Goal: Task Accomplishment & Management: Use online tool/utility

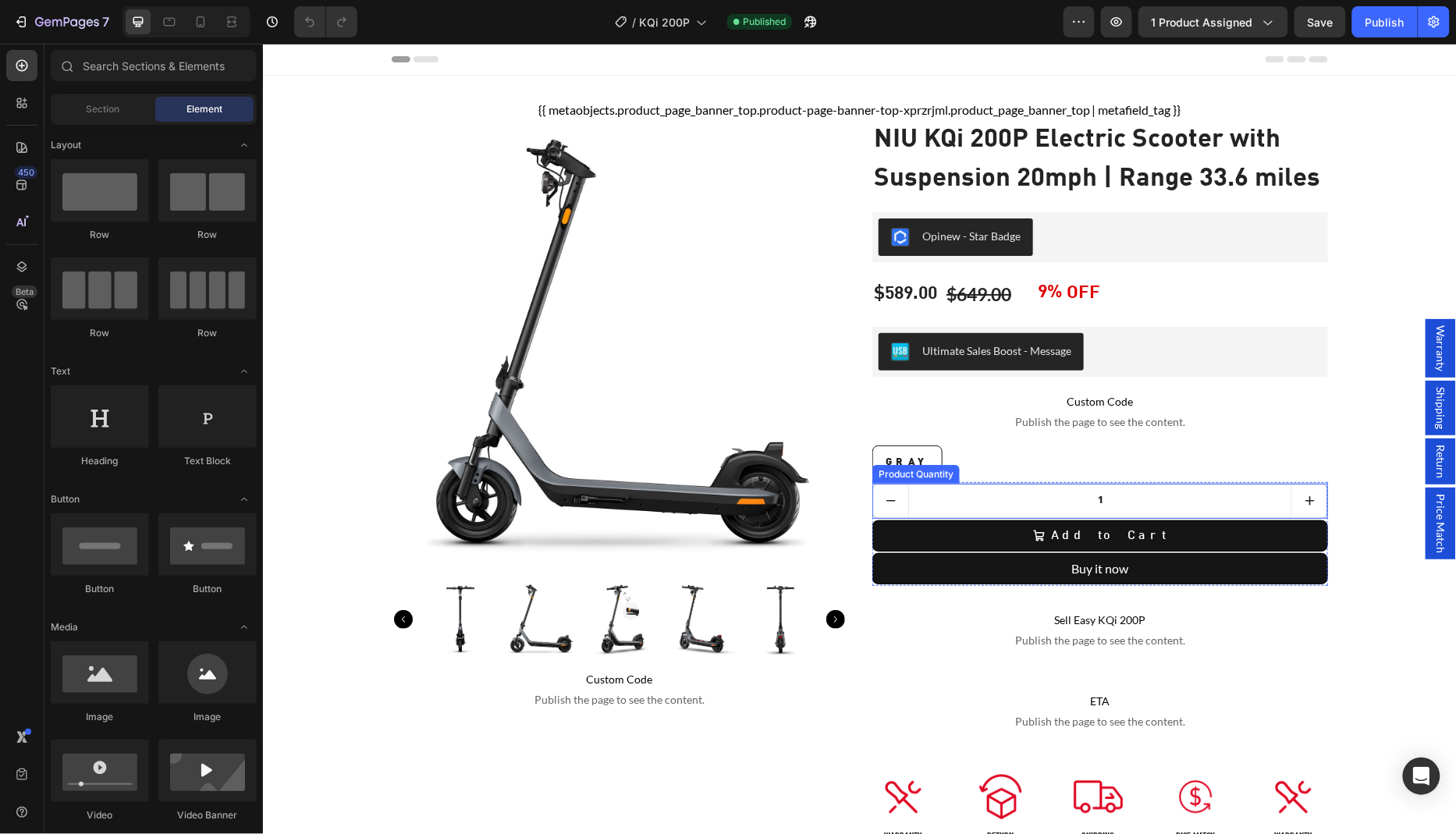
scroll to position [96, 0]
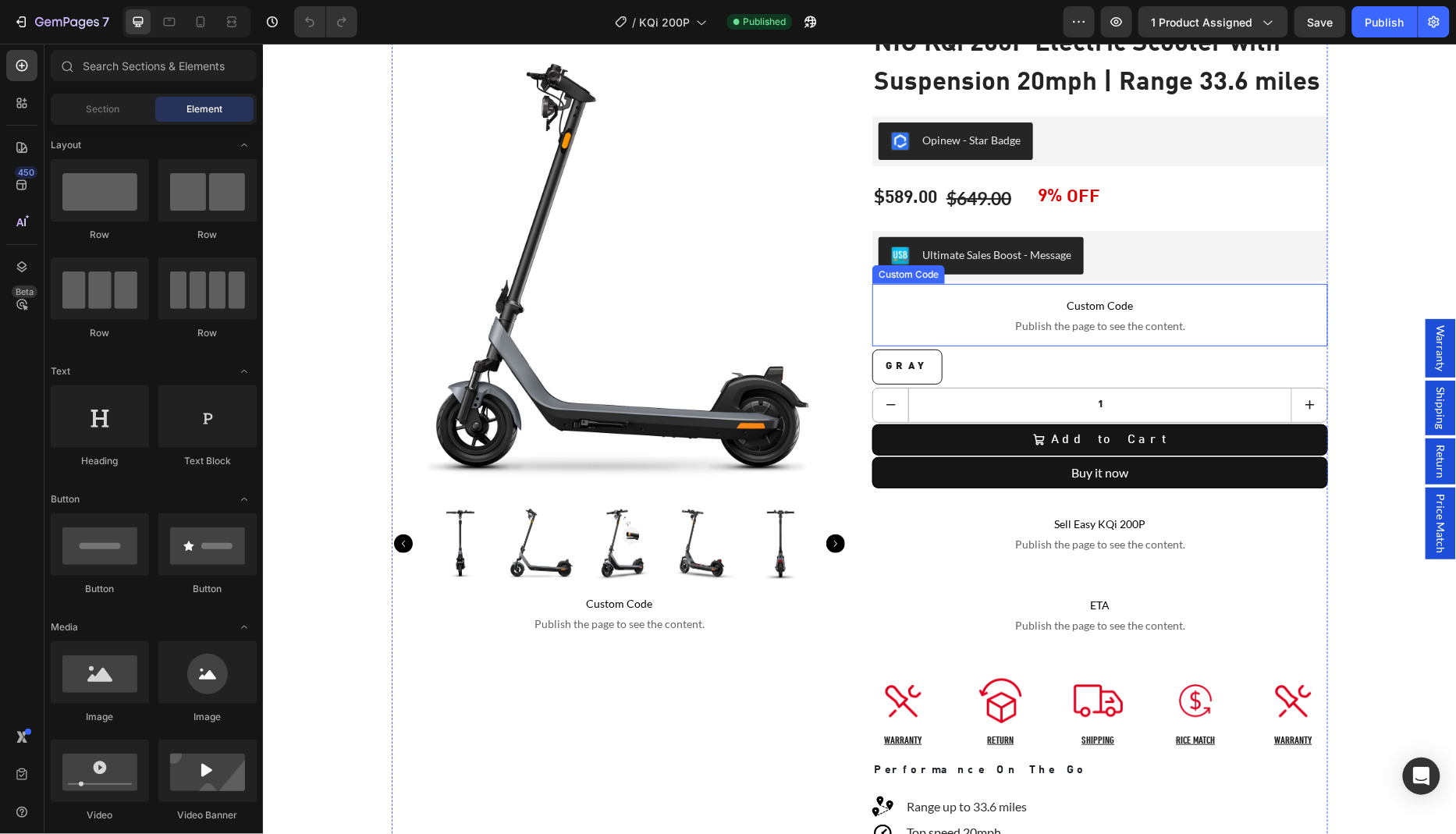
click at [1095, 283] on p "Custom Code Publish the page to see the content." at bounding box center [1099, 314] width 456 height 62
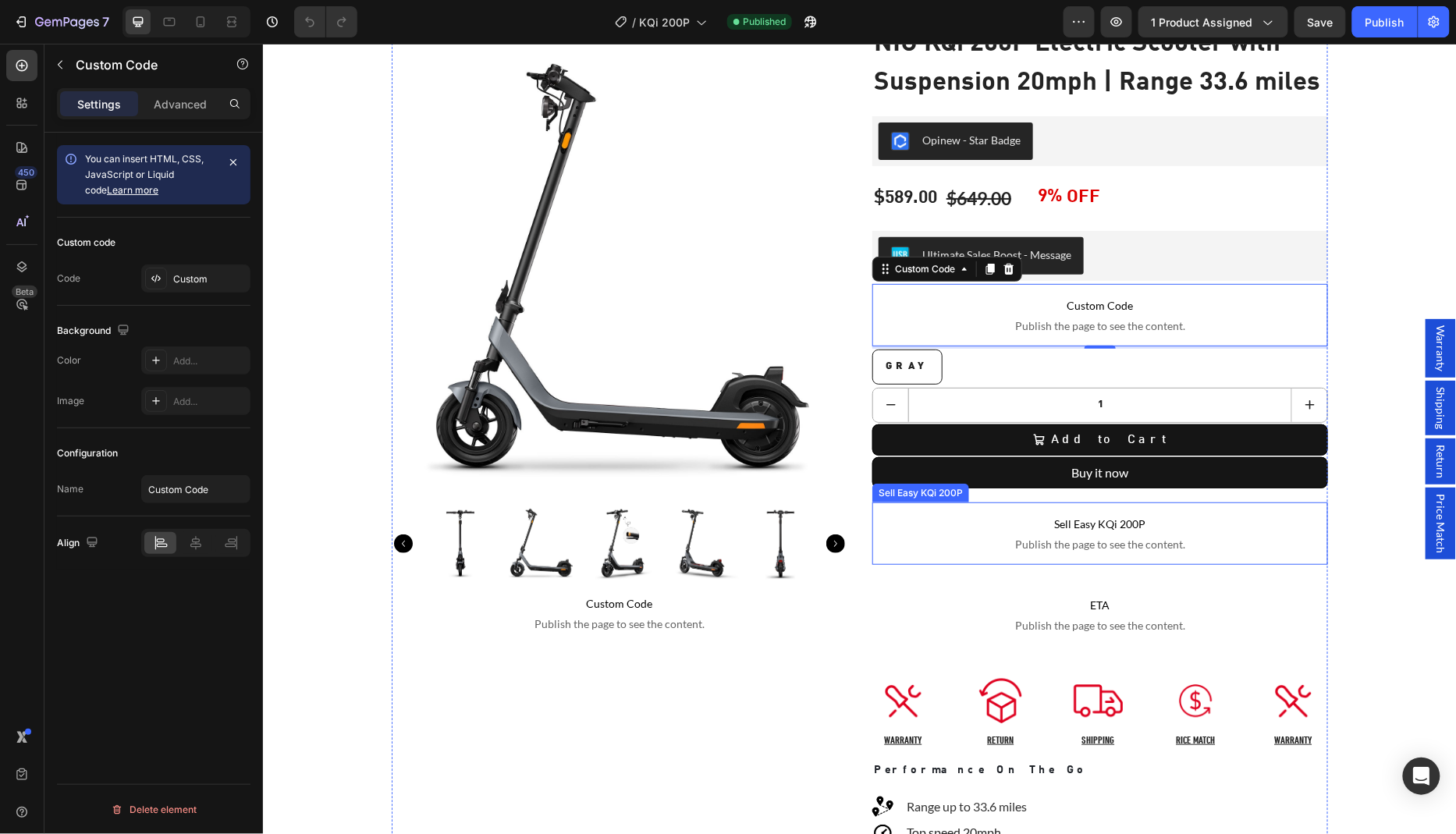
click at [1027, 536] on span "Publish the page to see the content." at bounding box center [1099, 543] width 456 height 16
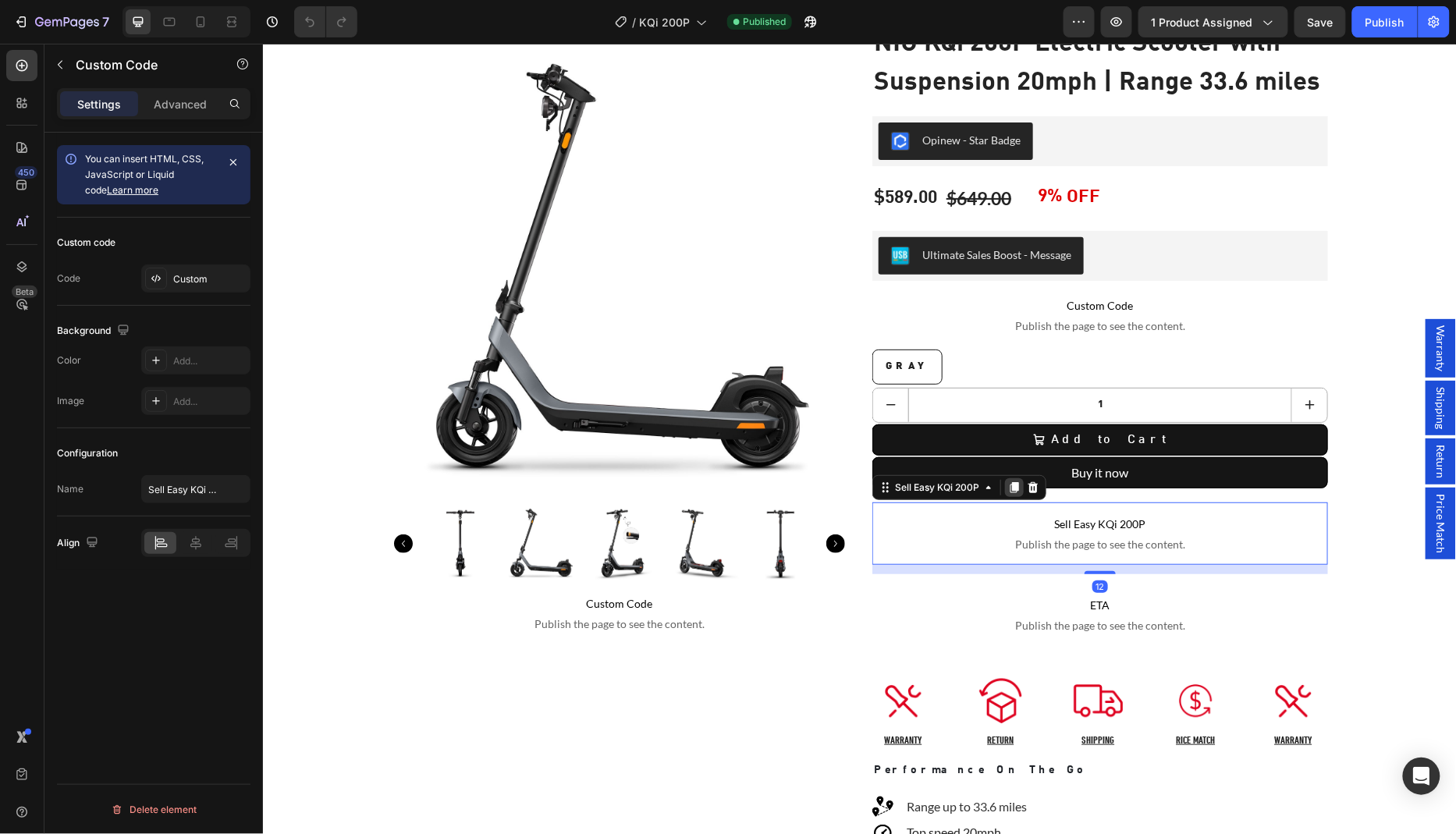
click at [1010, 481] on icon at bounding box center [1013, 487] width 8 height 11
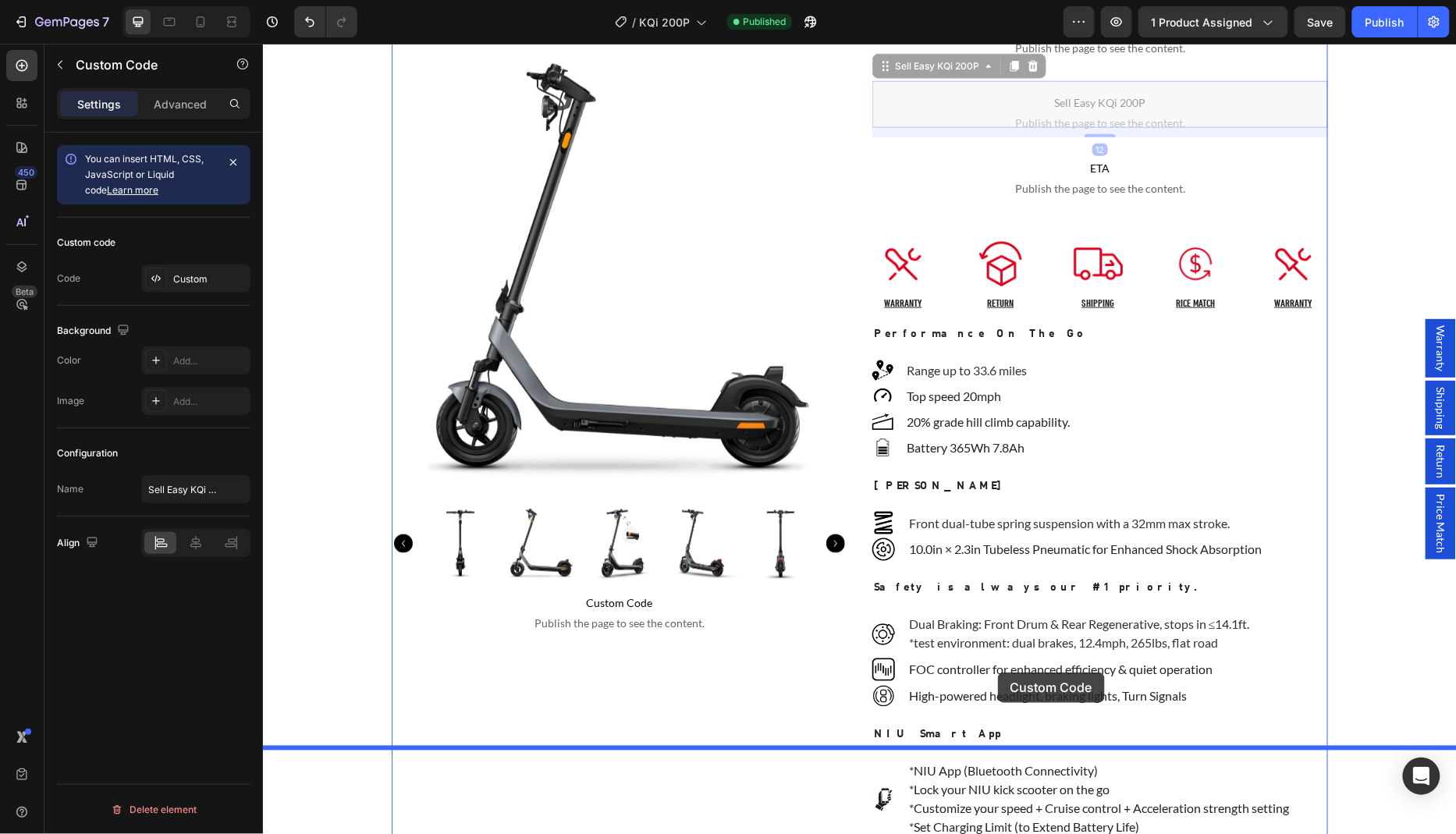
scroll to position [634, 0]
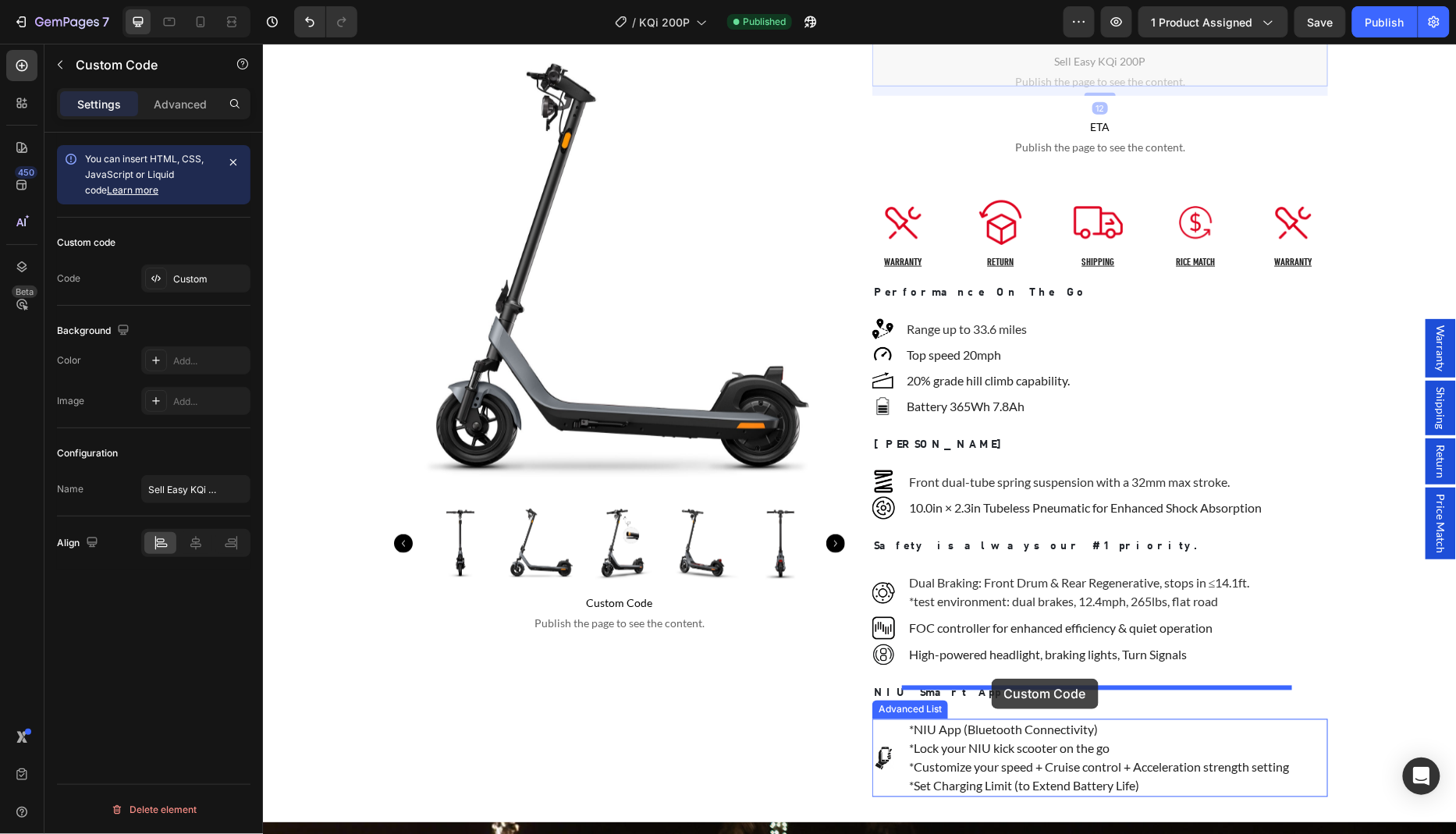
drag, startPoint x: 991, startPoint y: 242, endPoint x: 991, endPoint y: 678, distance: 436.0
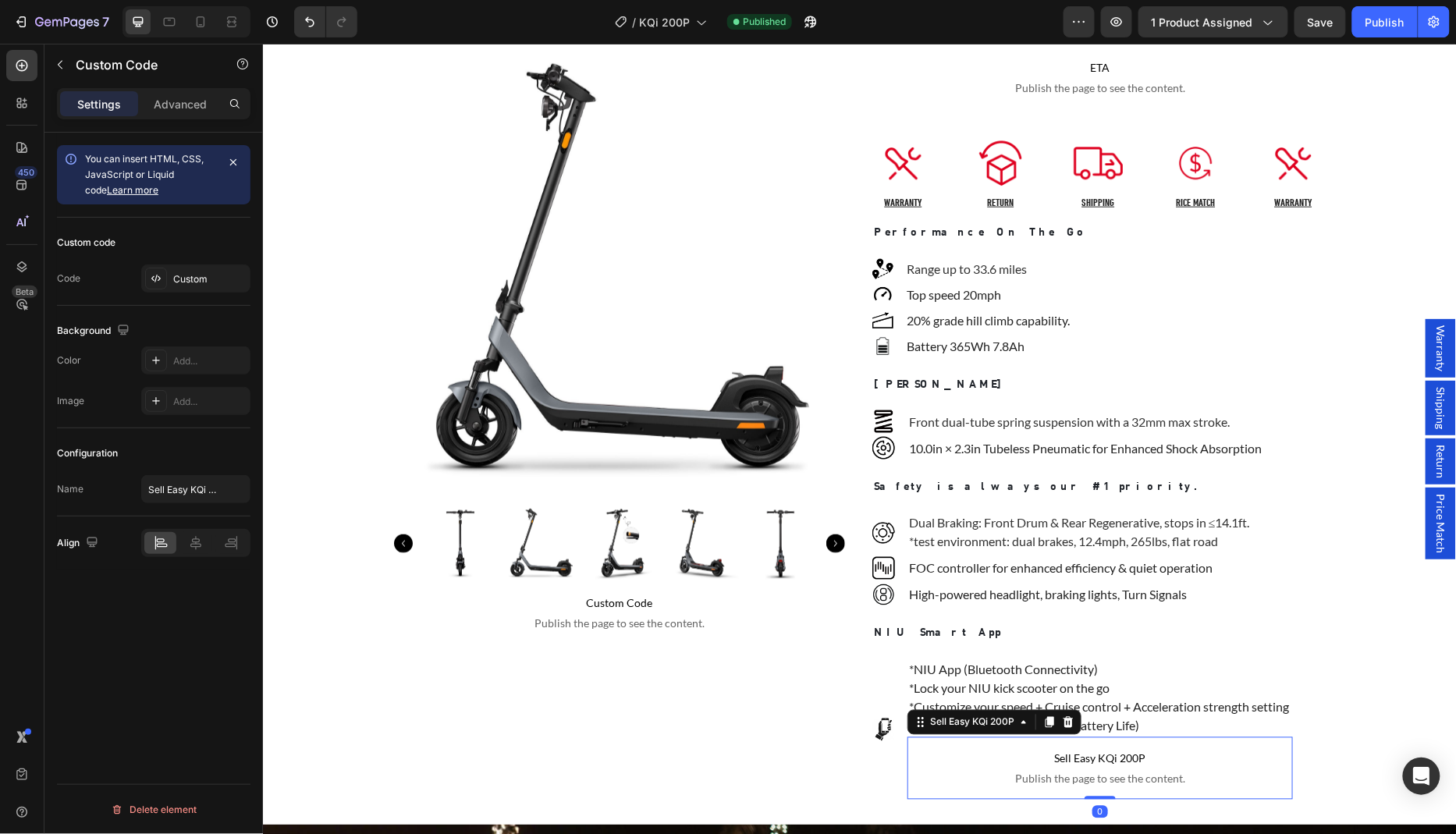
click at [1079, 737] on p "Sell Easy KQi 200P Publish the page to see the content." at bounding box center [1099, 768] width 386 height 62
click at [203, 273] on div "Custom" at bounding box center [210, 279] width 74 height 14
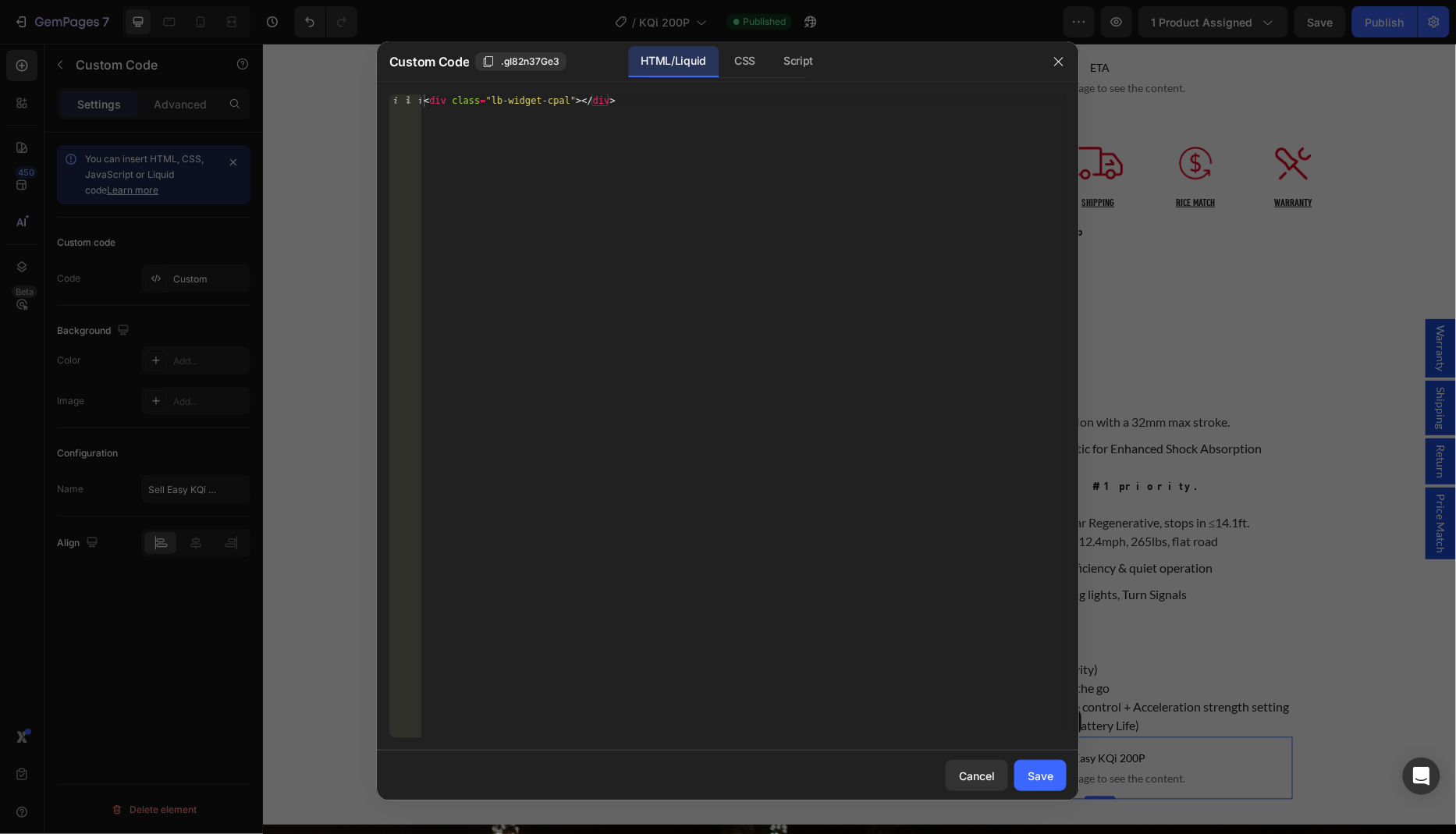
click at [551, 214] on div "< div class = "lb-widget-cpal" > </ div >" at bounding box center [744, 428] width 646 height 669
paste textarea "b"
type textarea "<div class="lb-widget-bl"></div>"
click at [1041, 774] on div "Save" at bounding box center [1040, 776] width 25 height 16
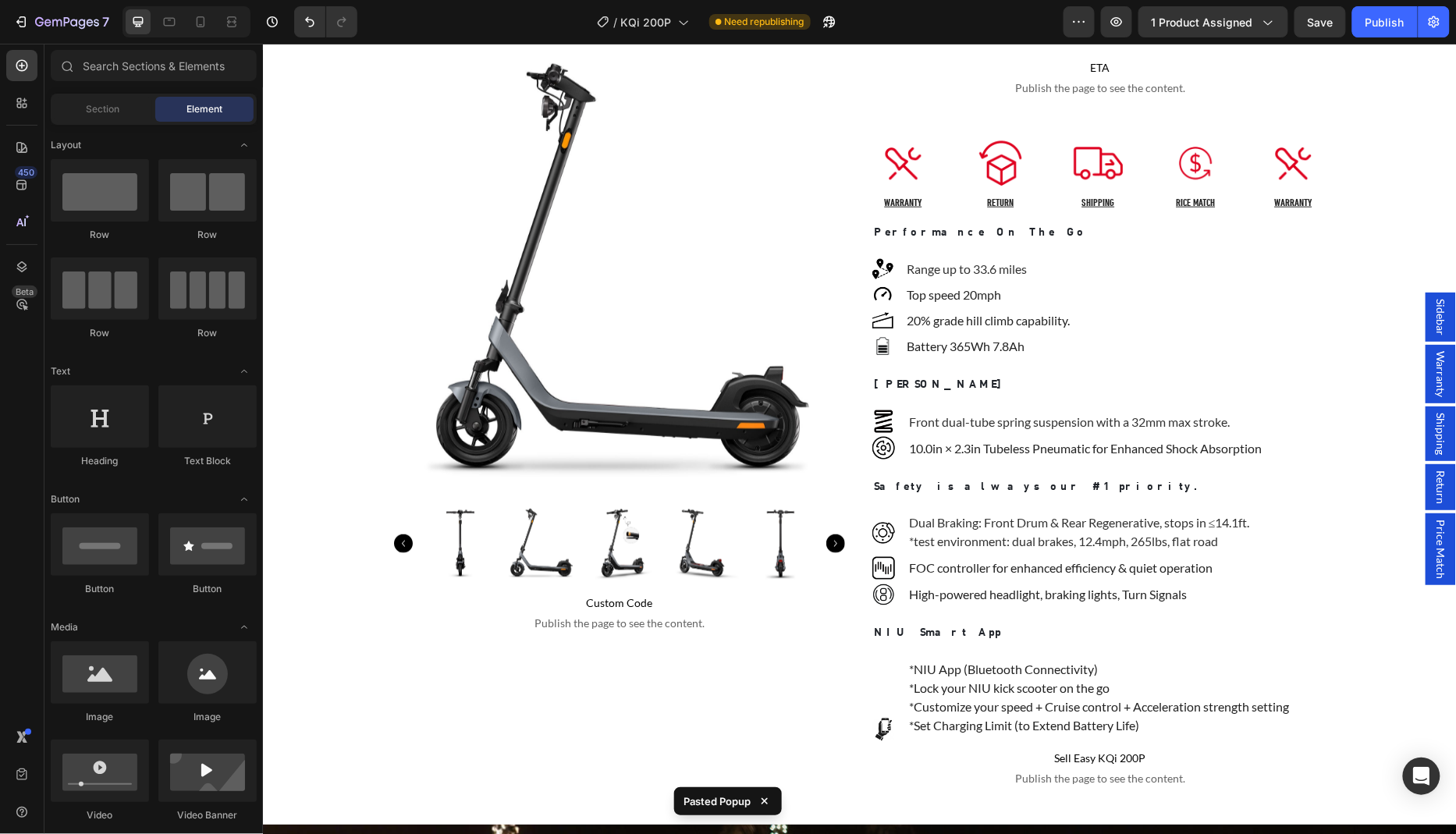
click at [1443, 335] on span "Sidebar" at bounding box center [1441, 316] width 16 height 37
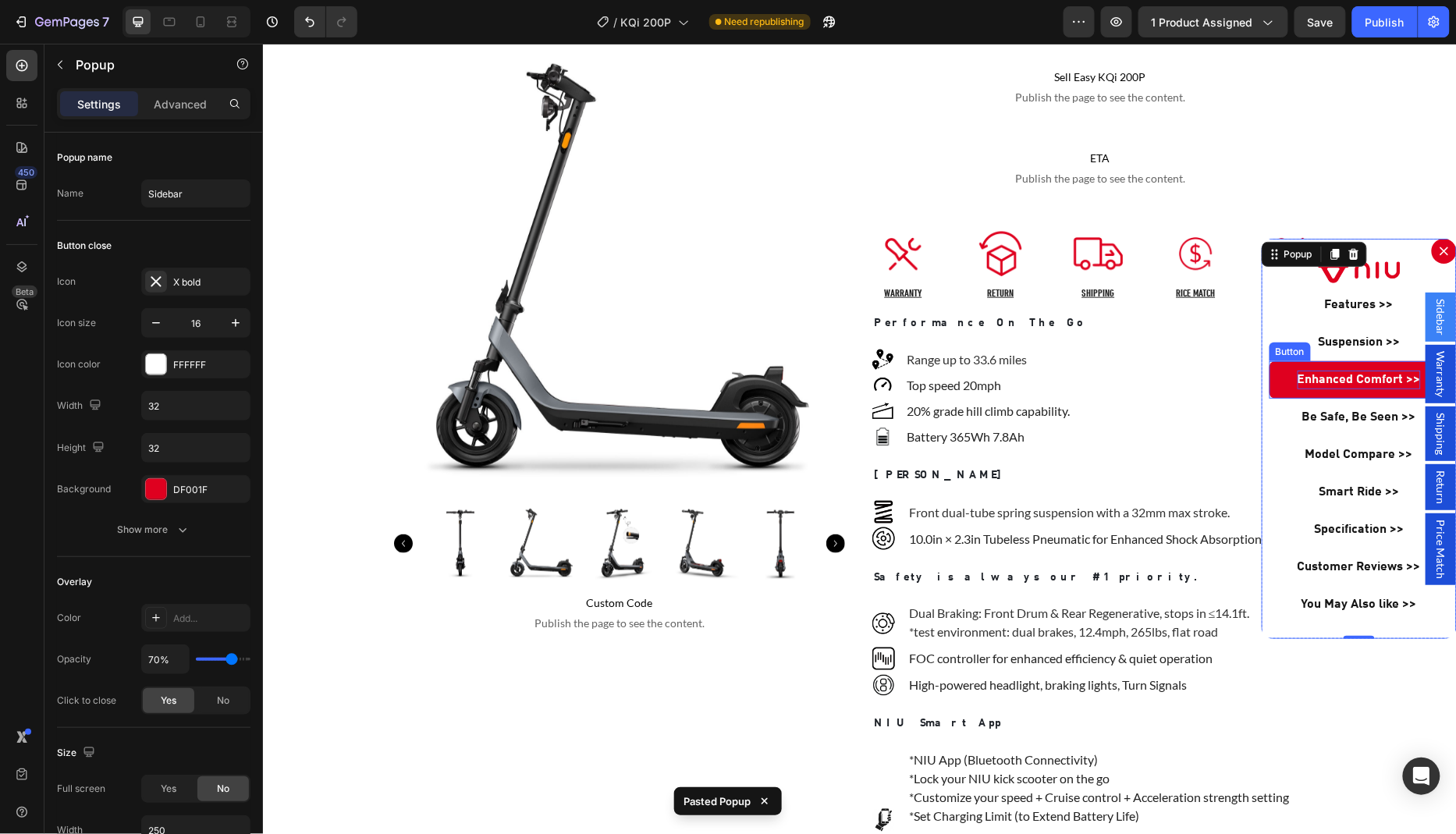
scroll to position [453, 0]
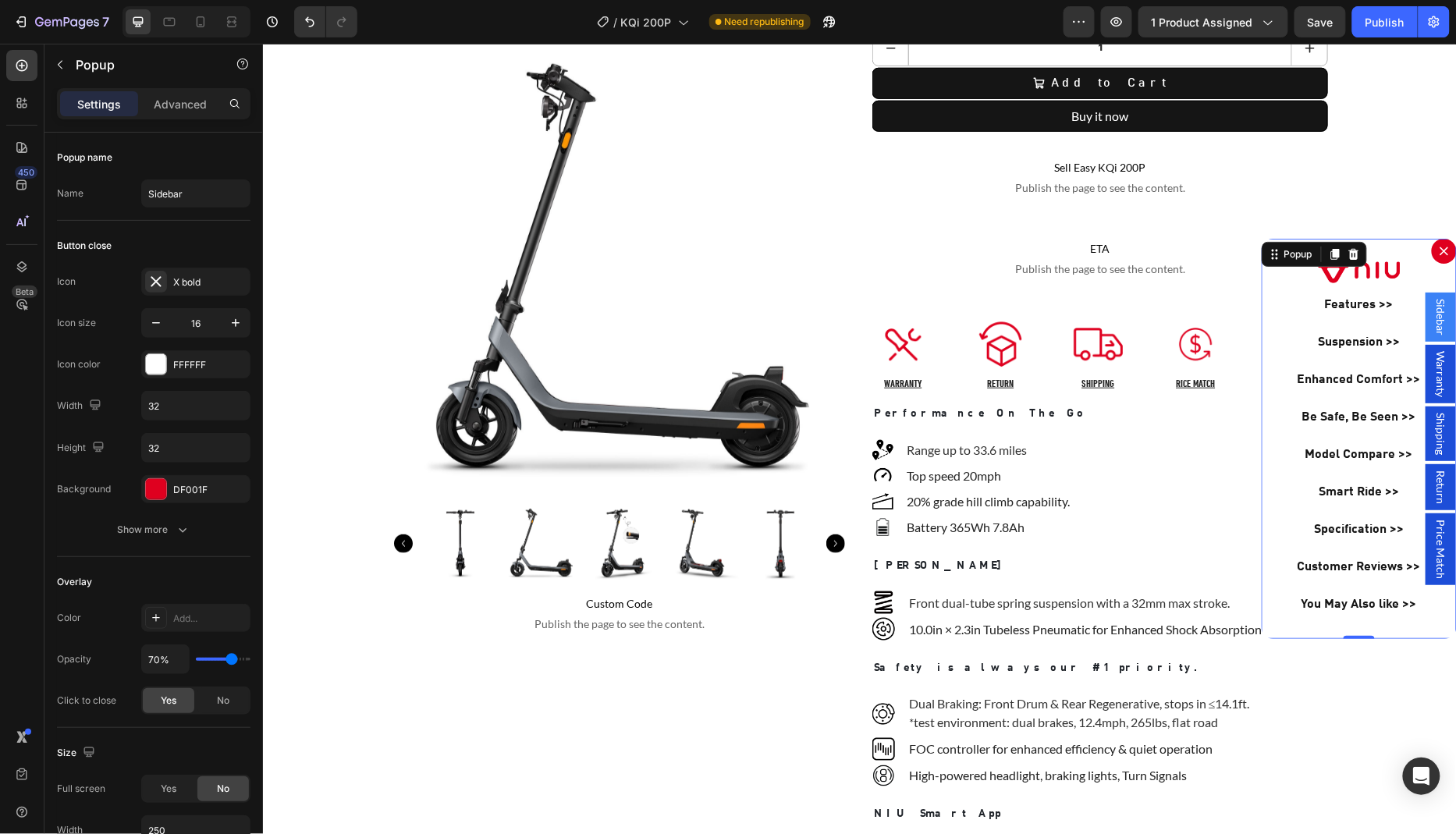
click at [1420, 676] on div "Backdrop" at bounding box center [859, 438] width 1194 height 791
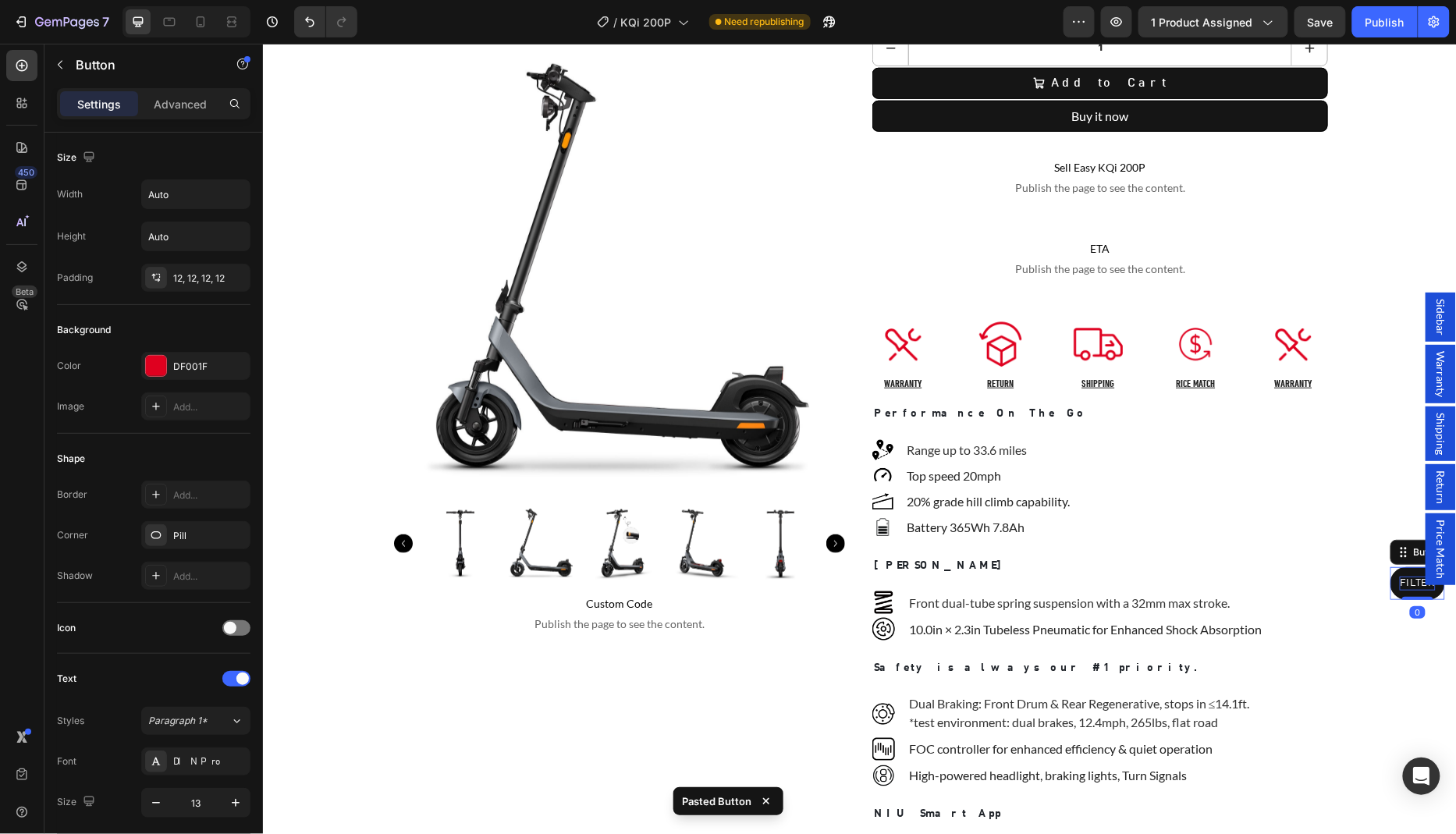
click at [1411, 584] on p "FILTER" at bounding box center [1417, 582] width 36 height 14
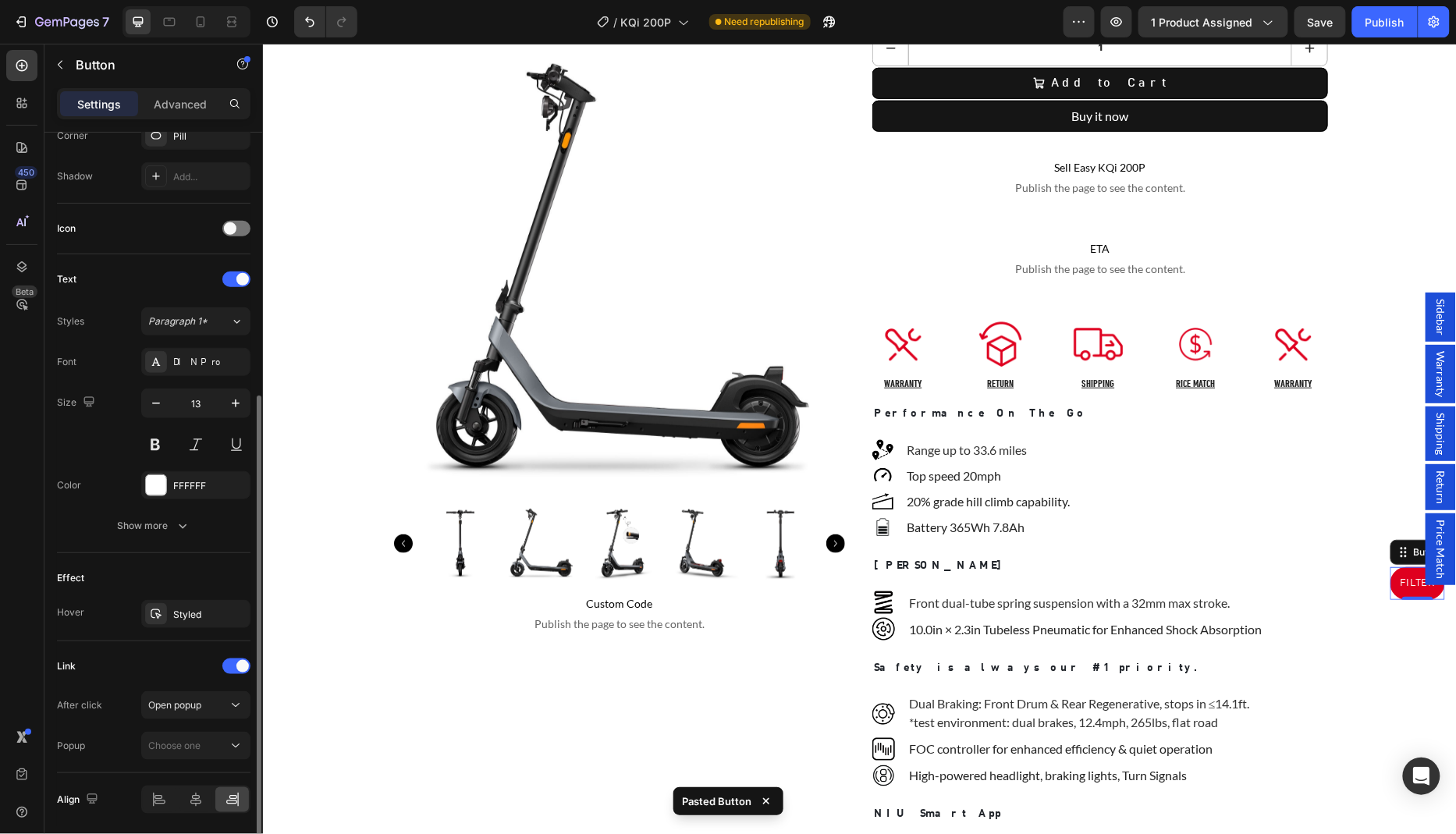
scroll to position [449, 0]
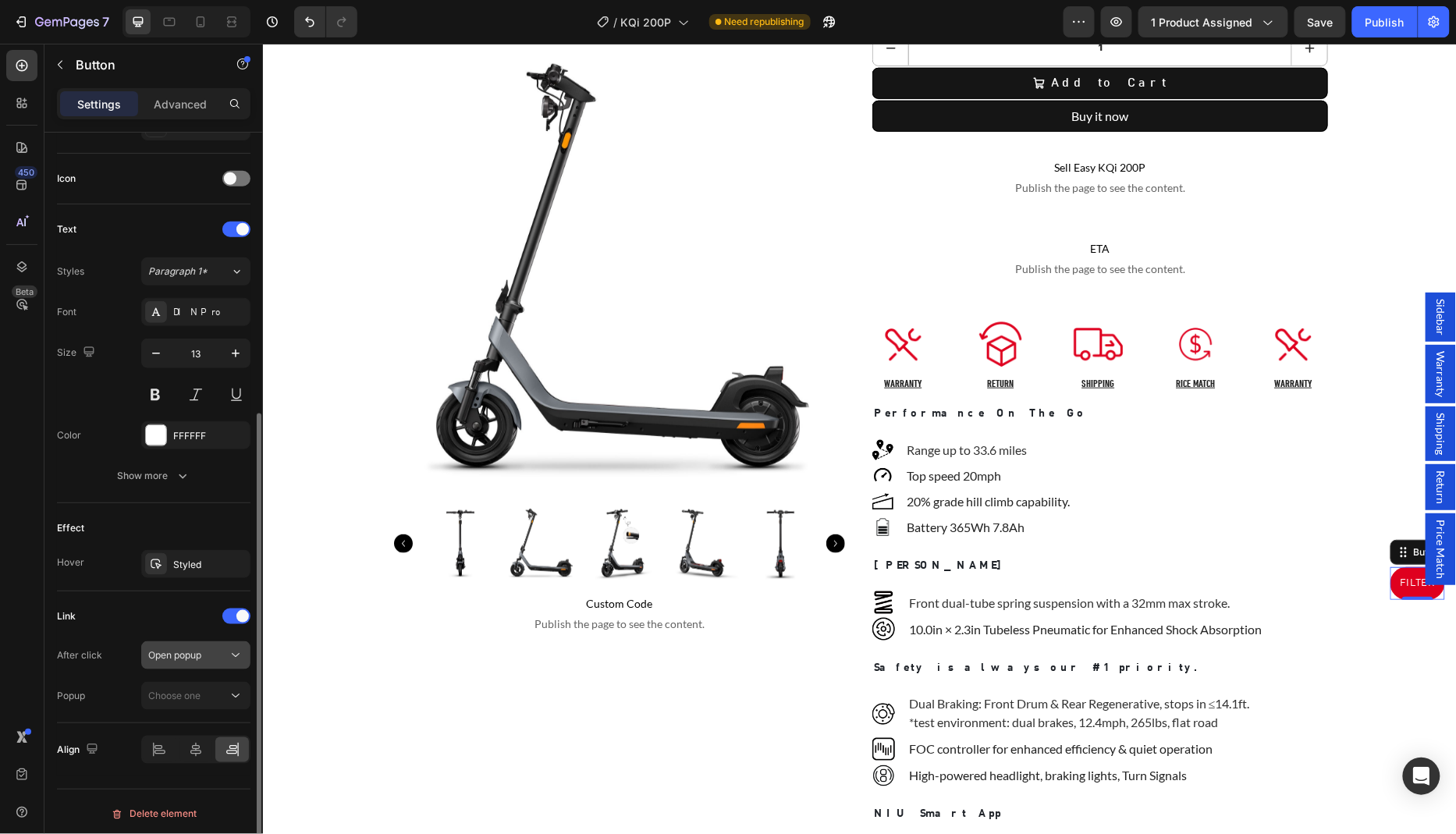
click at [198, 655] on span "Open popup" at bounding box center [175, 655] width 53 height 11
click at [197, 655] on span "Open popup" at bounding box center [175, 655] width 53 height 11
click at [194, 697] on span "Choose one" at bounding box center [174, 695] width 52 height 14
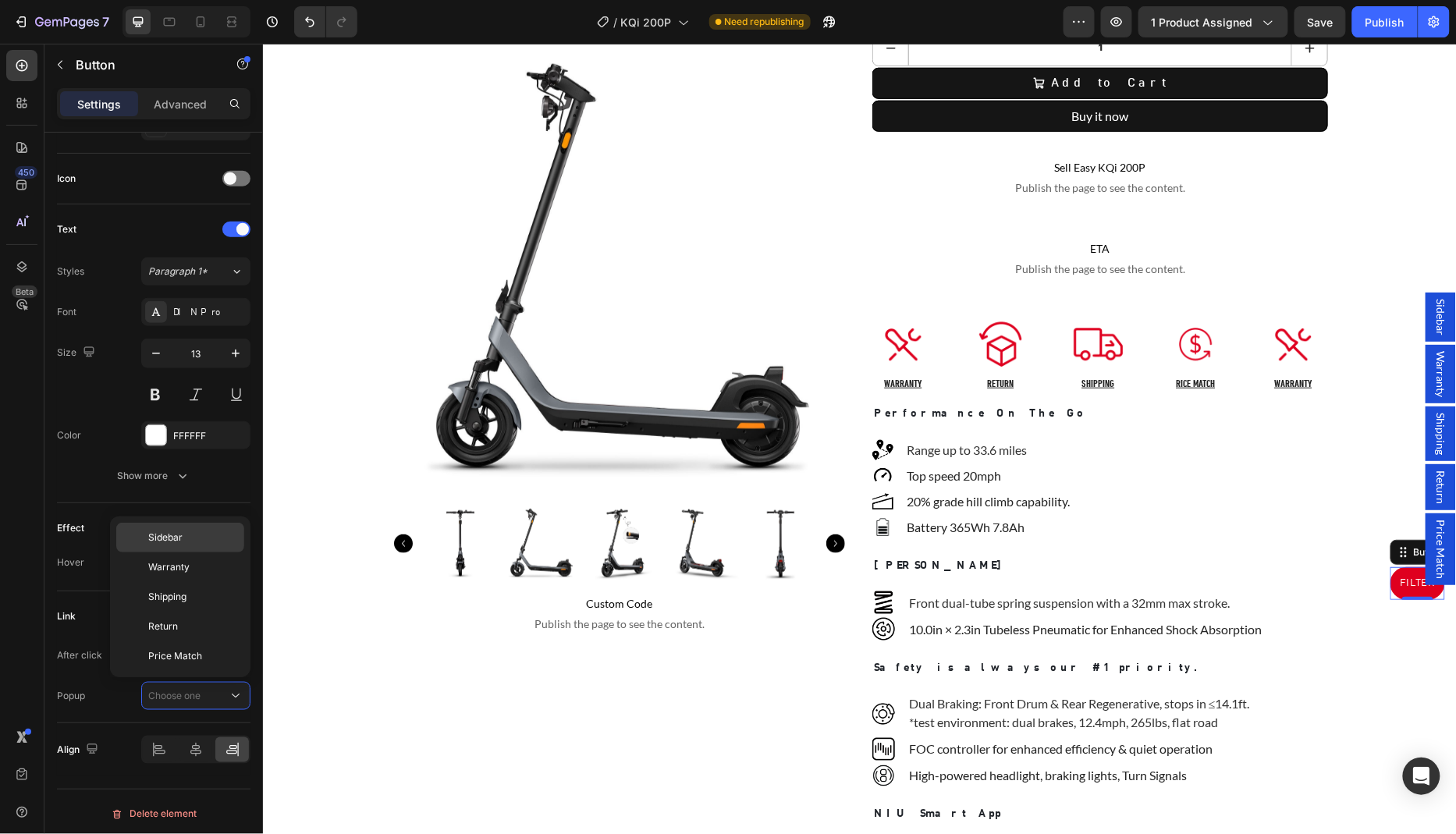
click at [176, 537] on span "Sidebar" at bounding box center [165, 537] width 34 height 14
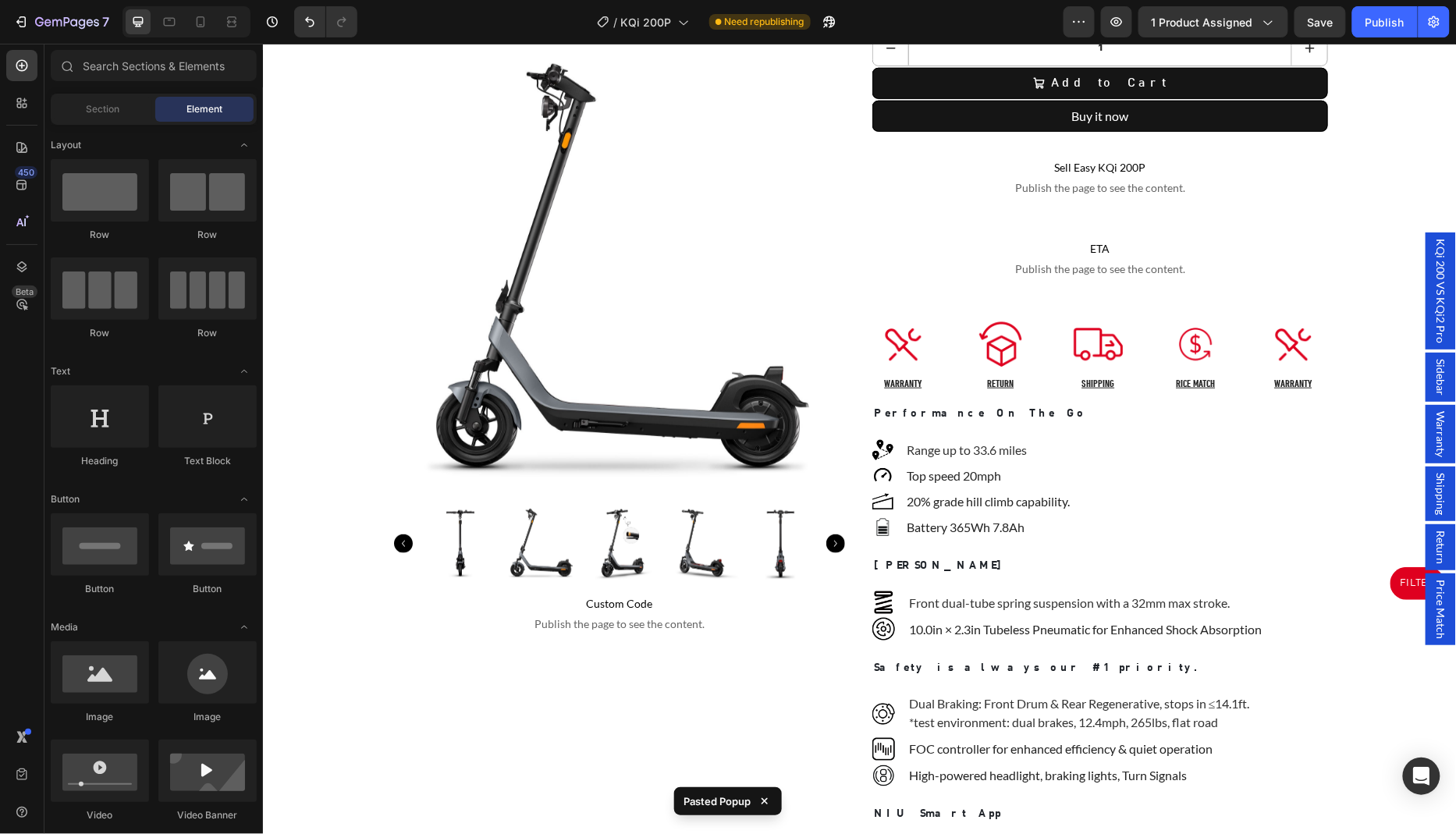
click at [1441, 391] on span "Sidebar" at bounding box center [1441, 376] width 16 height 37
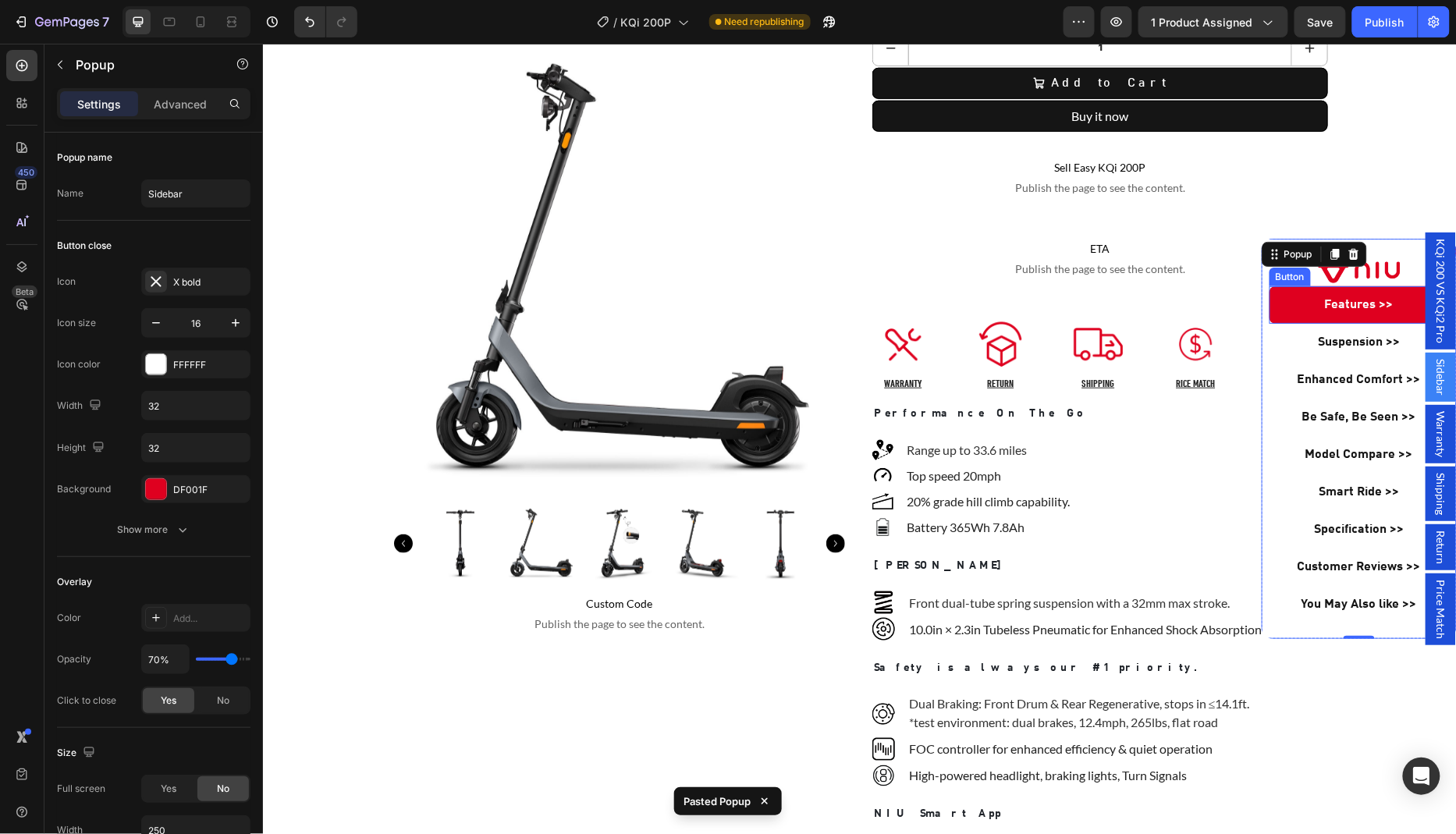
click at [1293, 303] on link "Features >>" at bounding box center [1359, 305] width 179 height 38
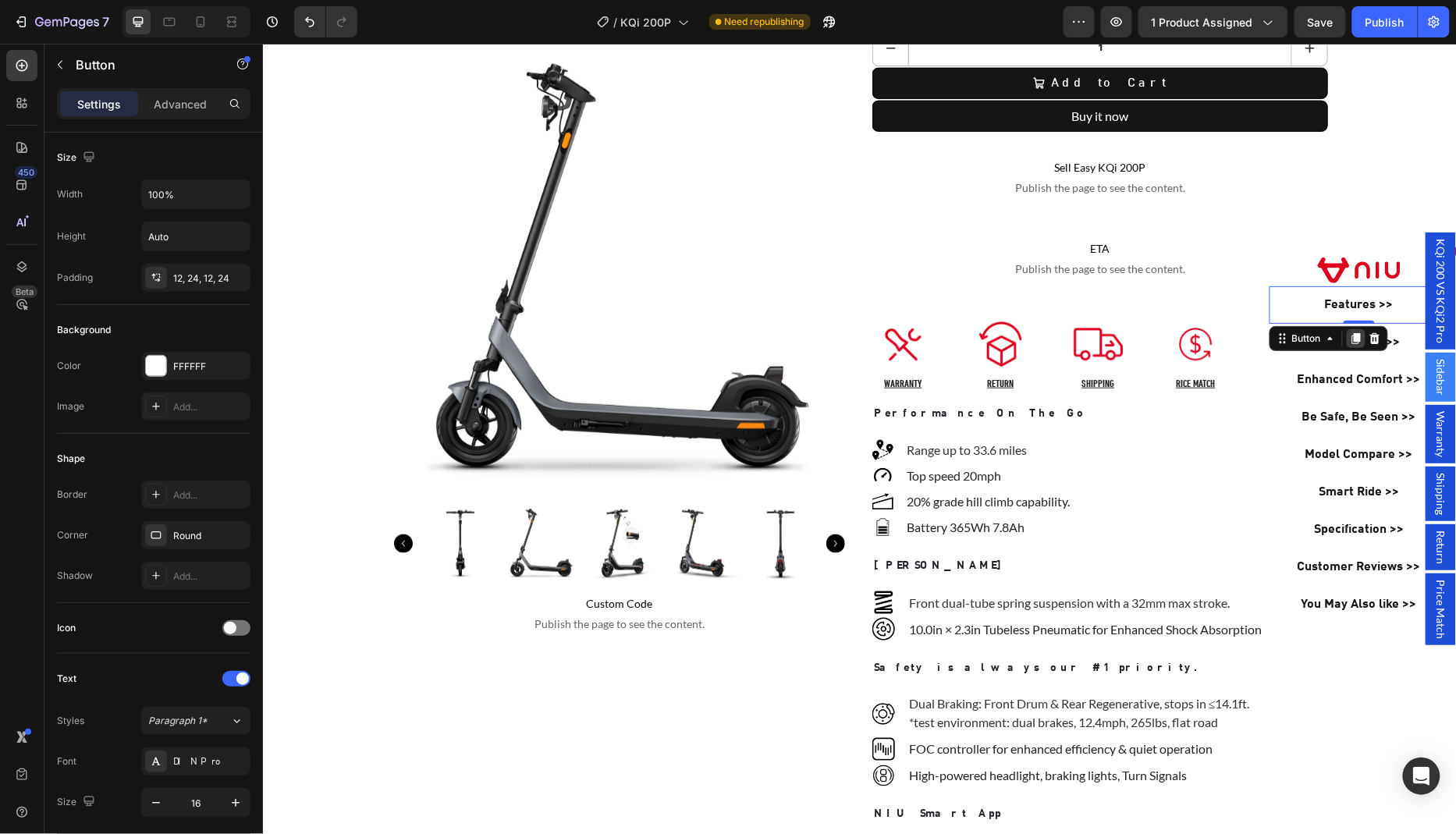
click at [1357, 338] on icon "Dialog body" at bounding box center [1356, 338] width 8 height 11
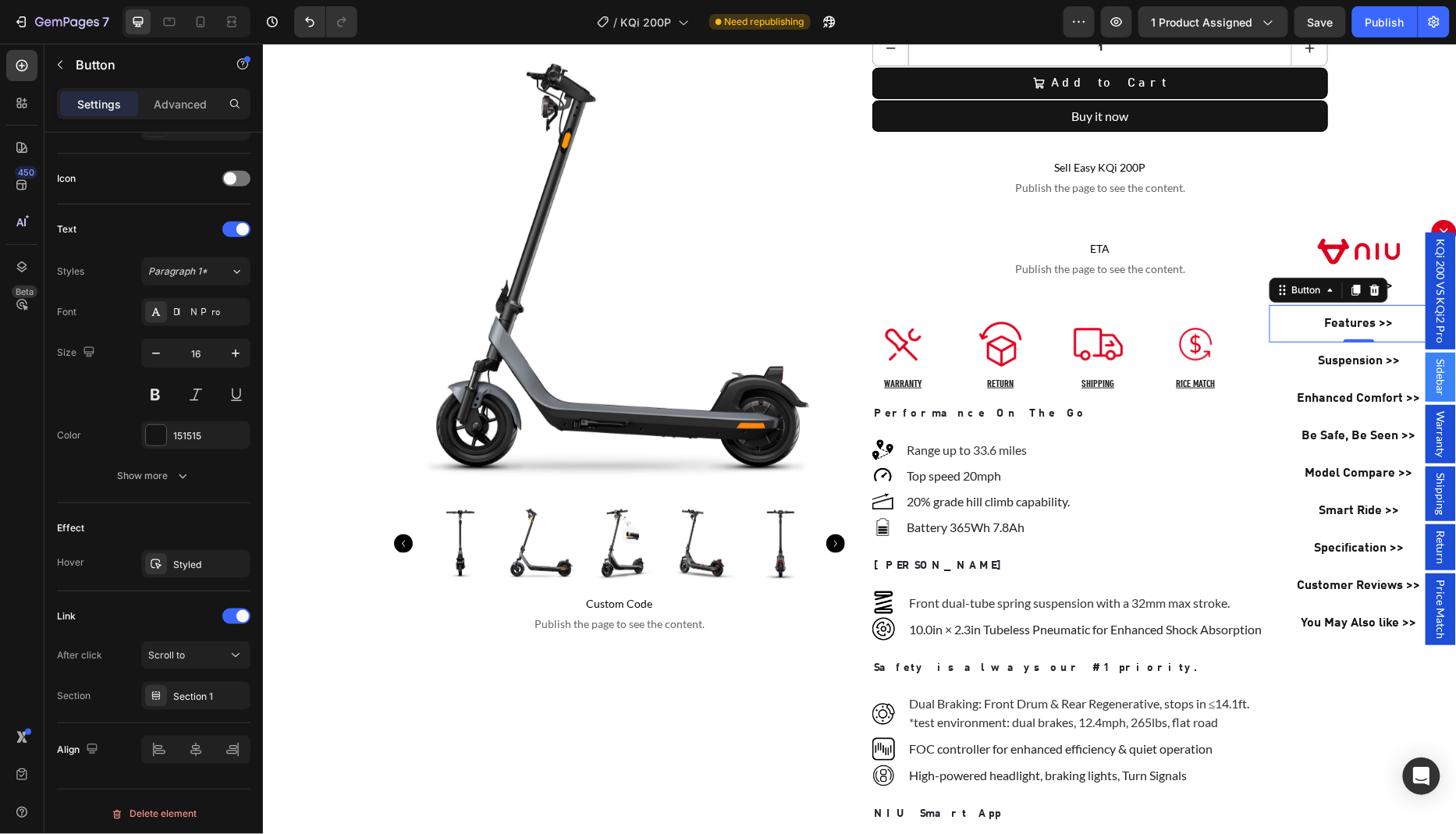
click at [1447, 579] on span "Price Match" at bounding box center [1441, 609] width 16 height 59
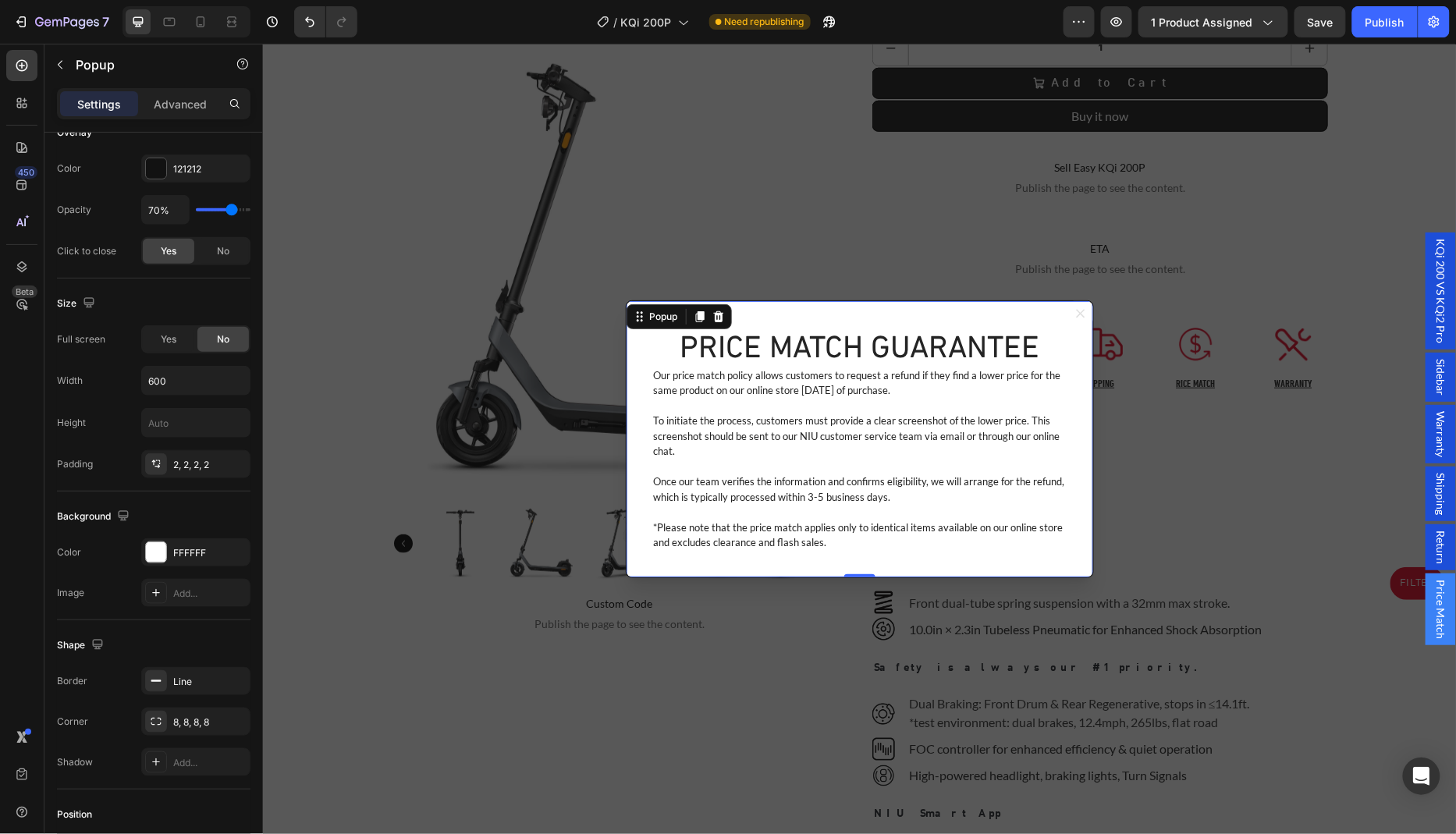
scroll to position [0, 0]
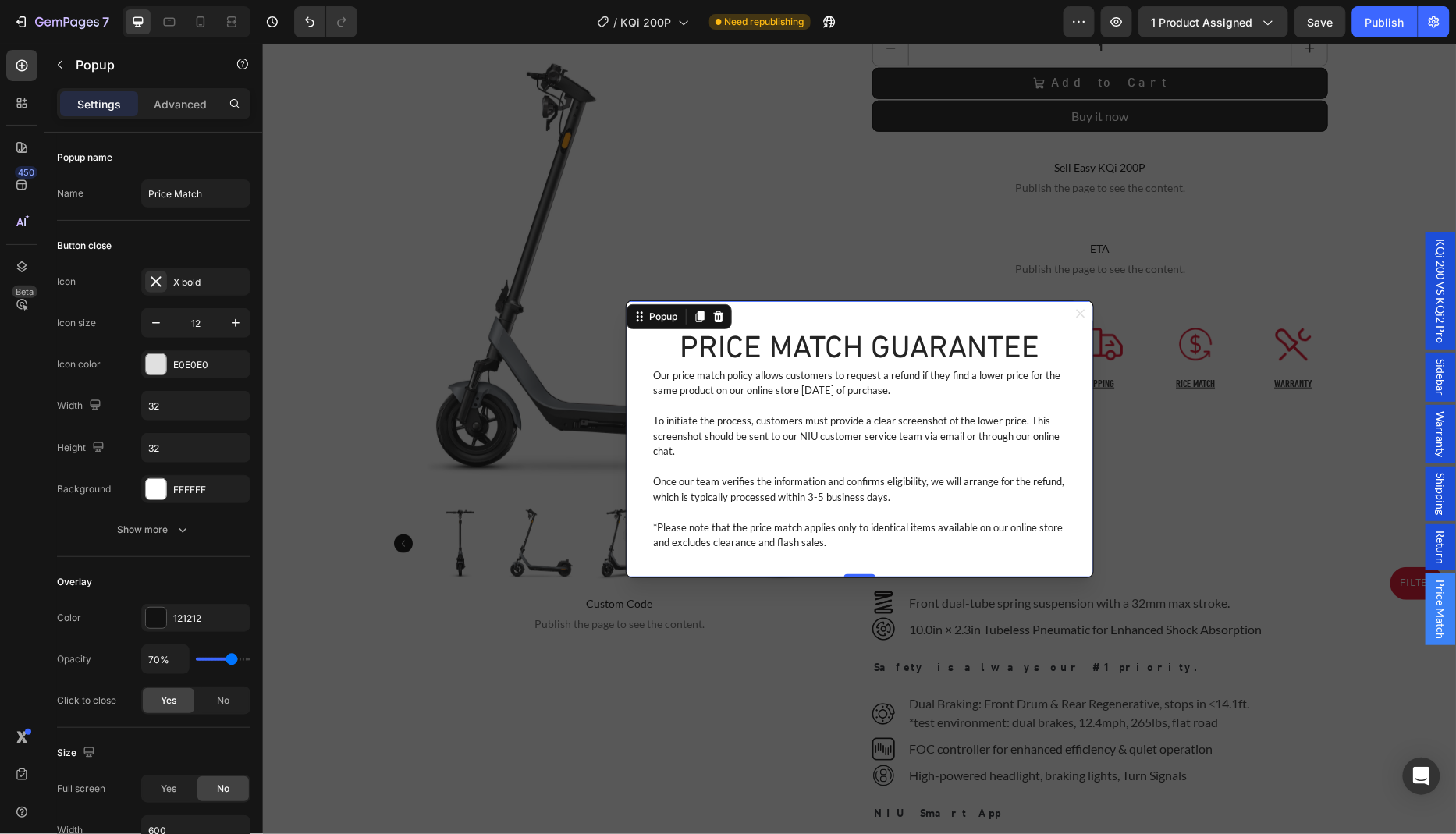
click at [1448, 336] on span "KQi 200 VS KQi2 Pro" at bounding box center [1441, 290] width 16 height 105
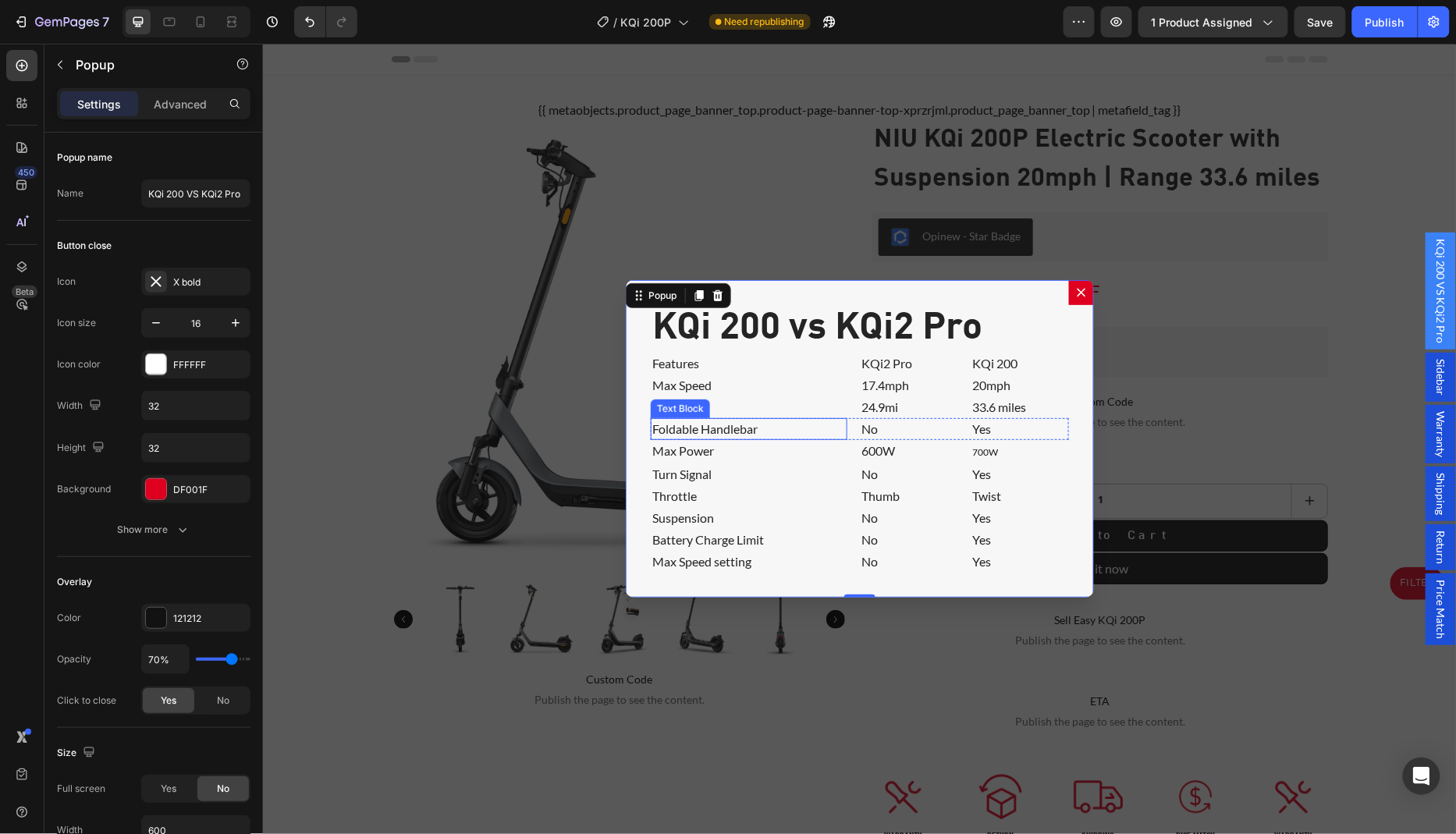
click at [817, 436] on p "Foldable Handlebar" at bounding box center [748, 428] width 193 height 19
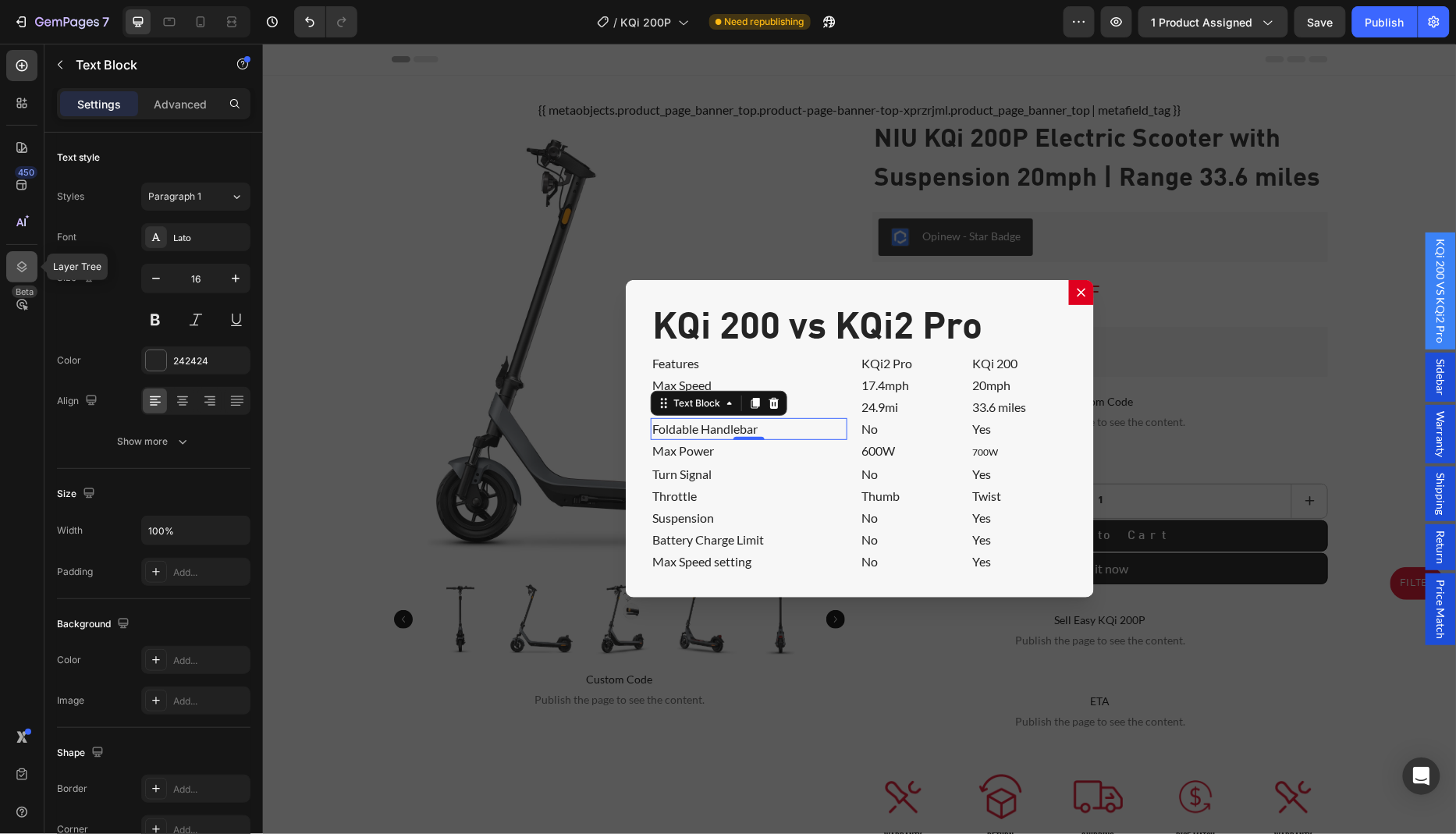
click at [25, 265] on icon at bounding box center [22, 267] width 16 height 16
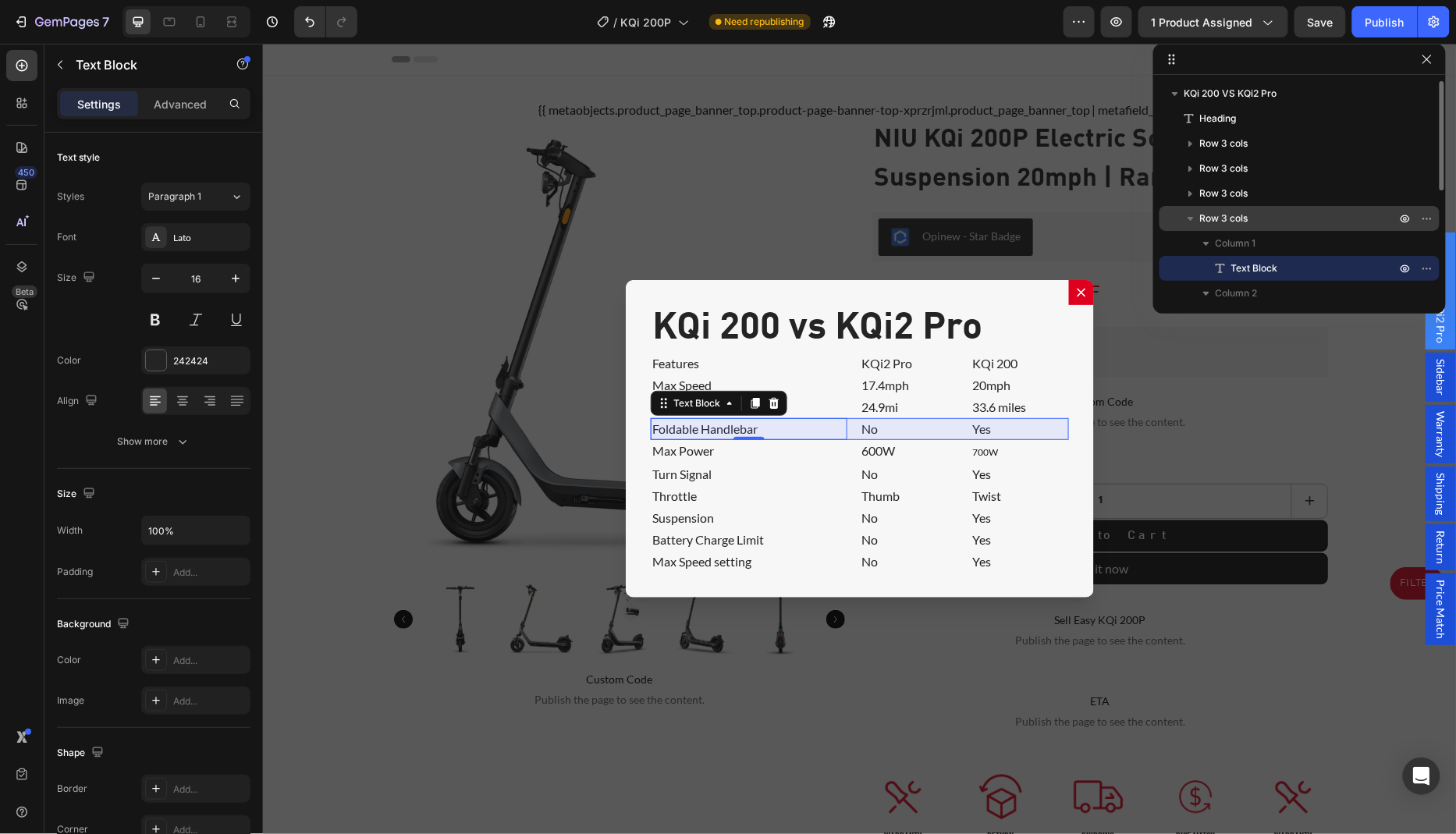
click at [1260, 214] on p "Row 3 cols" at bounding box center [1299, 218] width 199 height 16
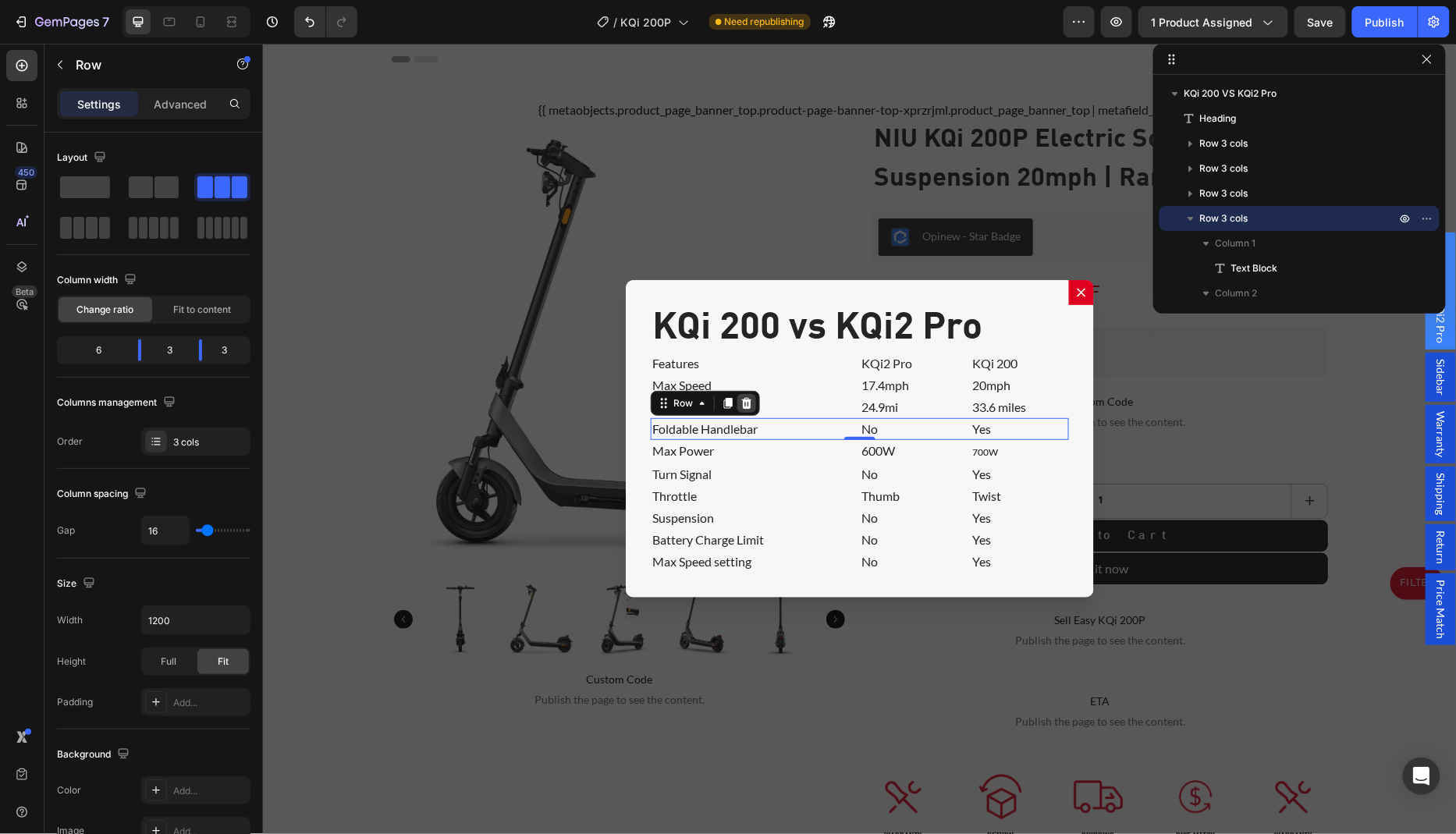
click at [742, 401] on icon "Dialog body" at bounding box center [746, 403] width 10 height 11
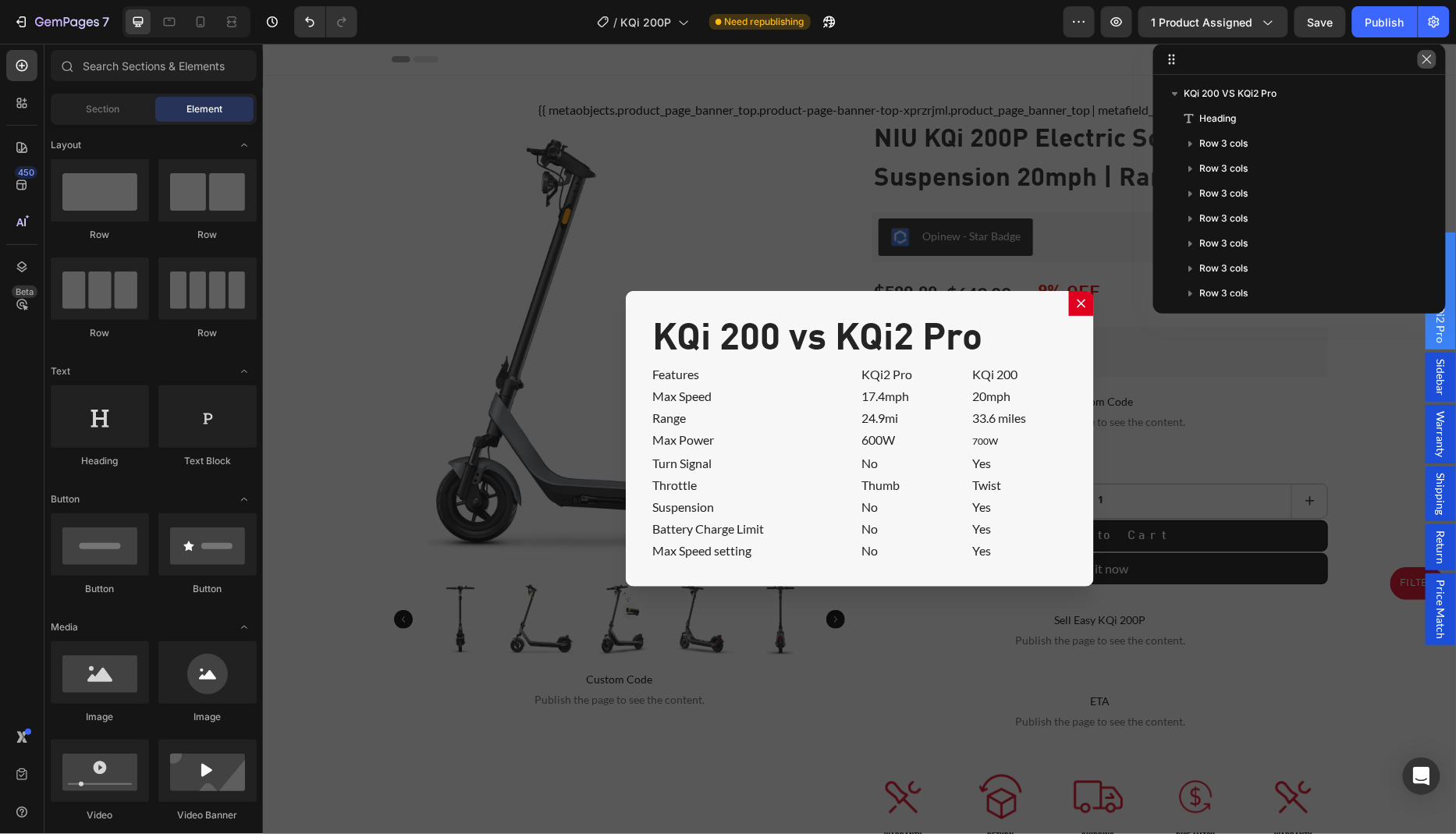
click at [1424, 62] on icon "button" at bounding box center [1427, 58] width 8 height 8
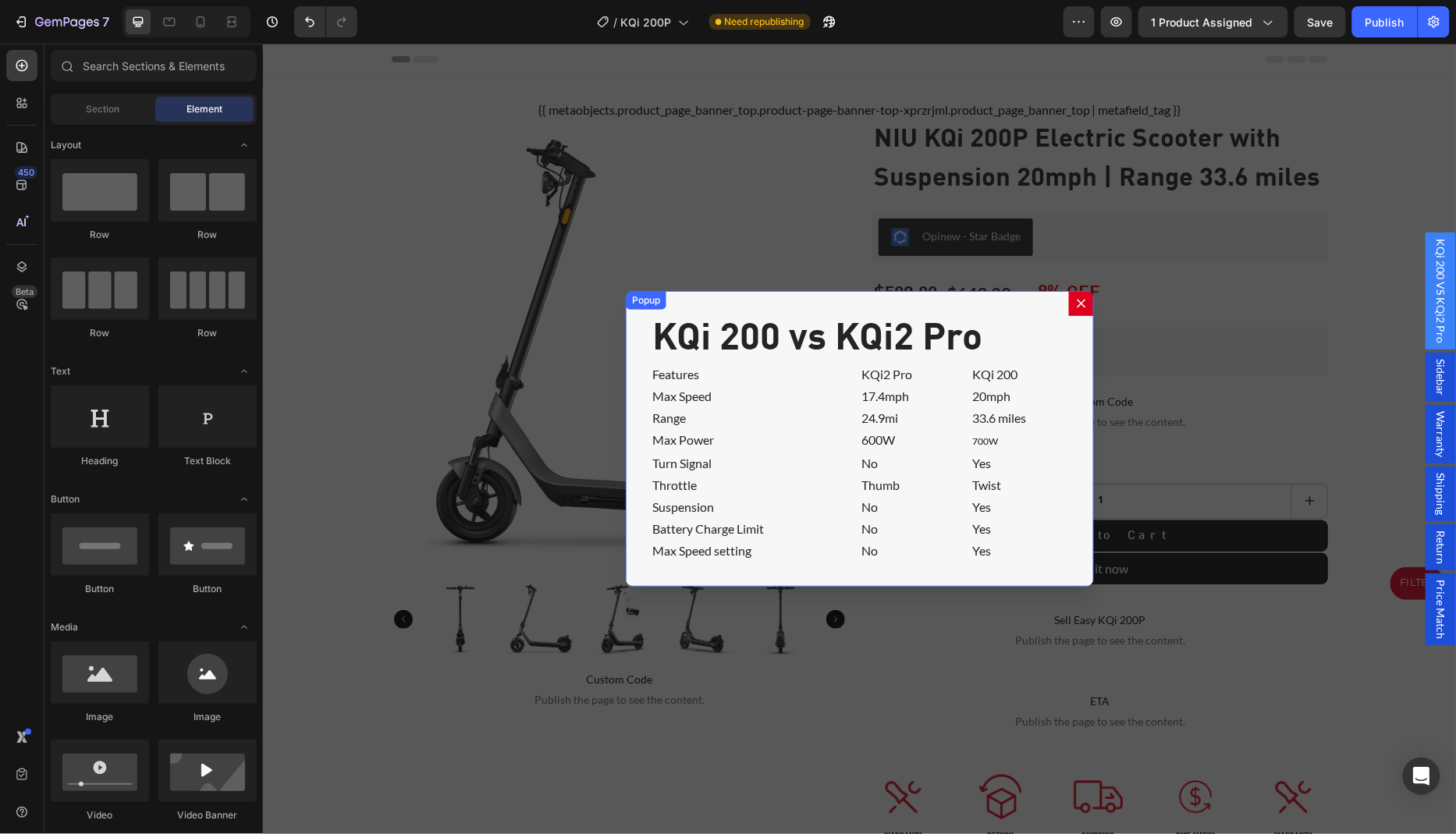
click at [1080, 307] on icon "Dialog content" at bounding box center [1080, 302] width 8 height 8
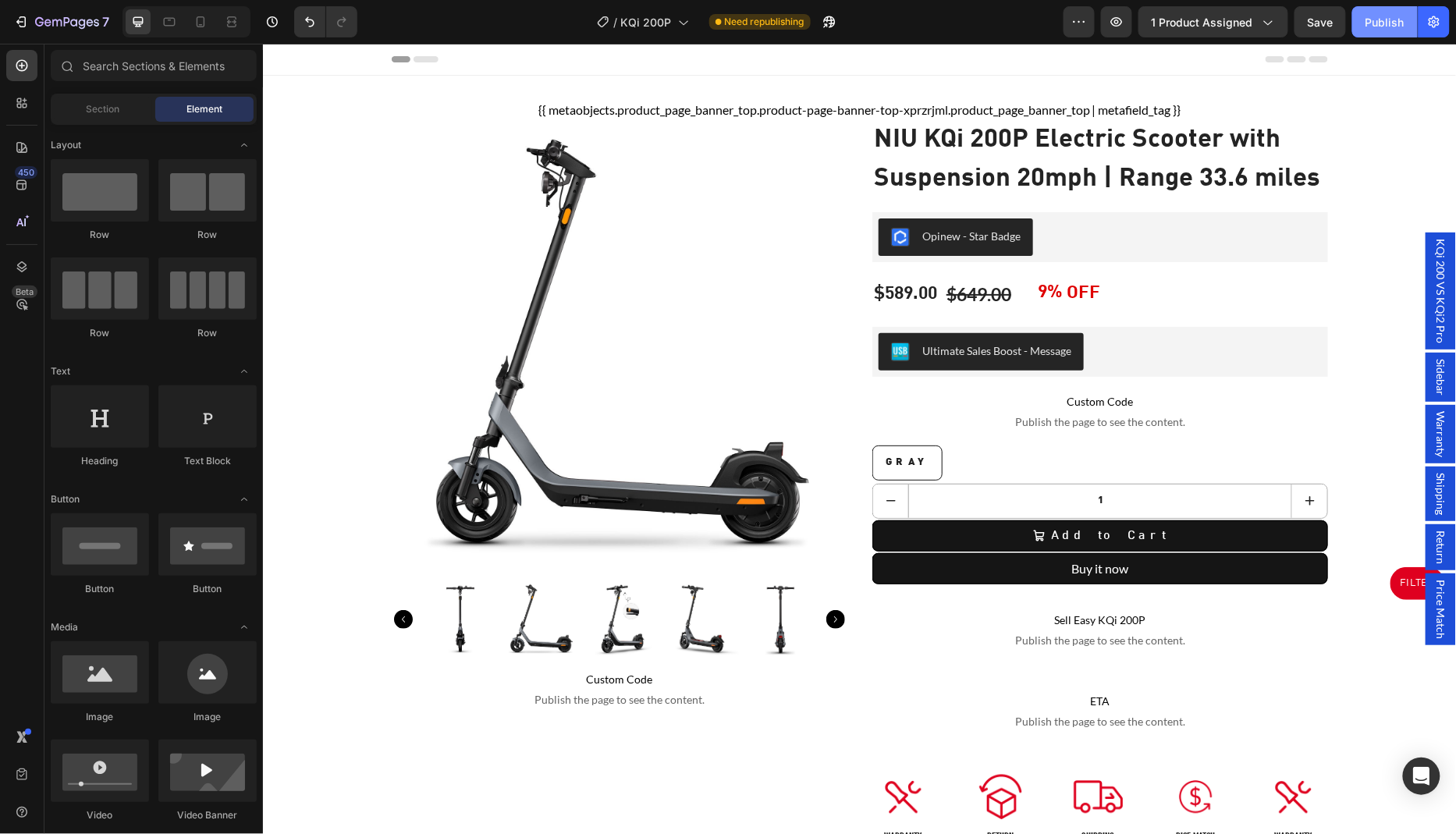
click at [1379, 30] on button "Publish" at bounding box center [1384, 22] width 65 height 31
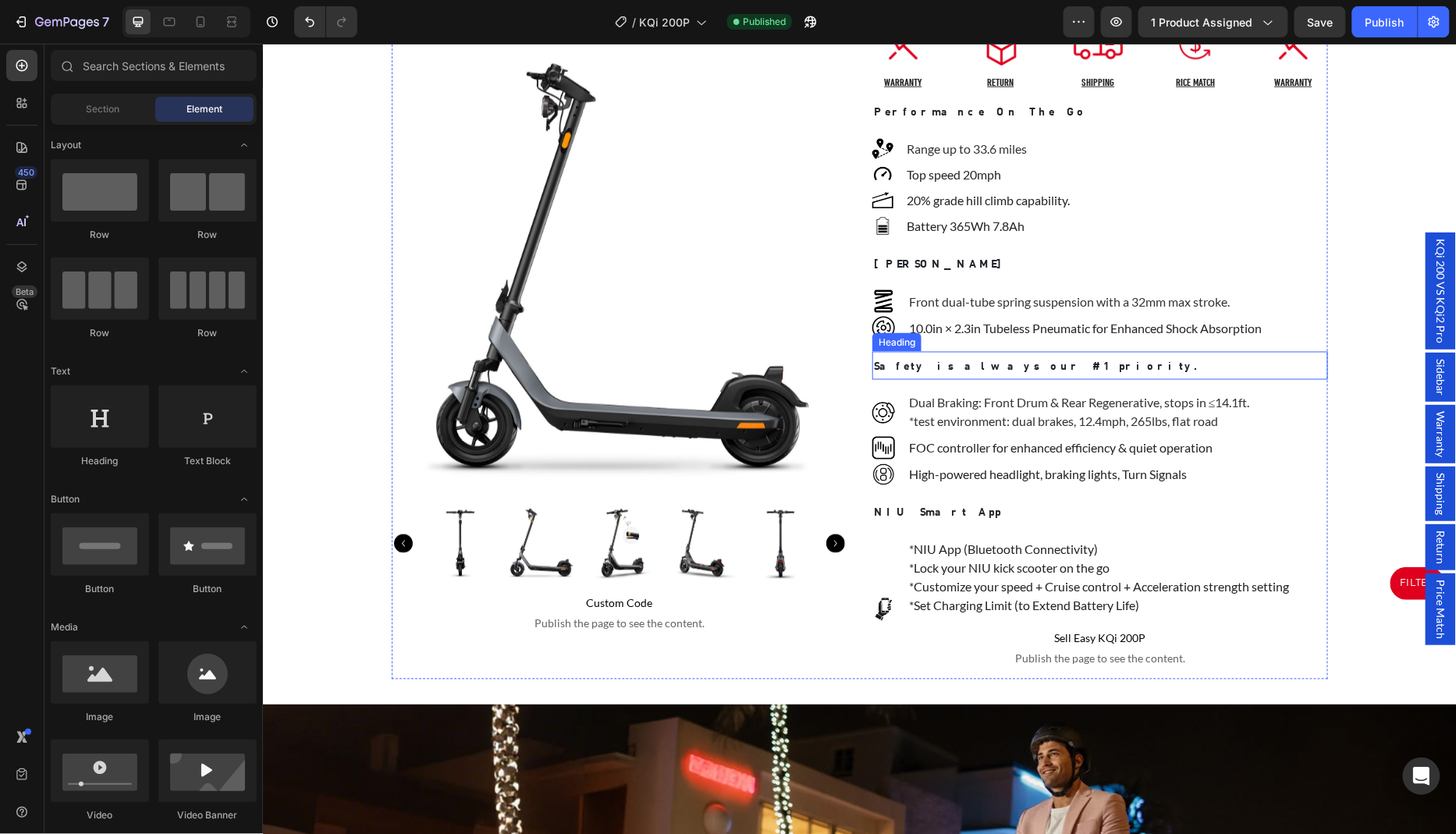
scroll to position [792, 0]
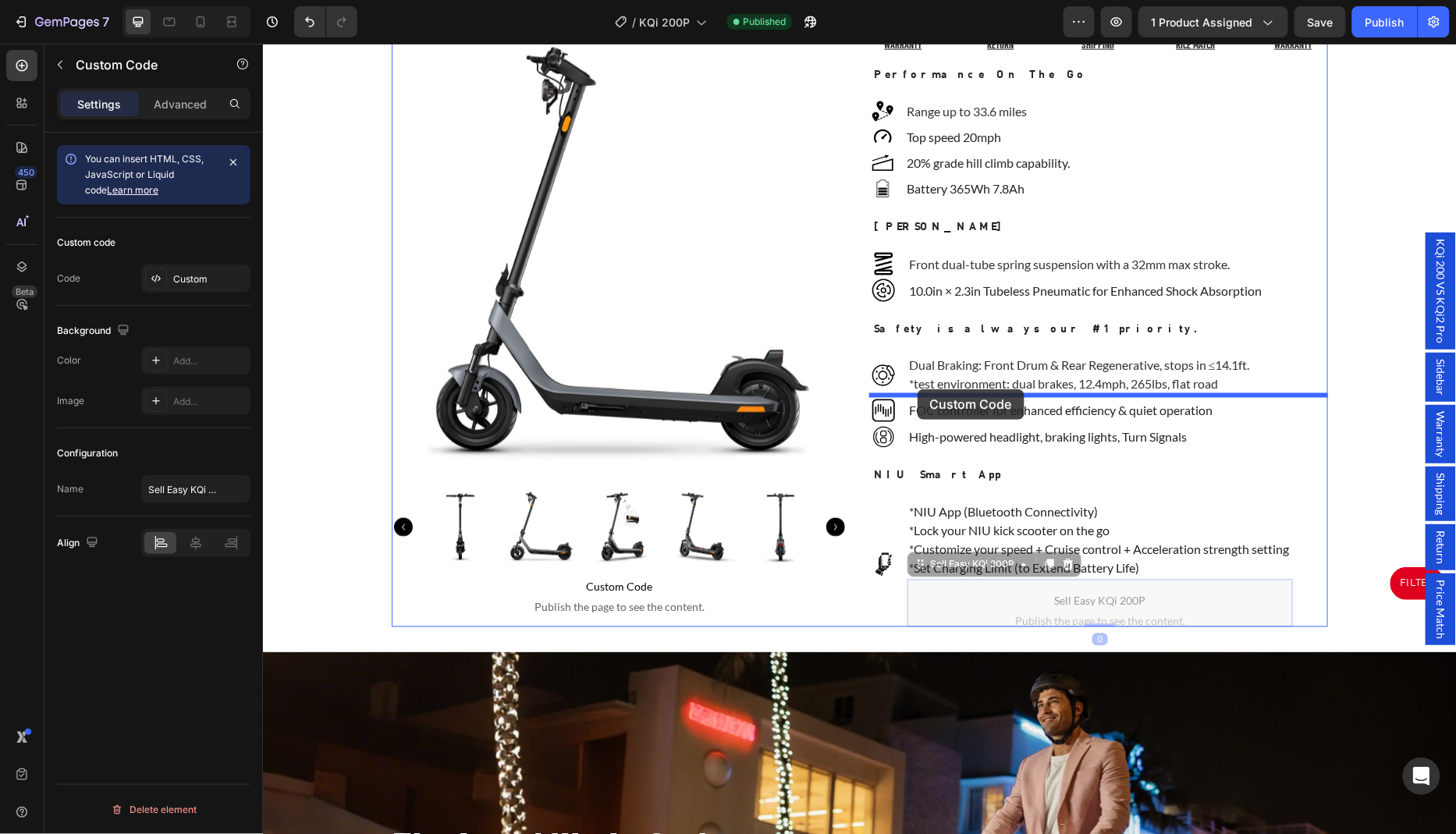
drag, startPoint x: 931, startPoint y: 466, endPoint x: 917, endPoint y: 389, distance: 78.3
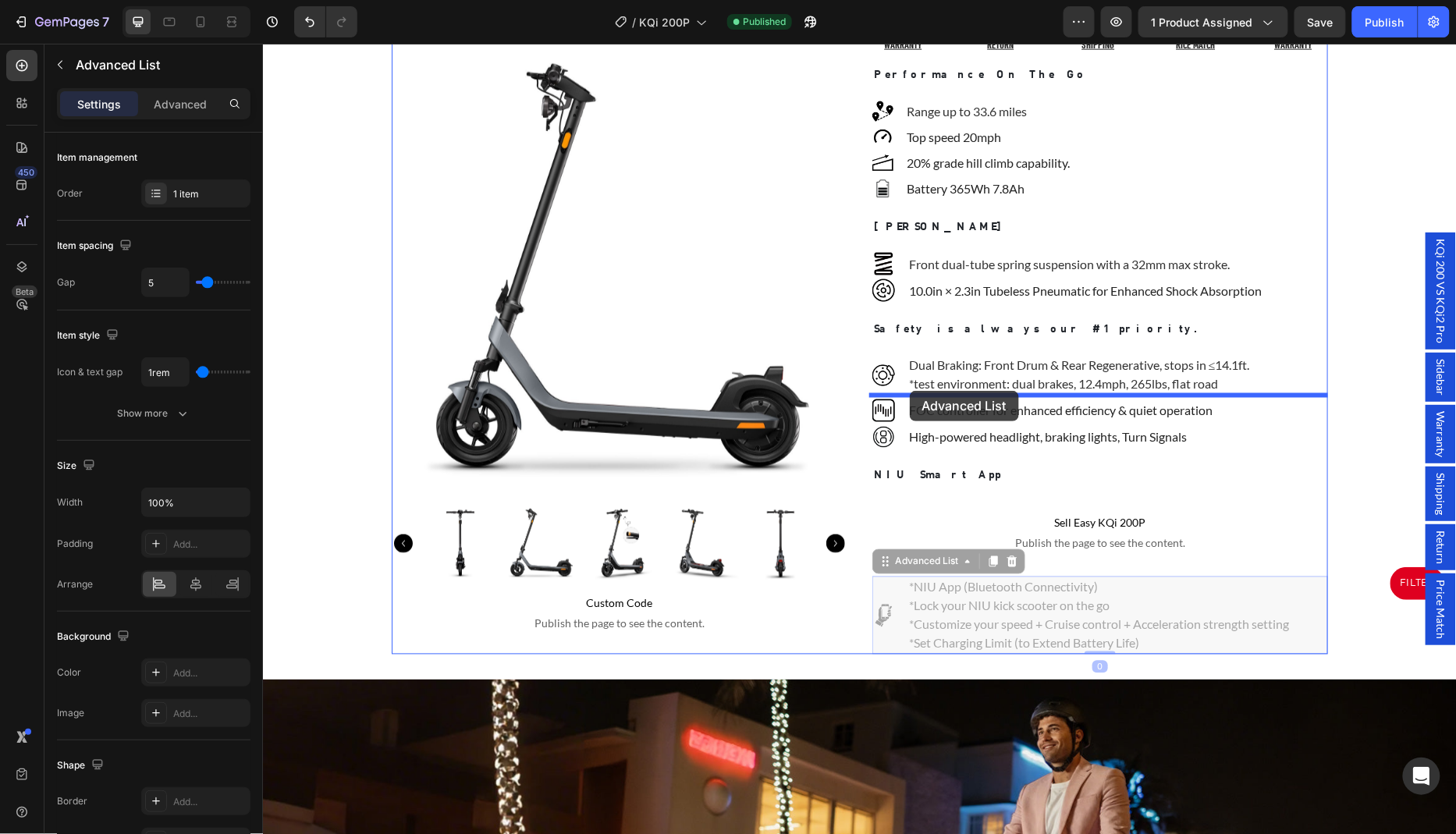
drag, startPoint x: 887, startPoint y: 444, endPoint x: 910, endPoint y: 391, distance: 57.8
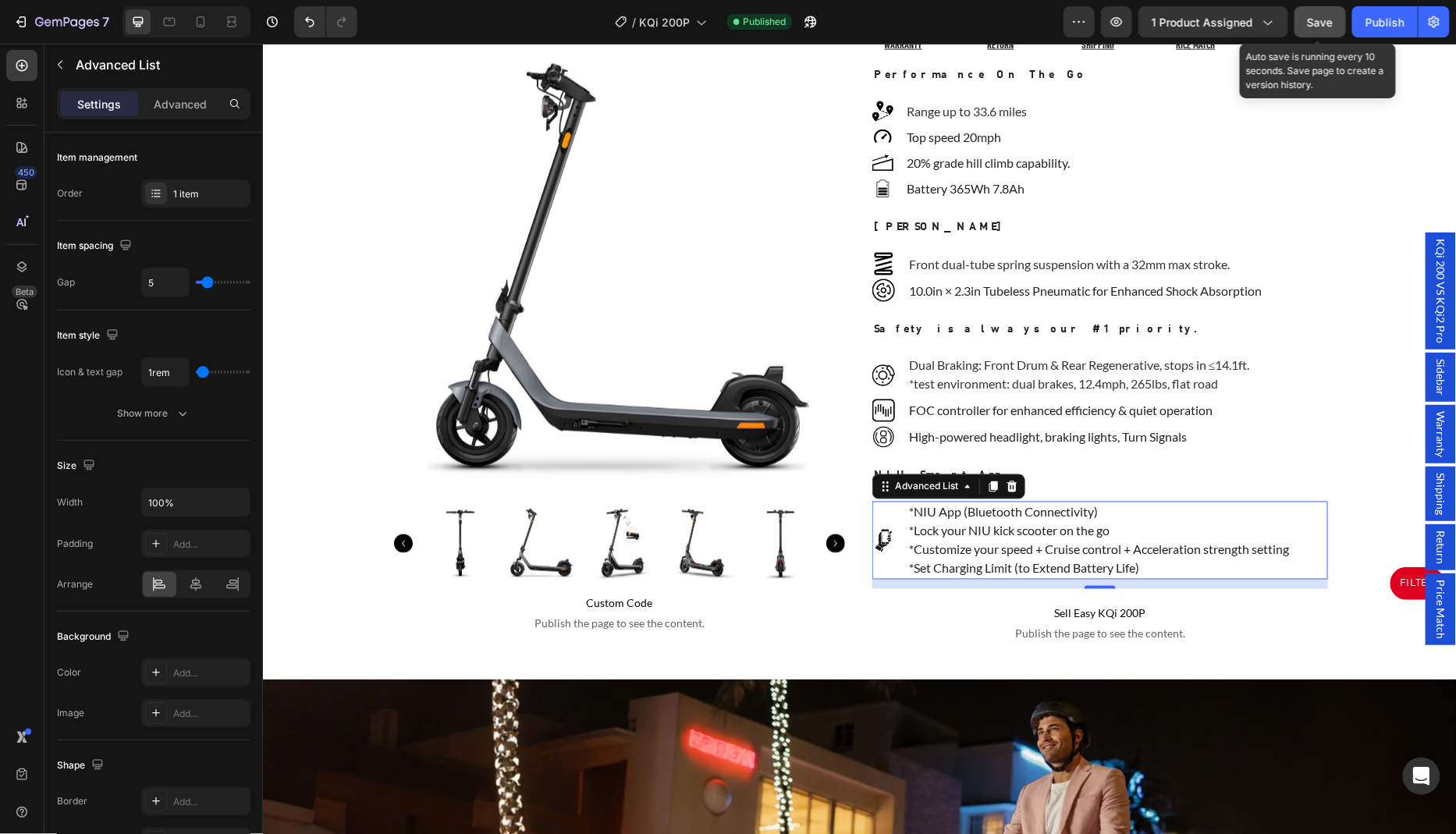
click at [1323, 26] on span "Save" at bounding box center [1320, 23] width 25 height 13
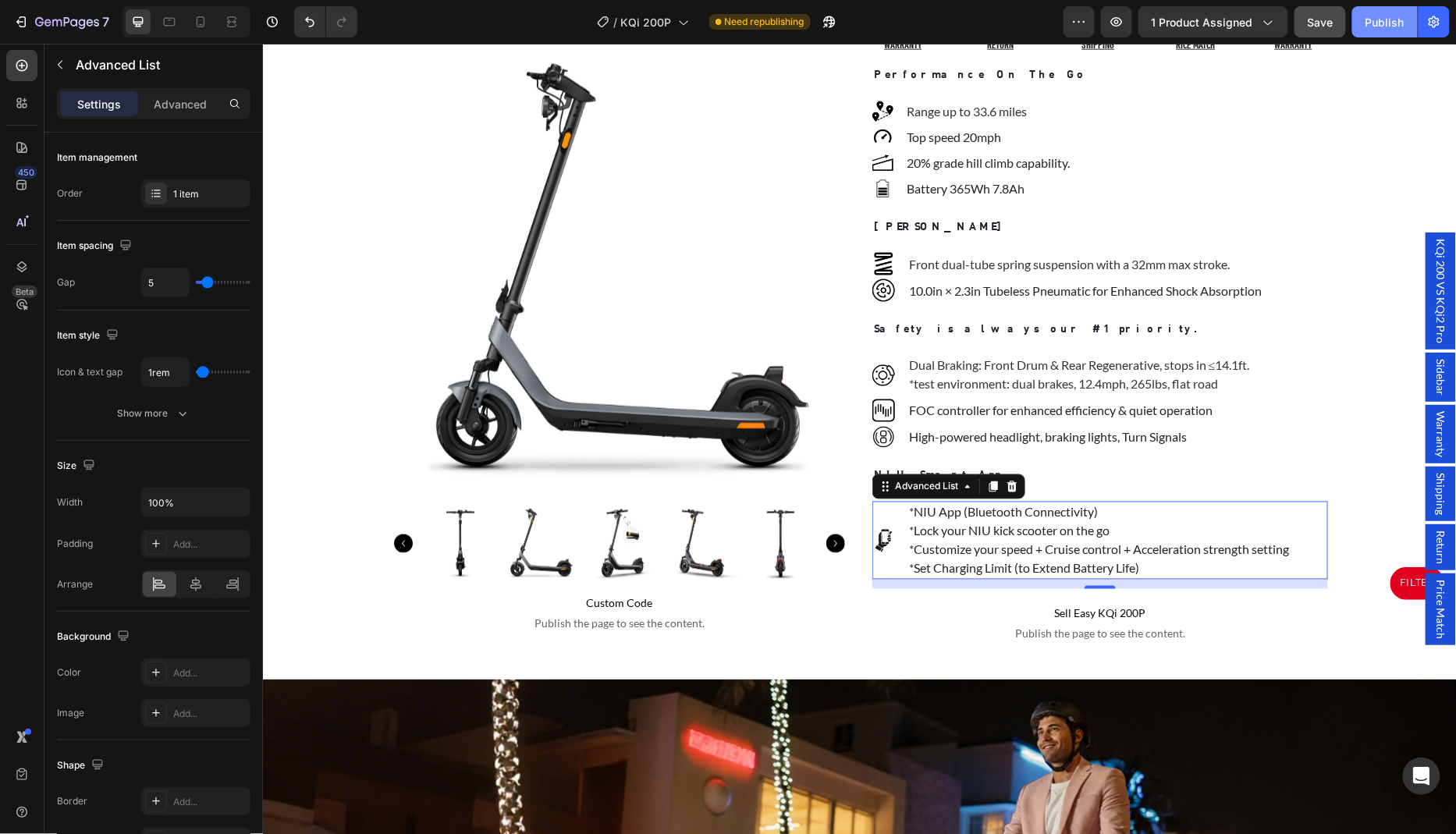
click at [1371, 32] on button "Publish" at bounding box center [1384, 22] width 65 height 31
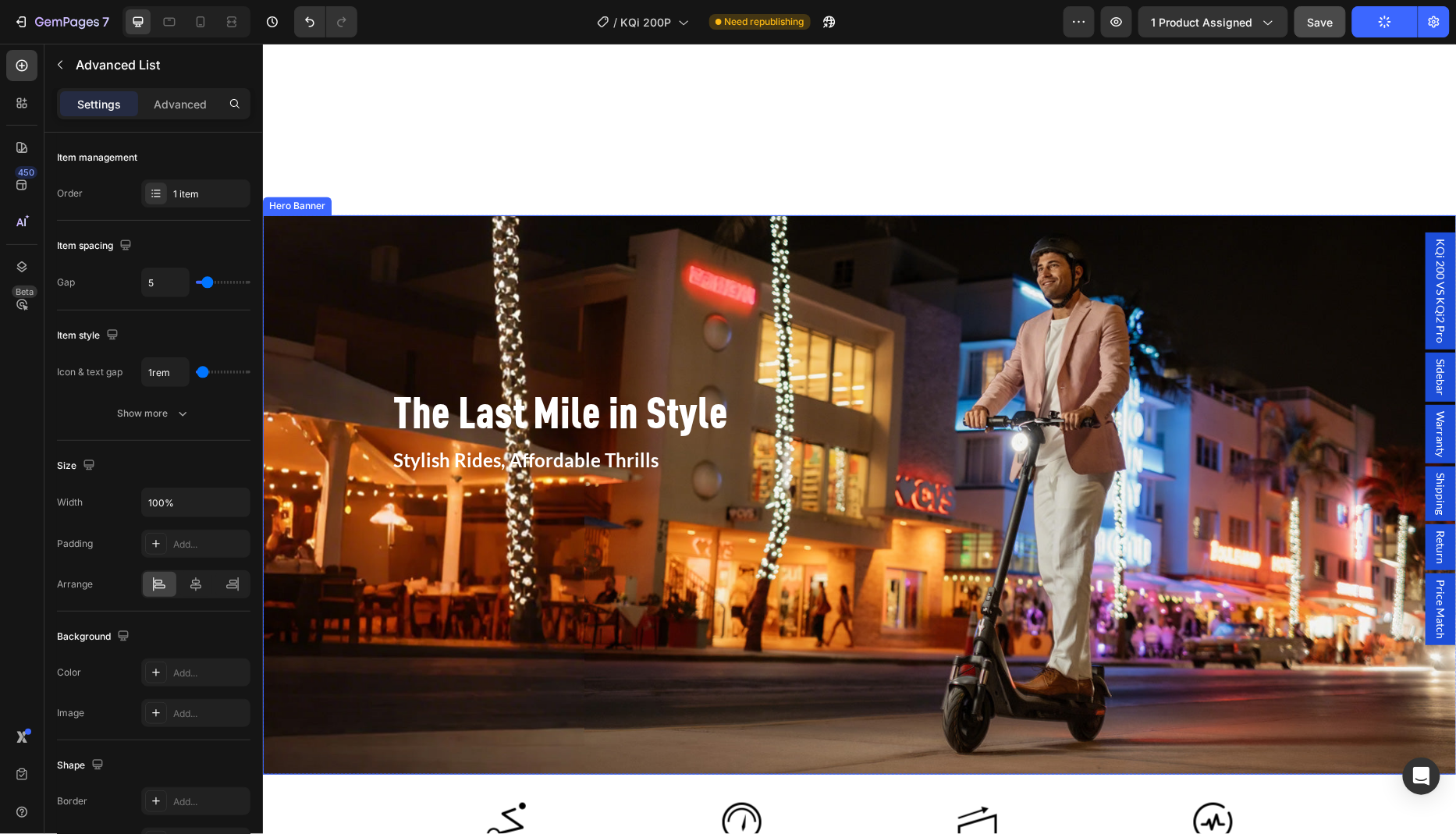
scroll to position [2210, 0]
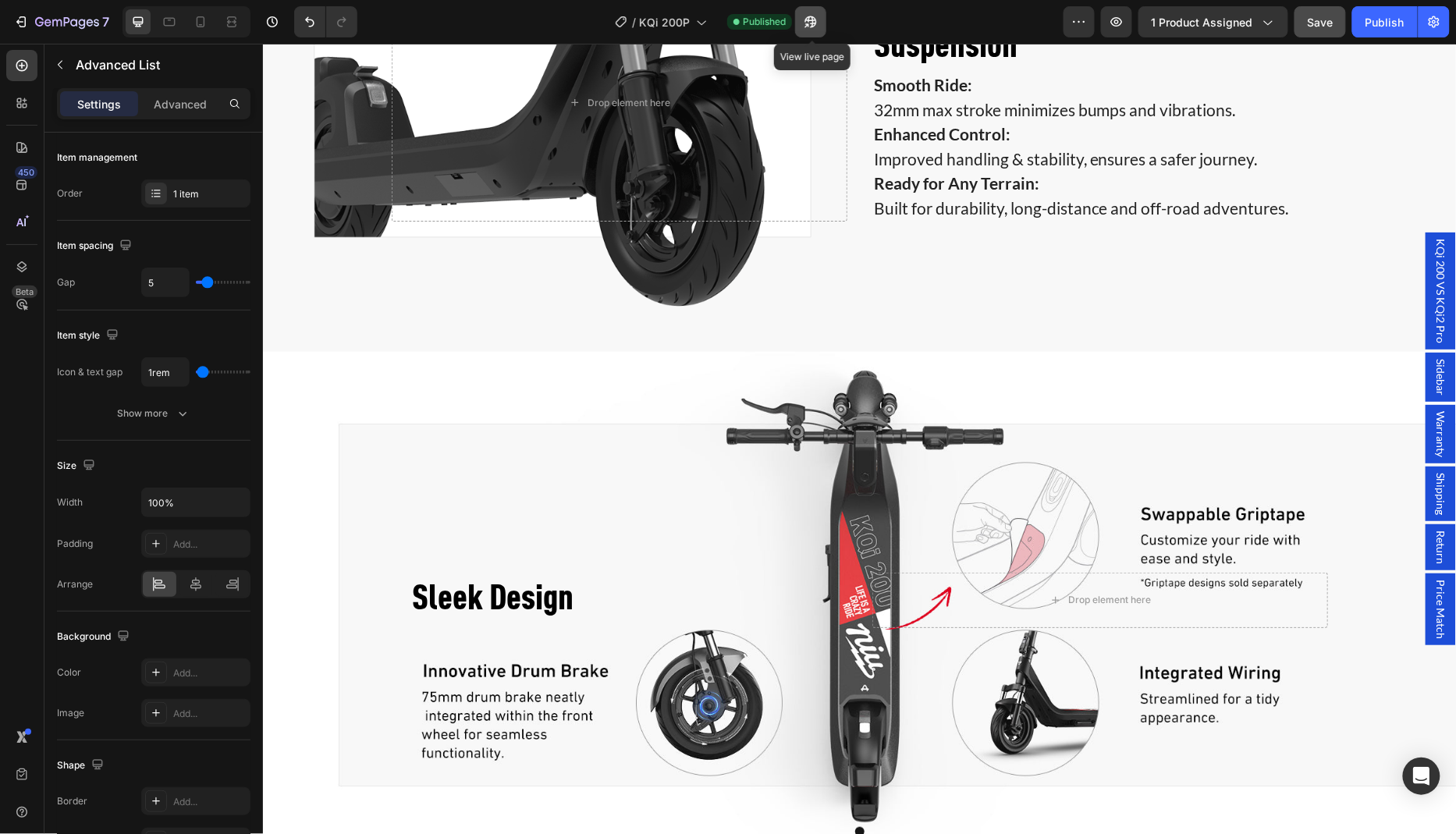
click at [810, 26] on icon "button" at bounding box center [808, 25] width 4 height 4
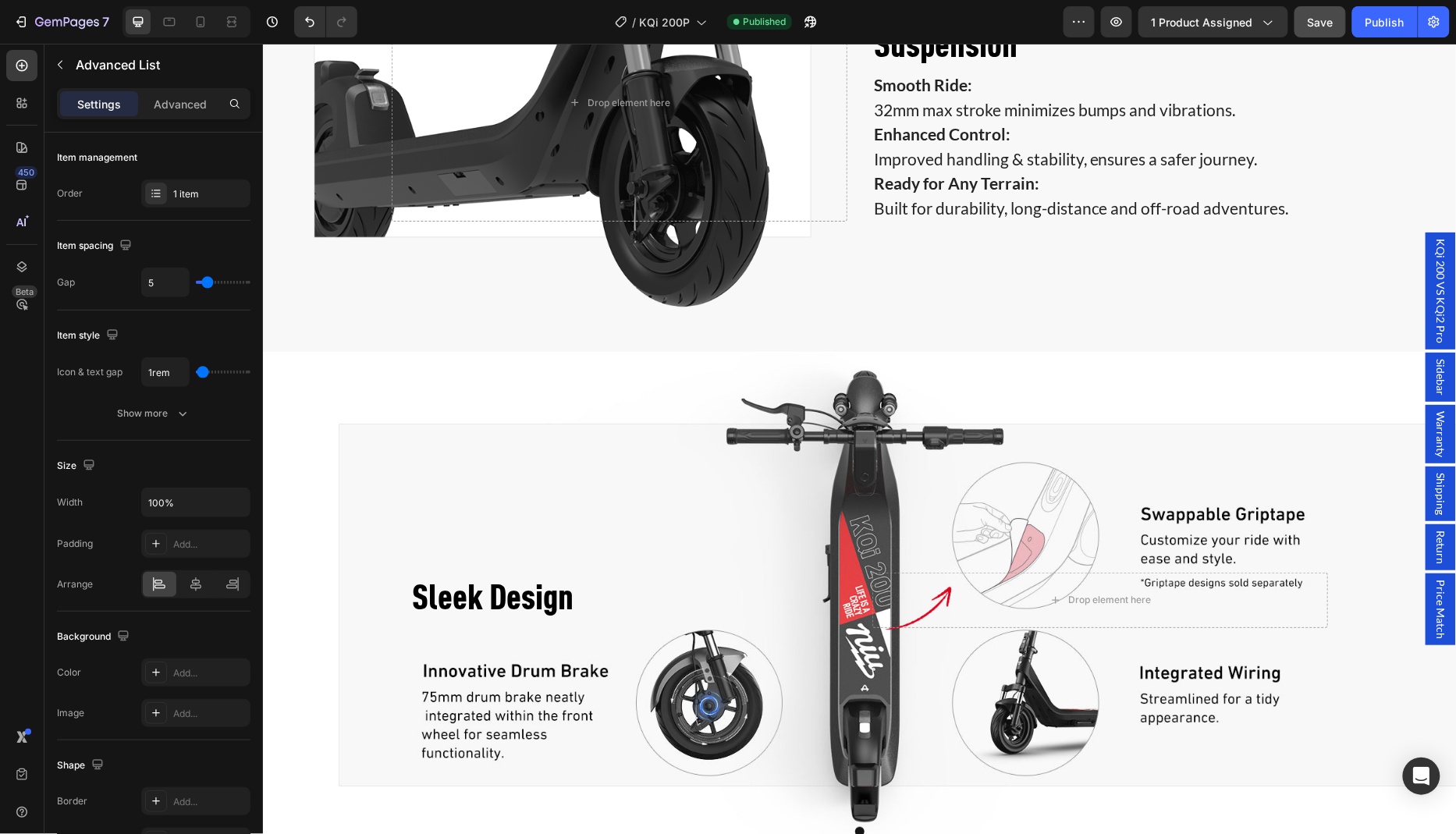
click at [1445, 395] on span "Sidebar" at bounding box center [1441, 376] width 16 height 37
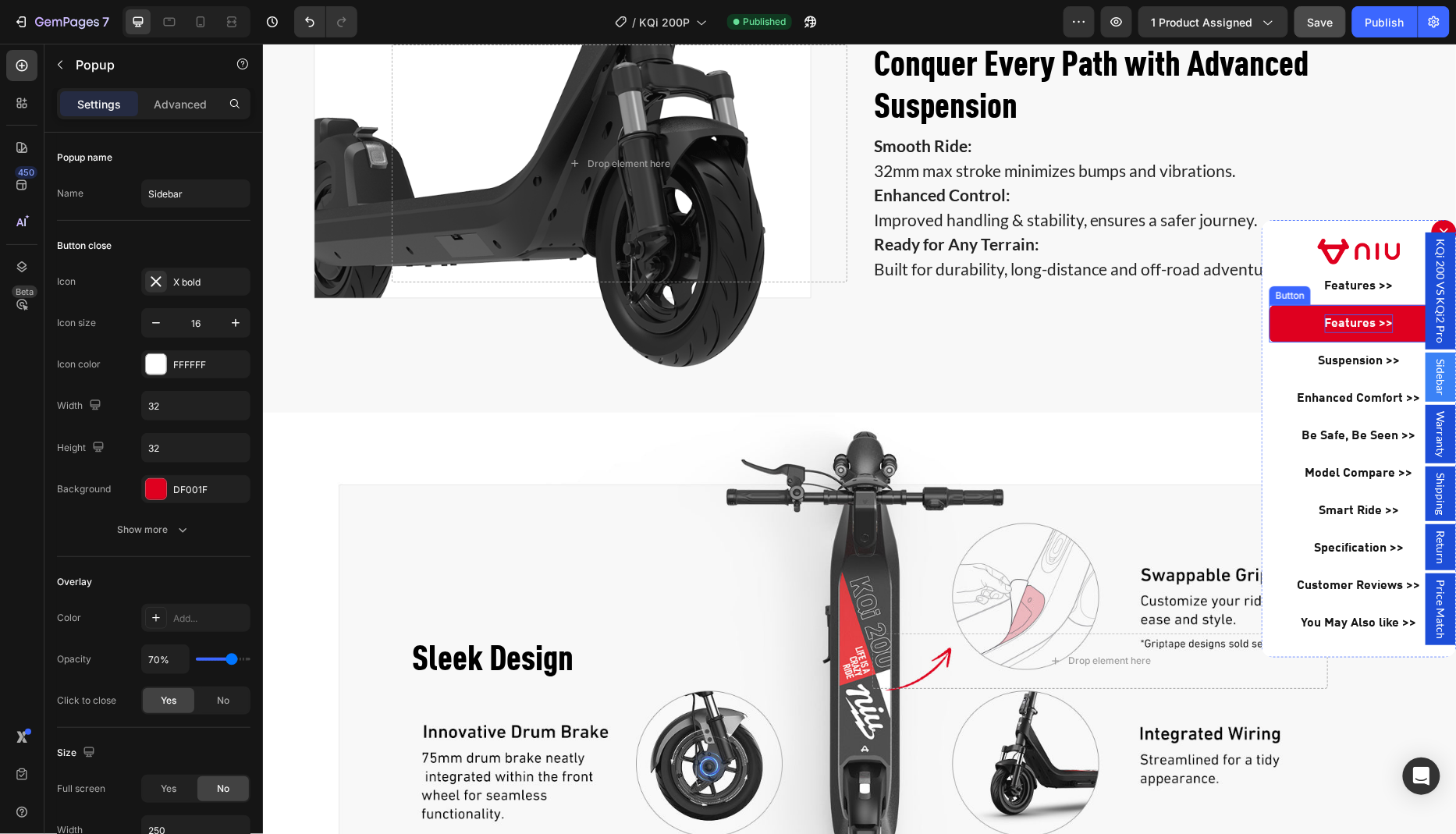
scroll to position [2119, 0]
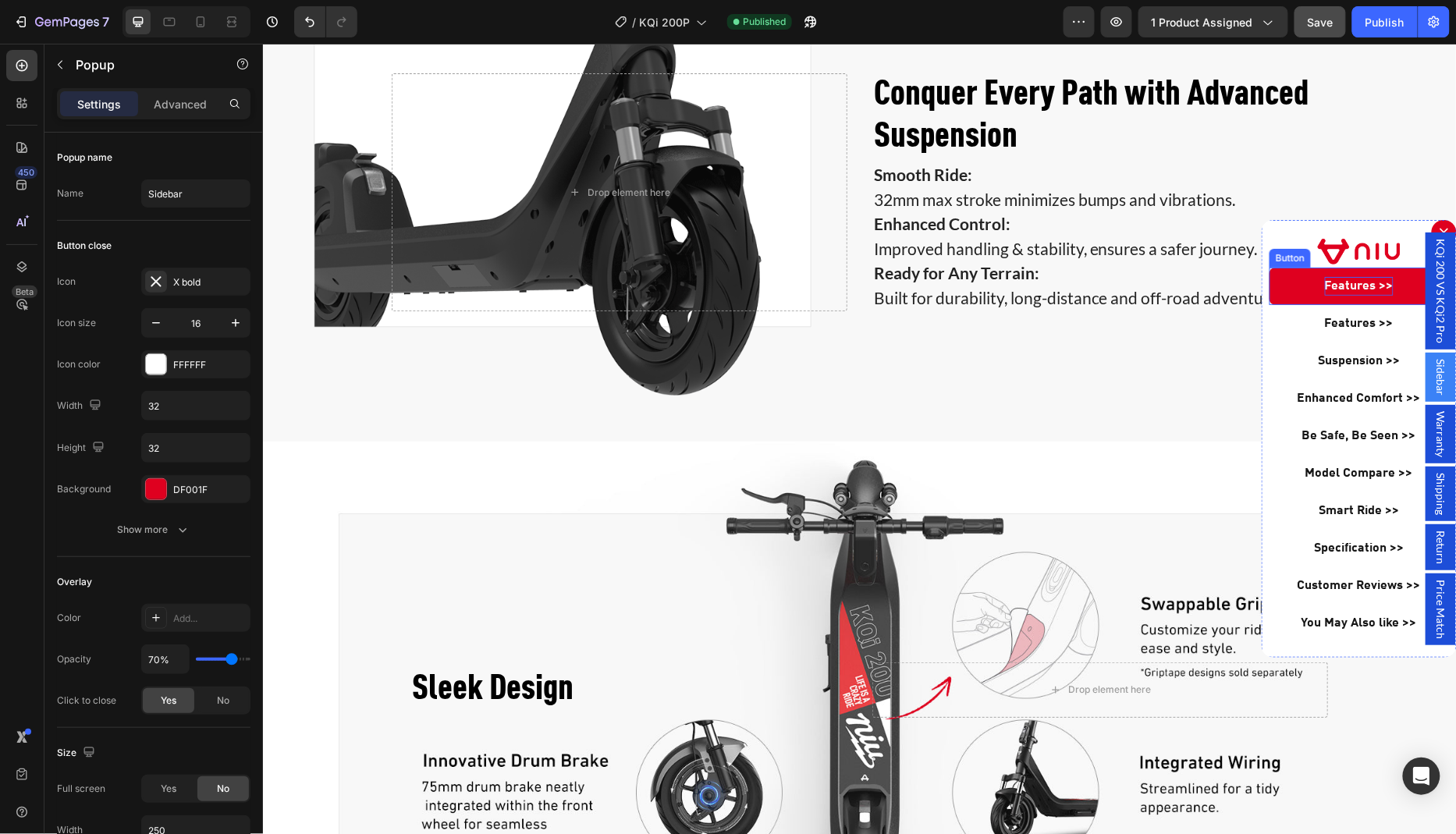
click at [1357, 278] on p "Features >>" at bounding box center [1359, 286] width 69 height 19
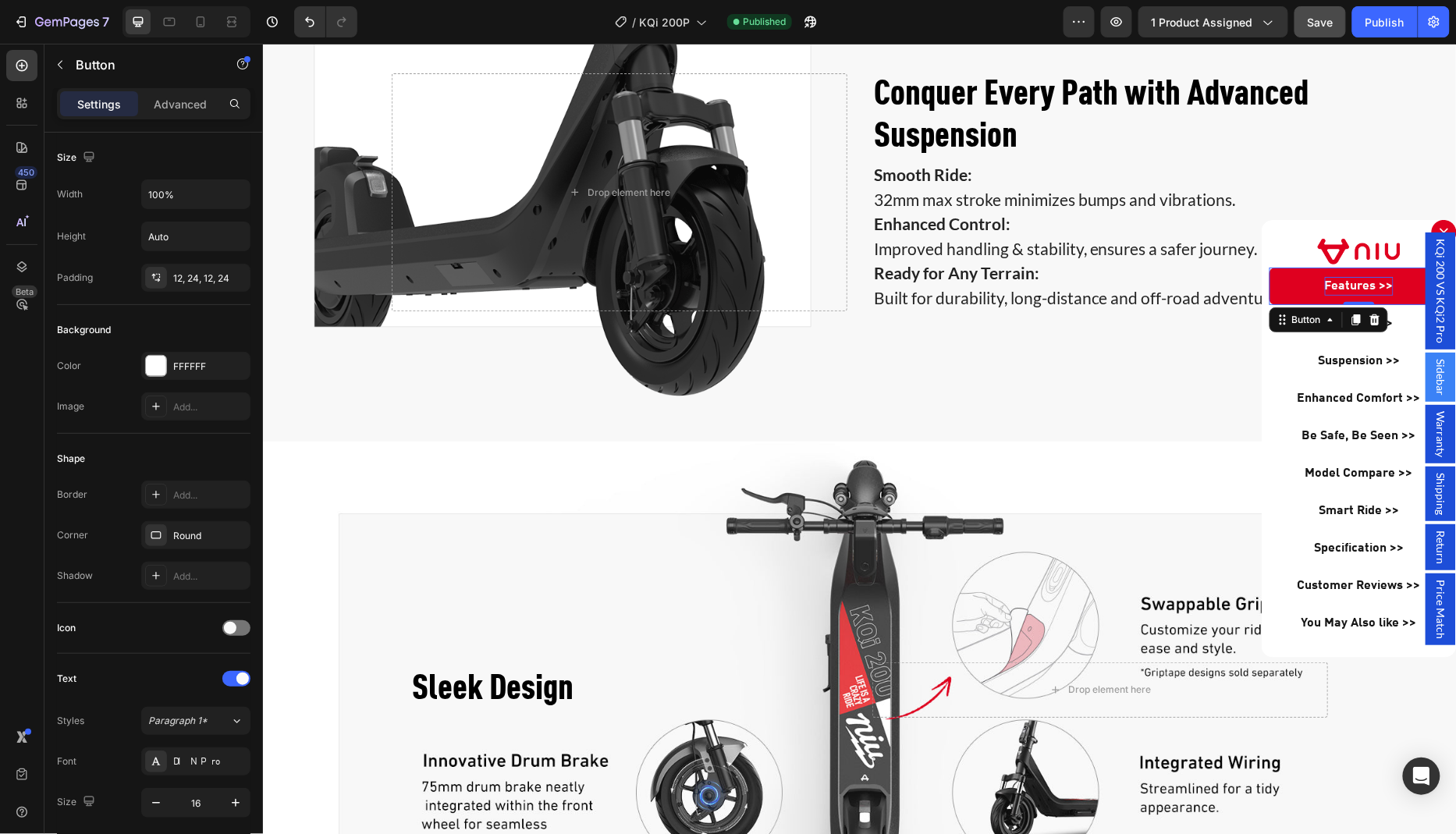
click at [1355, 290] on p "Features >>" at bounding box center [1359, 286] width 69 height 19
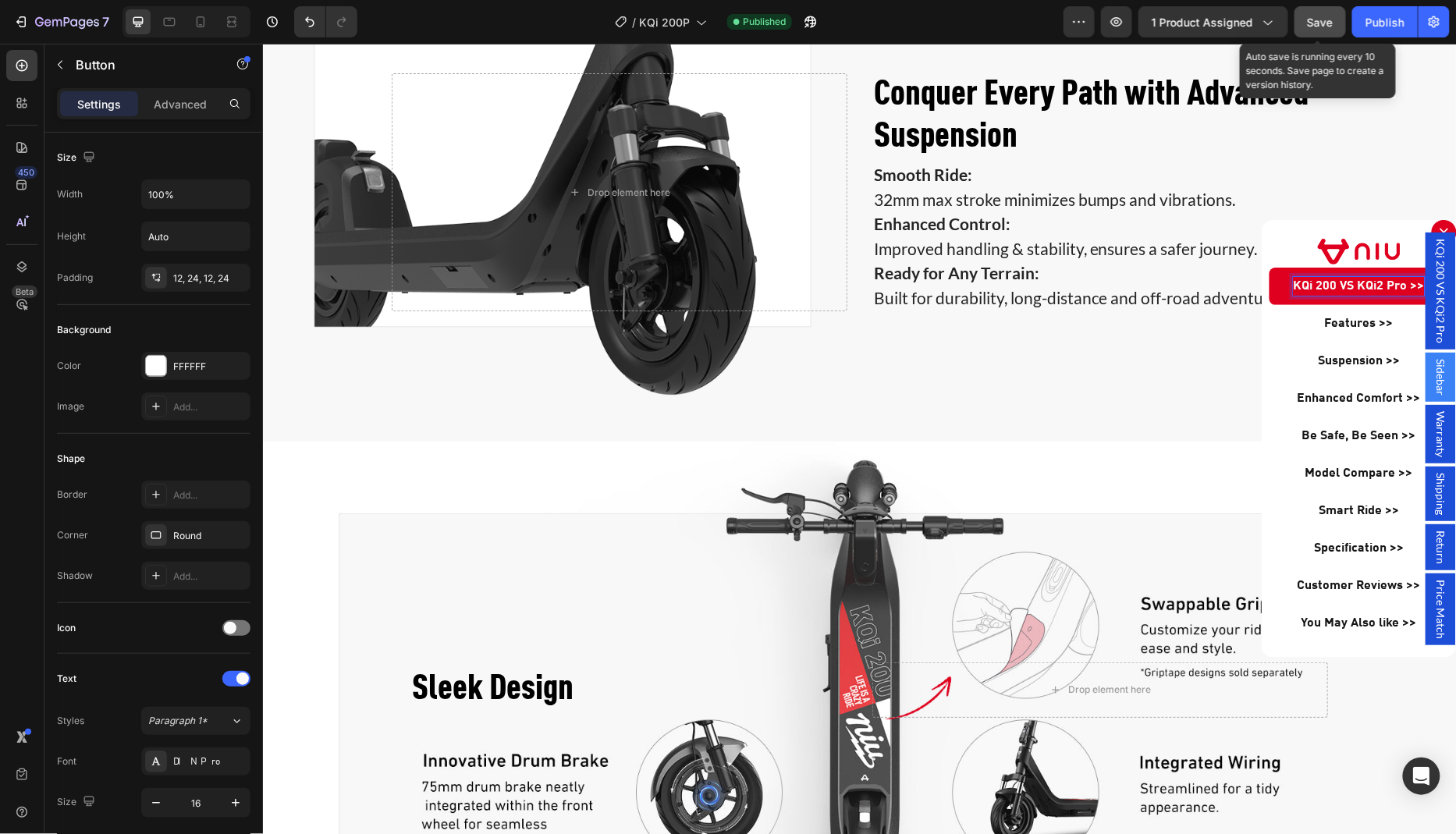
click at [1324, 25] on span "Save" at bounding box center [1320, 23] width 25 height 13
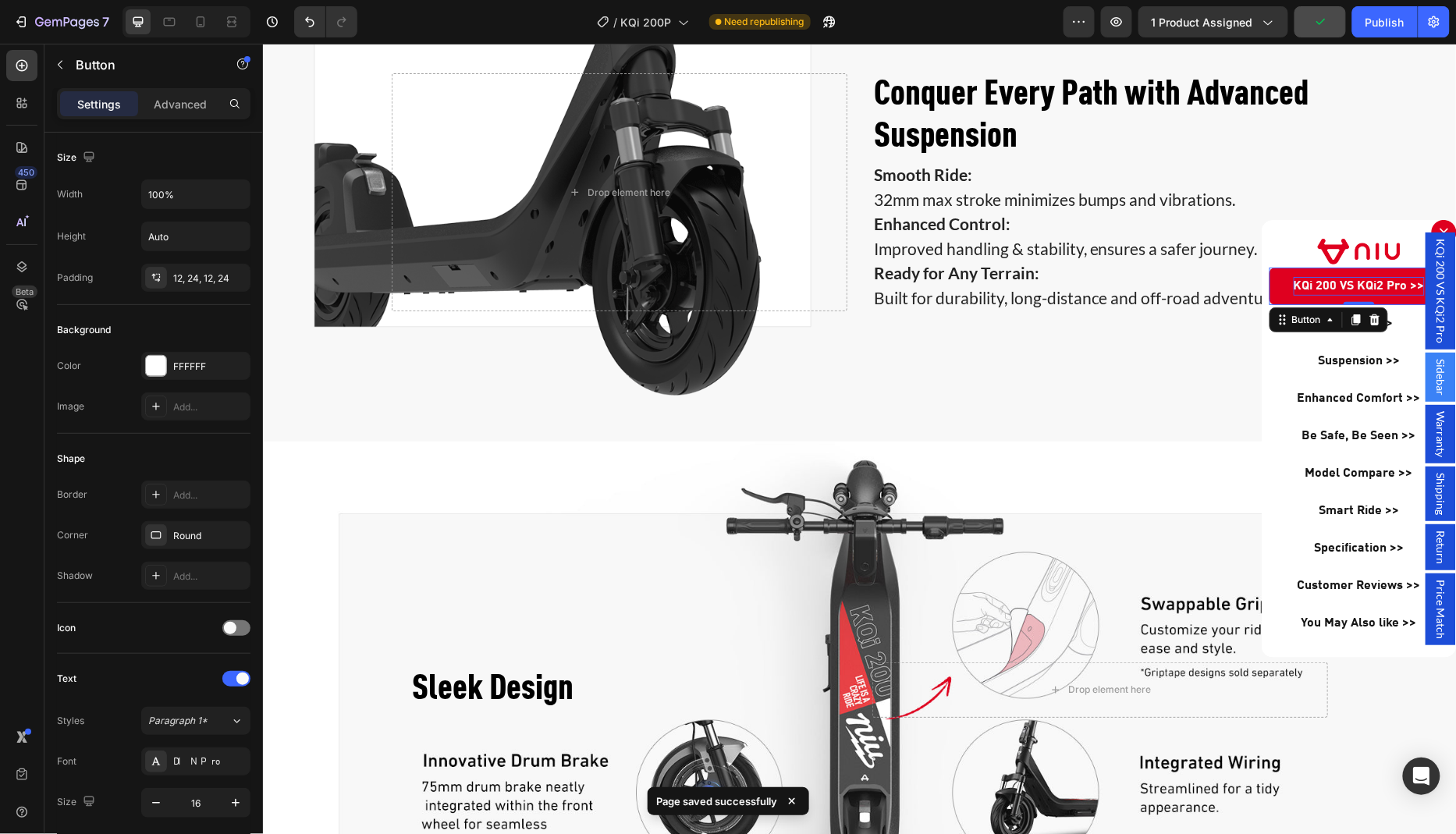
click at [1279, 282] on link "KQi 200 VS KQi2 Pro >>" at bounding box center [1359, 286] width 179 height 38
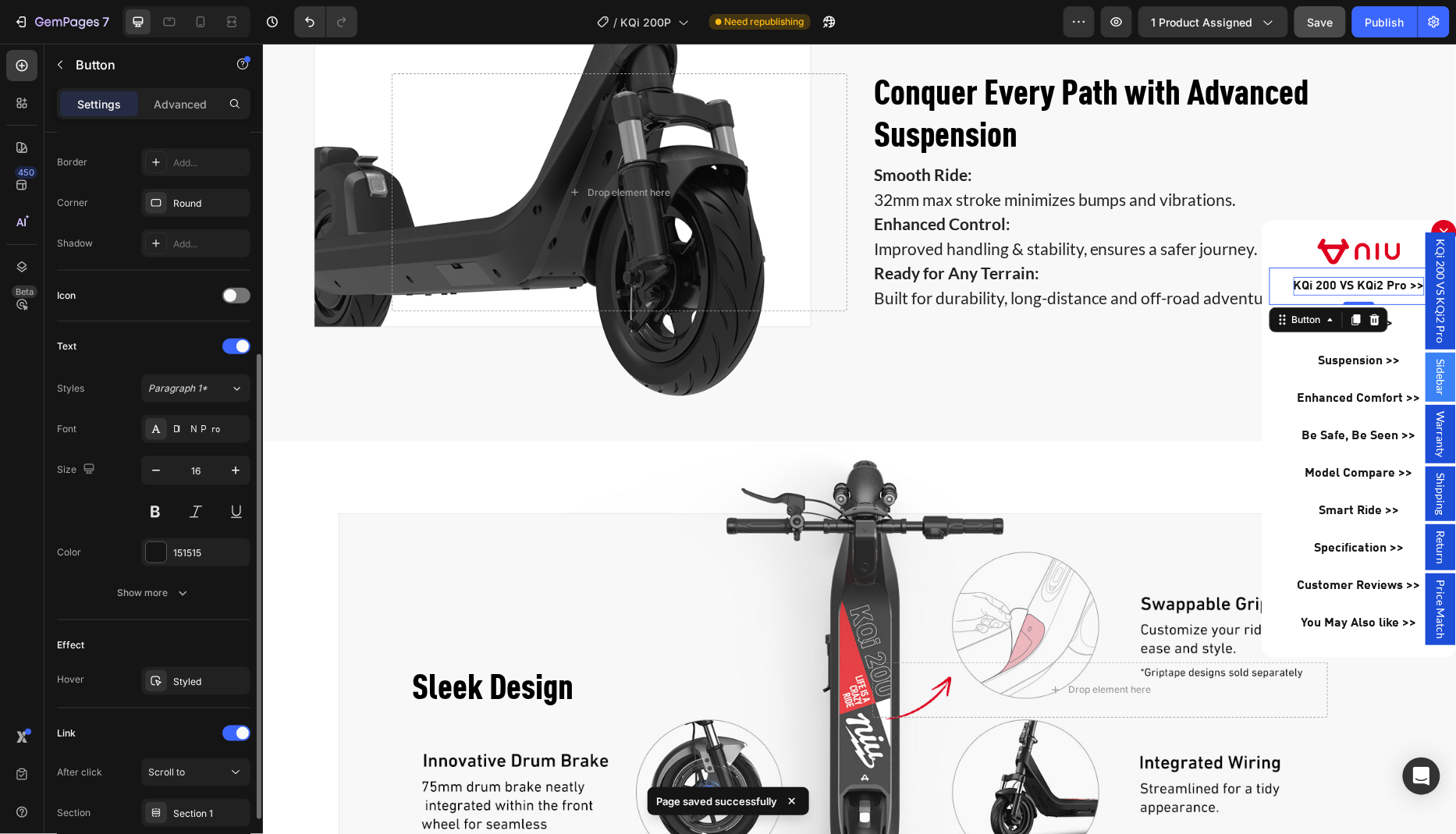
scroll to position [449, 0]
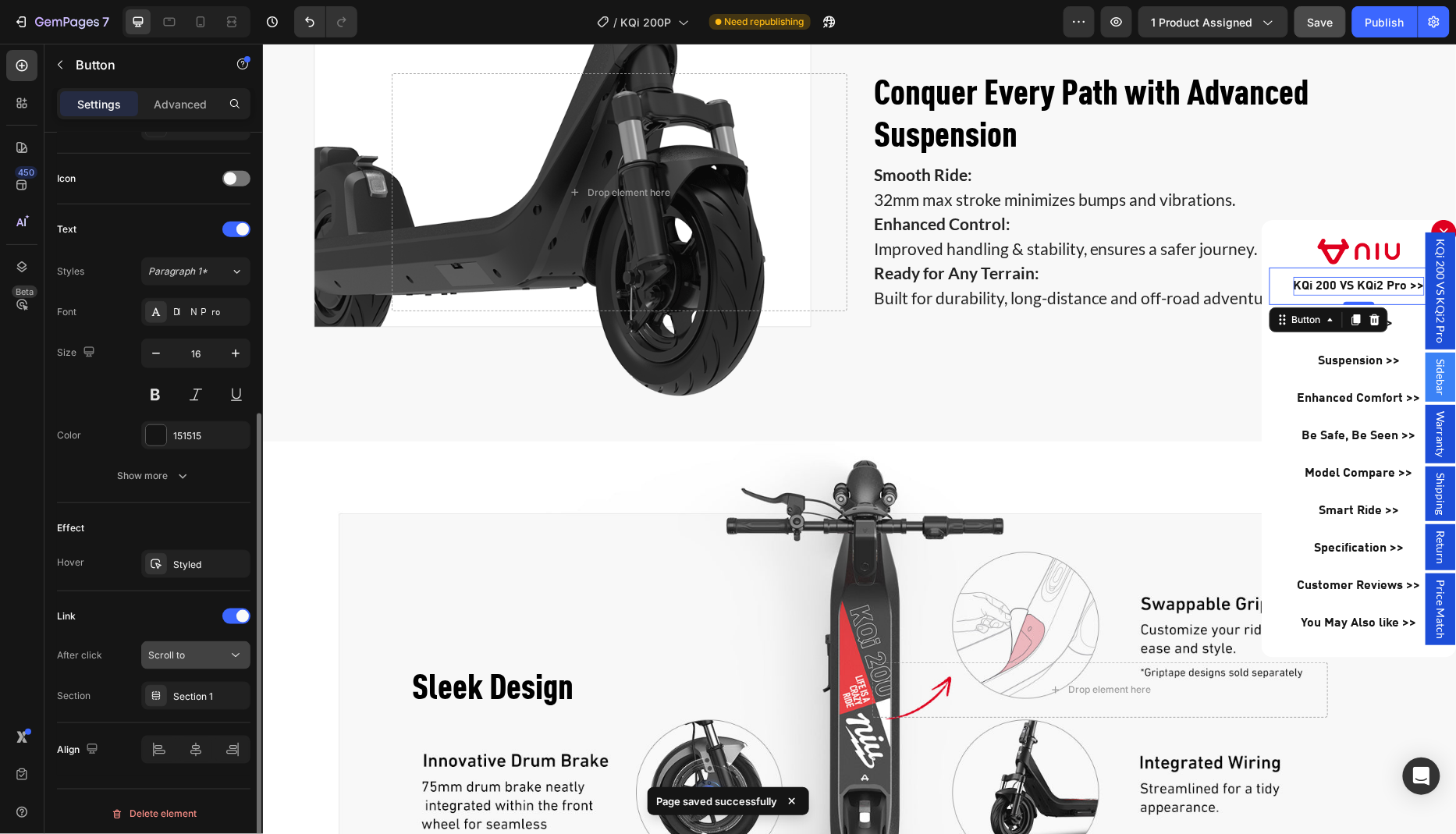
click at [218, 658] on div "Scroll to" at bounding box center [195, 655] width 95 height 16
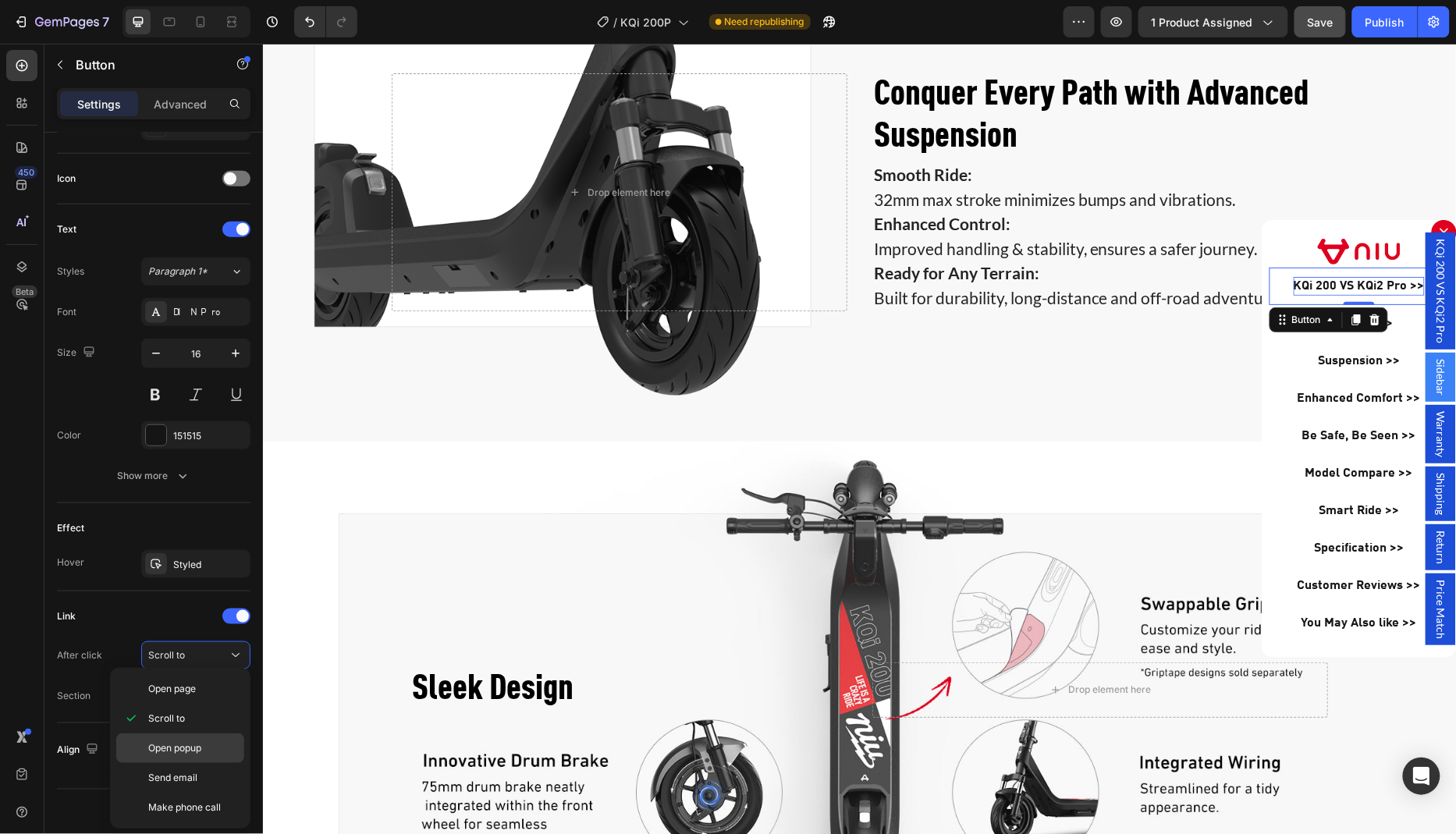
click at [195, 742] on span "Open popup" at bounding box center [175, 748] width 53 height 14
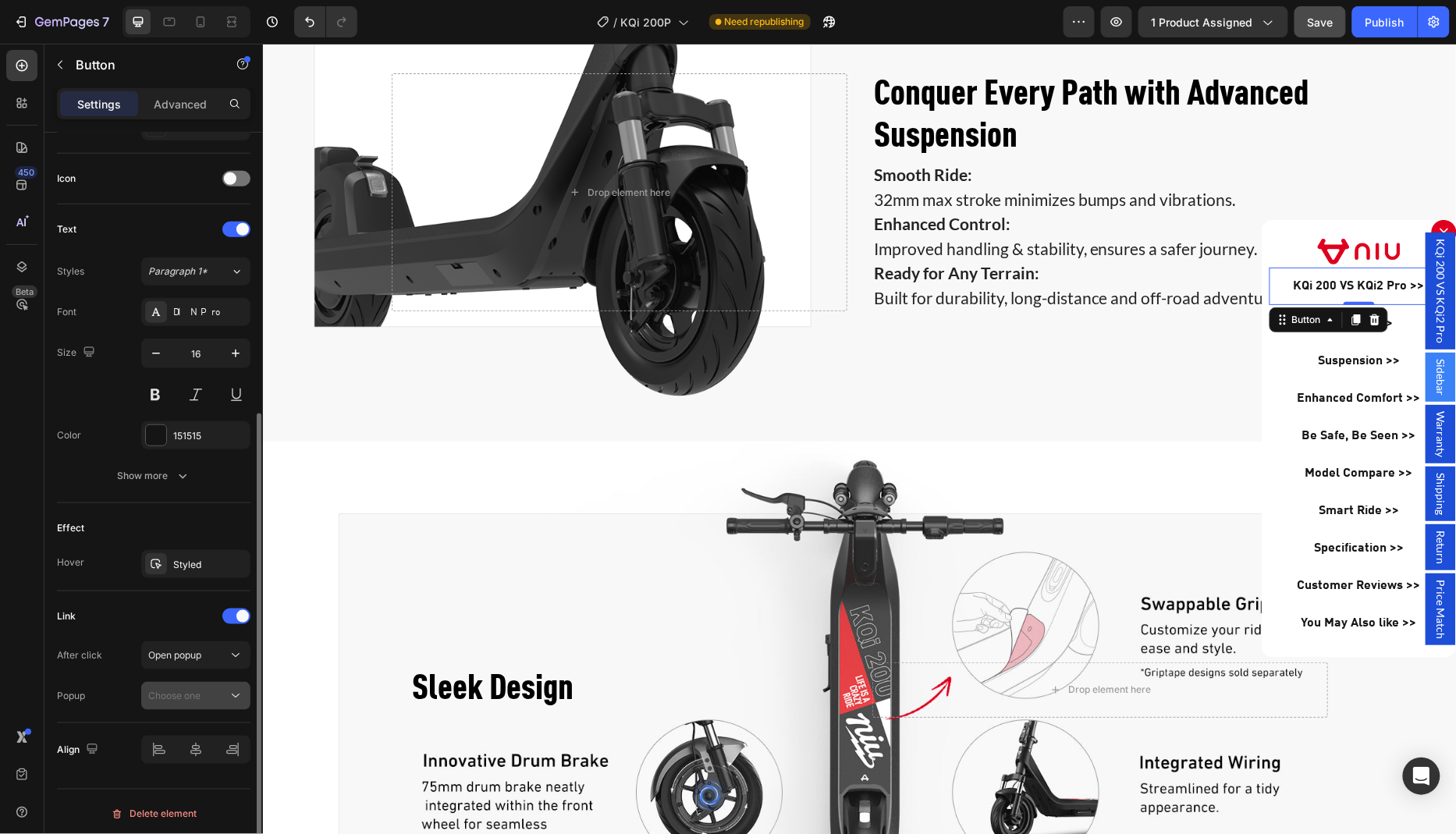
click at [195, 690] on span "Choose one" at bounding box center [174, 695] width 52 height 11
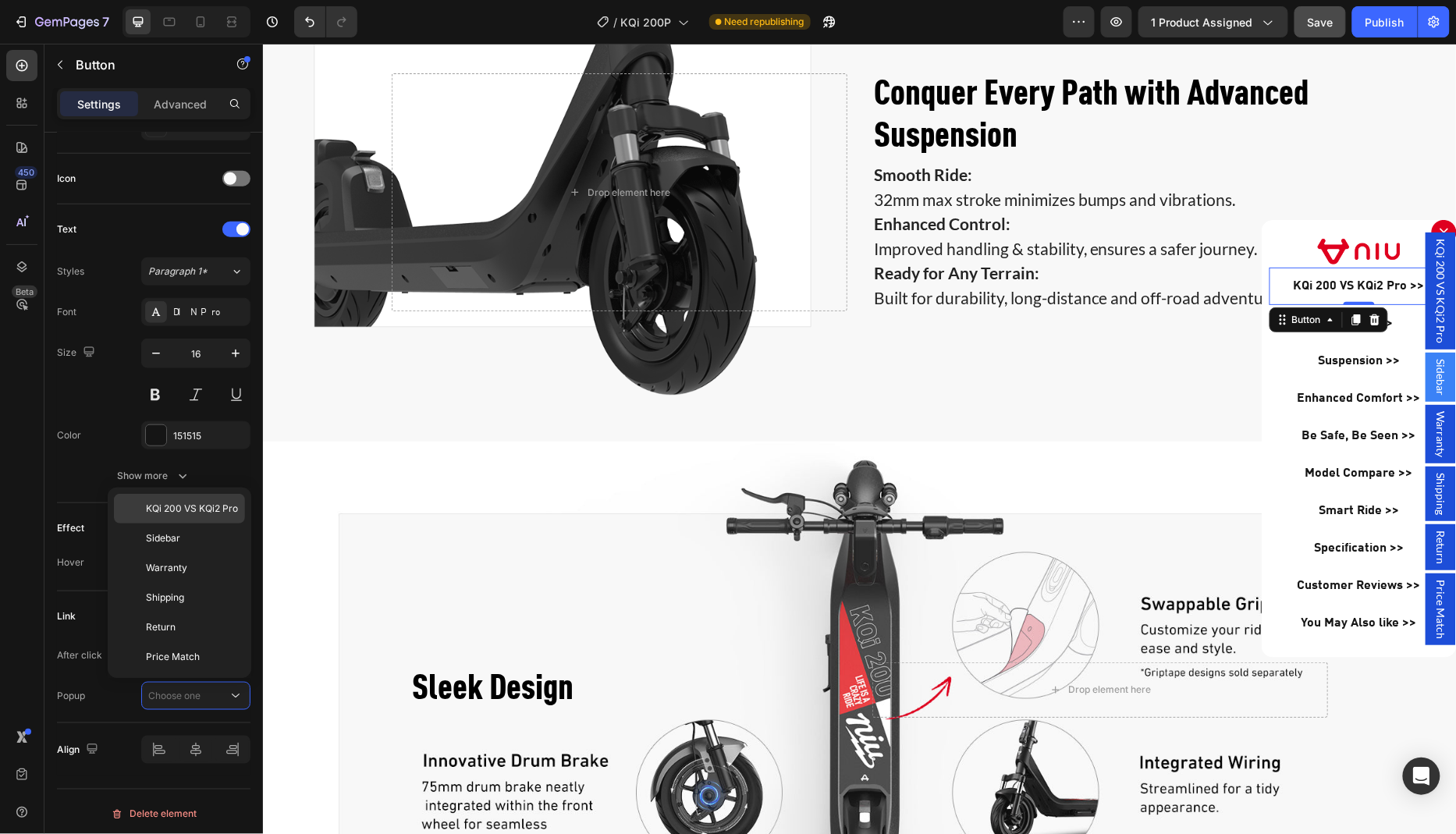
click at [207, 510] on span "KQi 200 VS KQi2 Pro" at bounding box center [192, 509] width 92 height 14
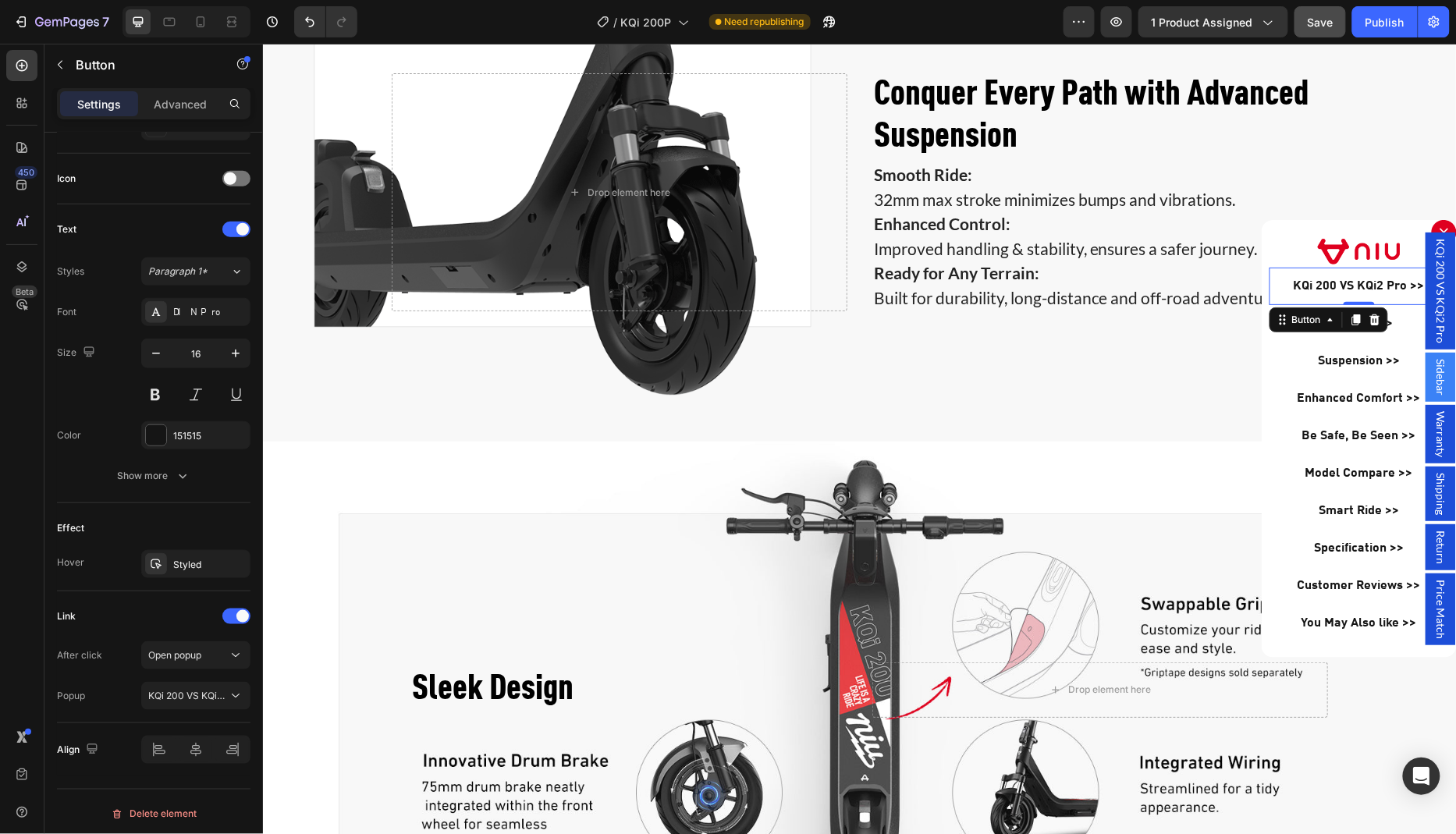
click at [0, 527] on div "450 Beta" at bounding box center [22, 439] width 44 height 791
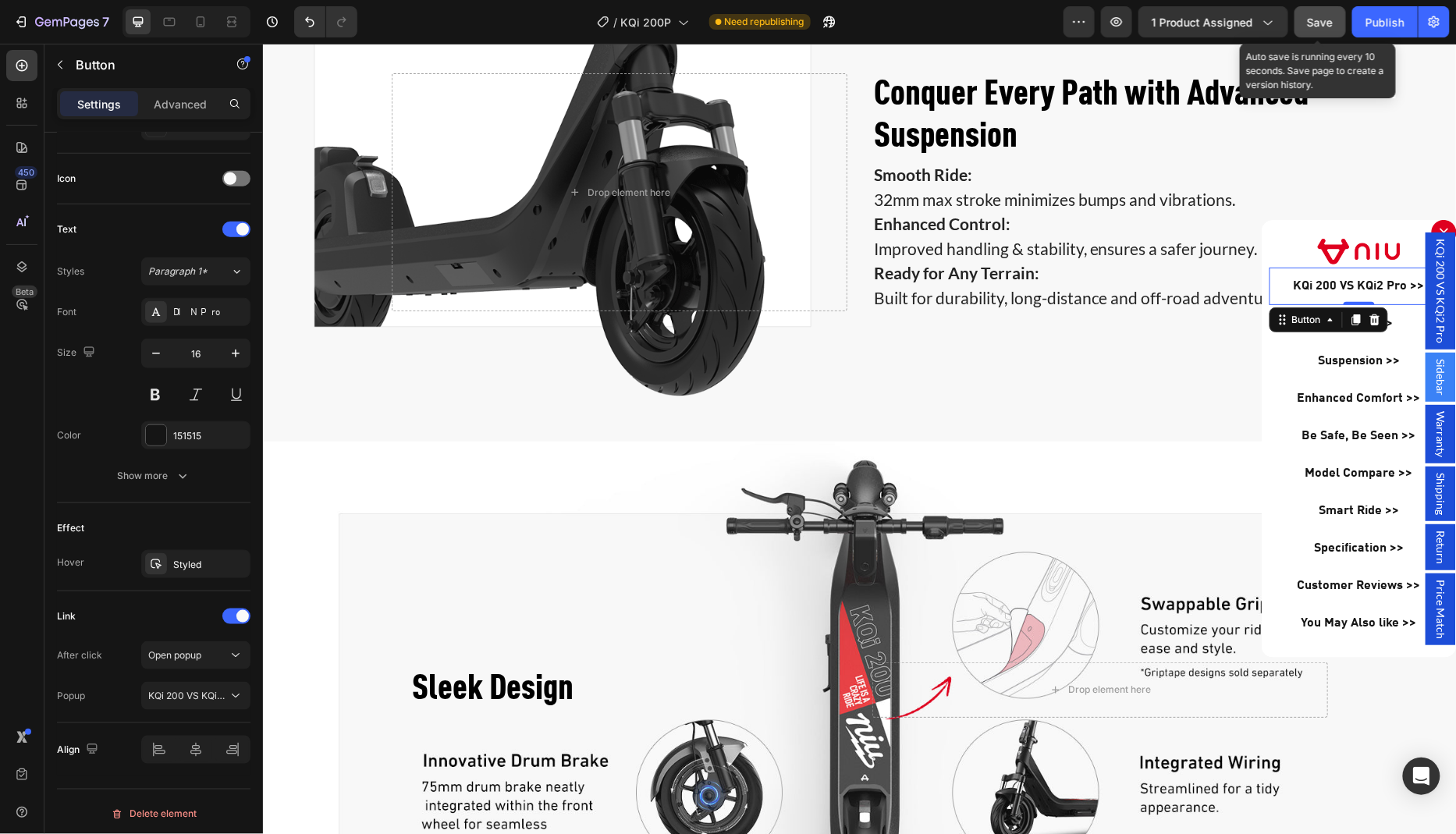
click at [1324, 17] on span "Save" at bounding box center [1320, 23] width 25 height 13
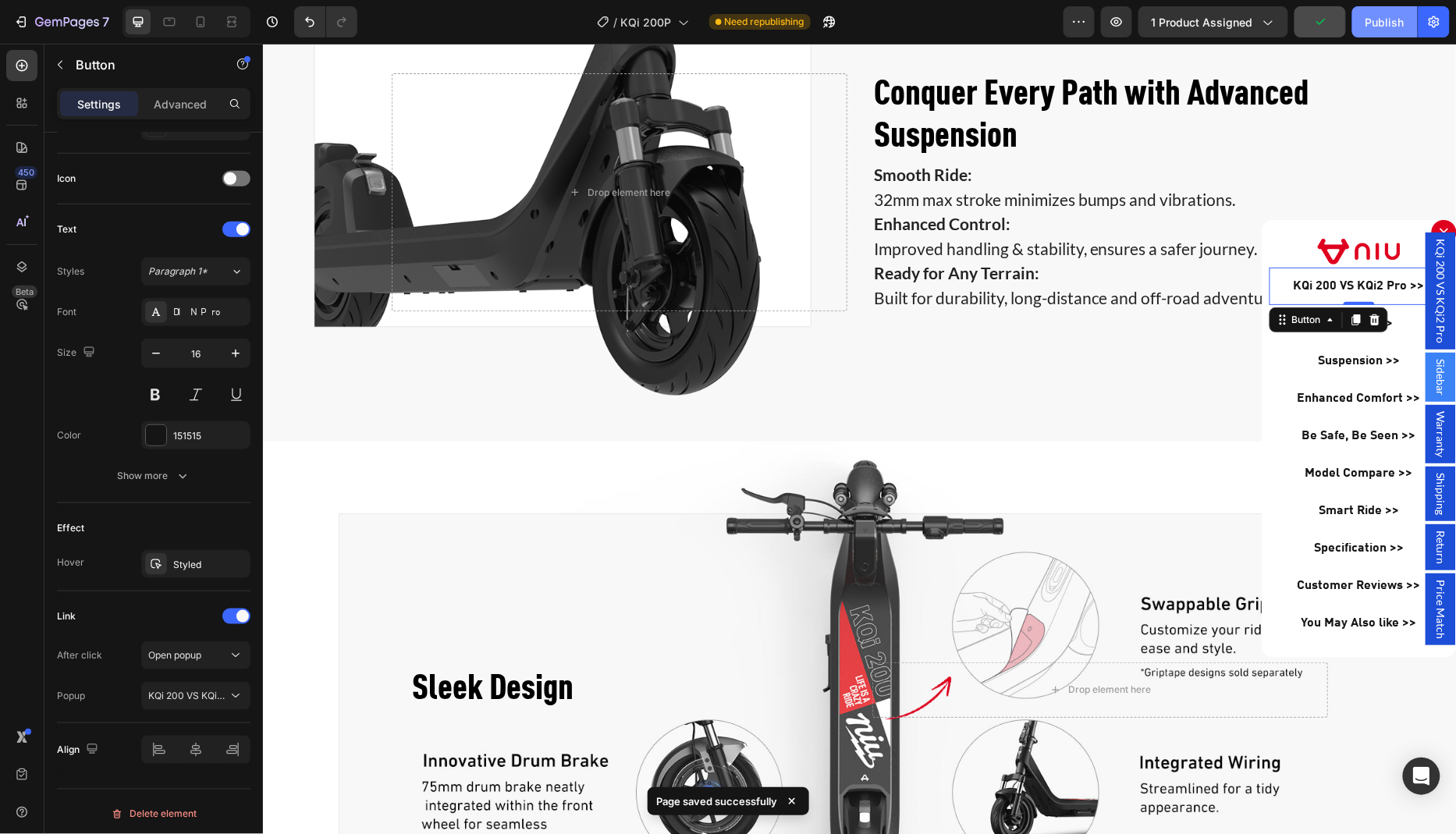
click at [1388, 26] on div "Publish" at bounding box center [1384, 22] width 39 height 16
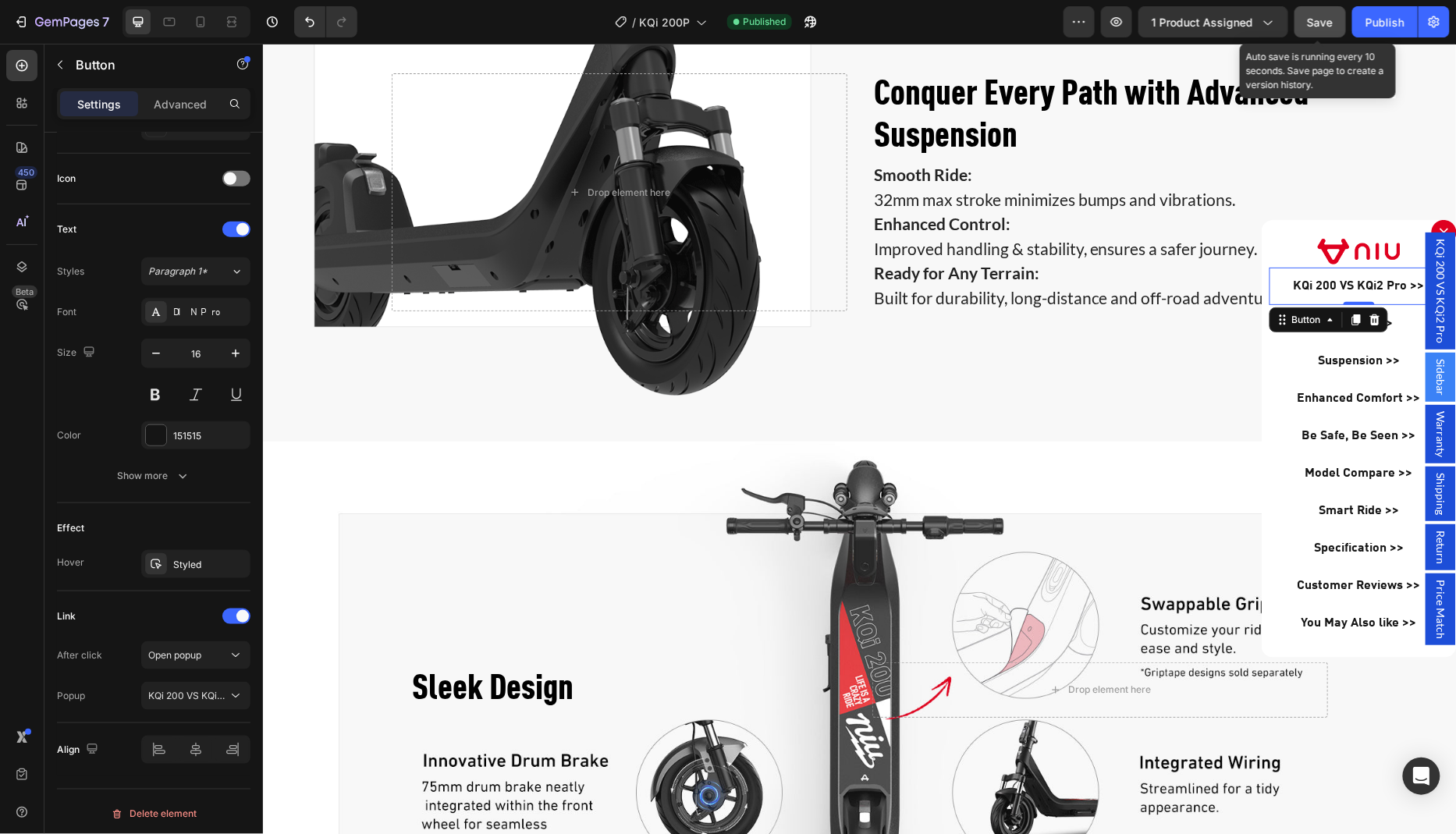
click at [1322, 24] on span "Save" at bounding box center [1320, 23] width 25 height 13
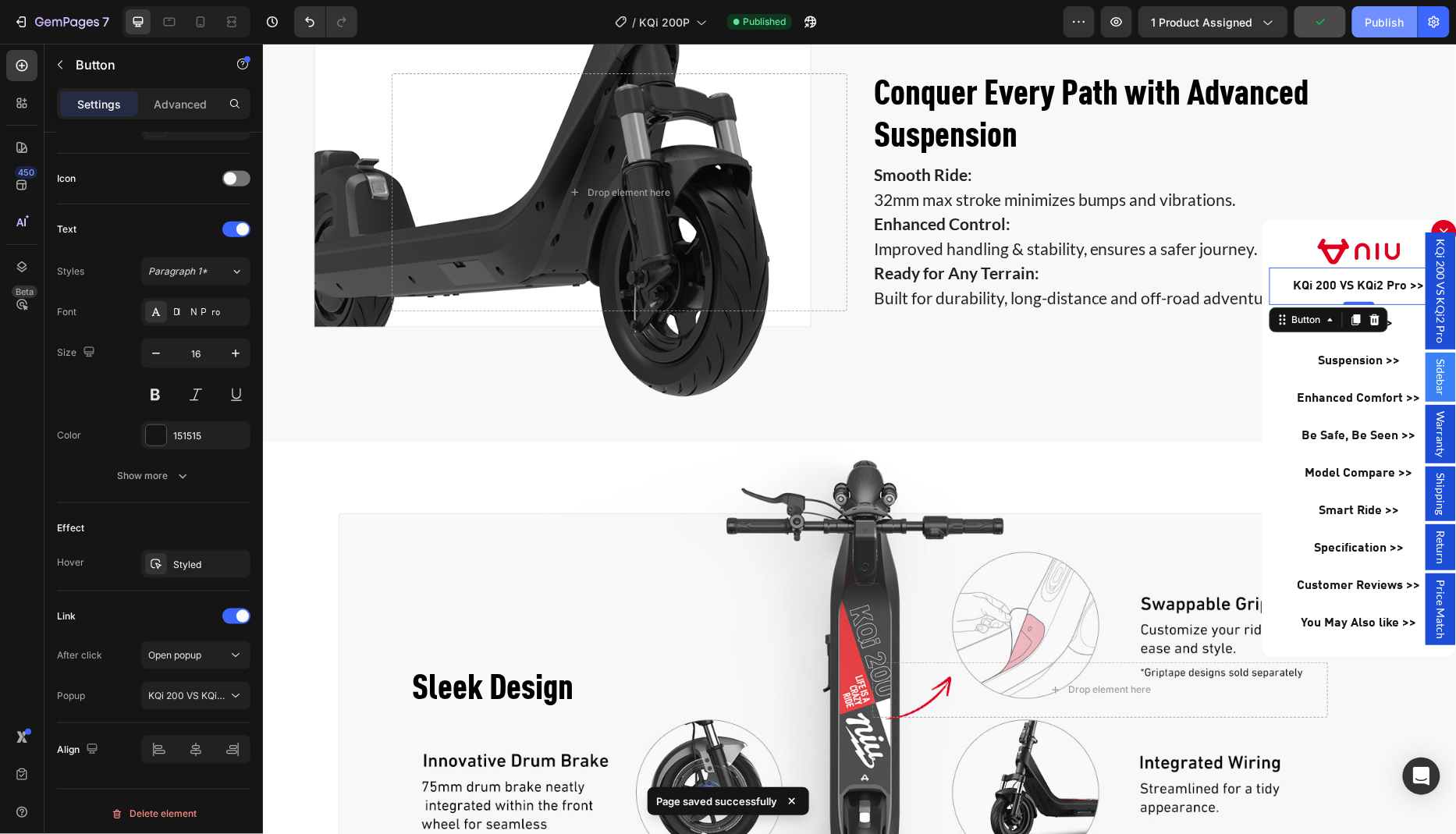
click at [1393, 29] on div "Publish" at bounding box center [1384, 22] width 39 height 16
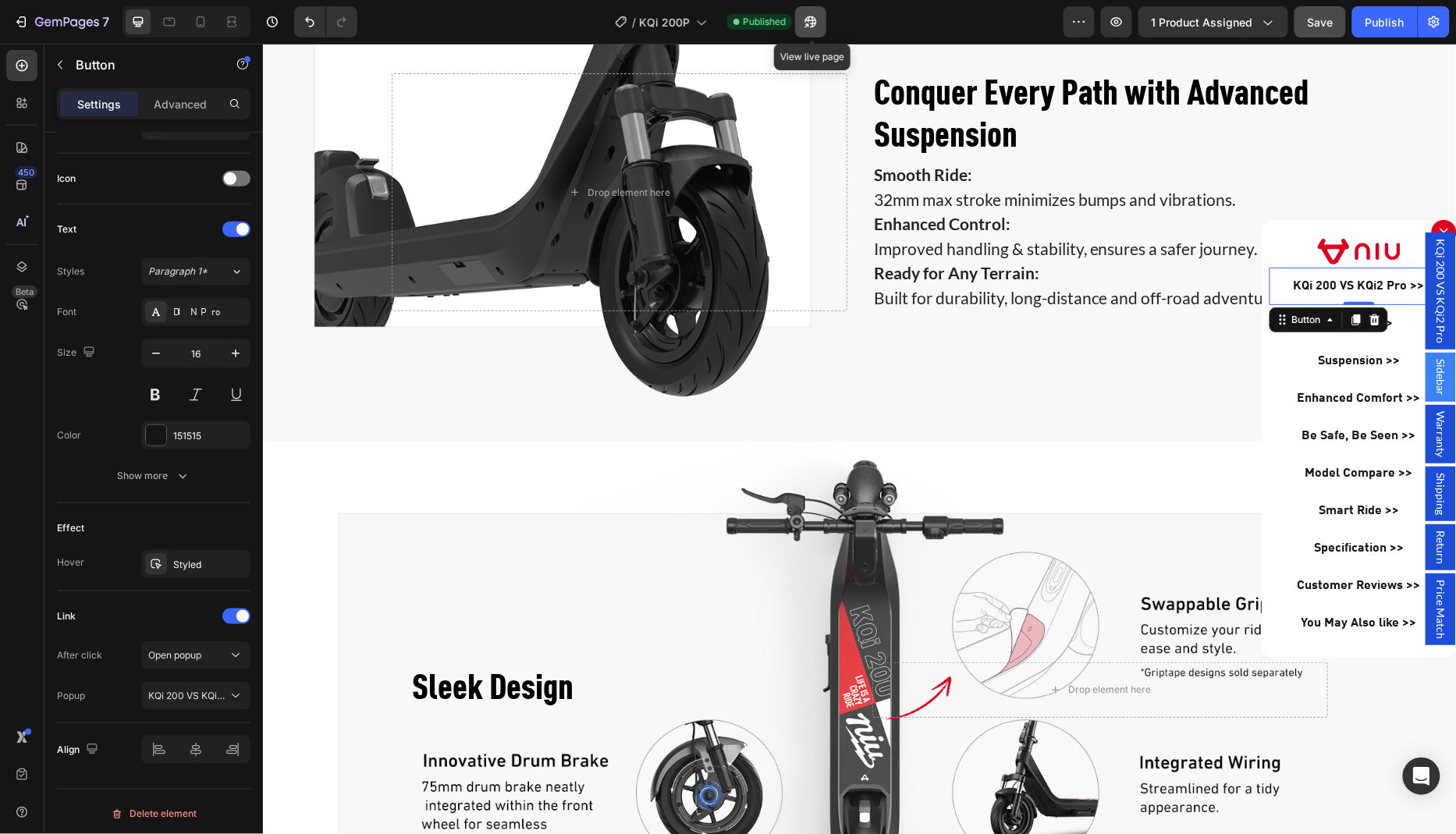
click at [817, 29] on button "button" at bounding box center [811, 22] width 31 height 31
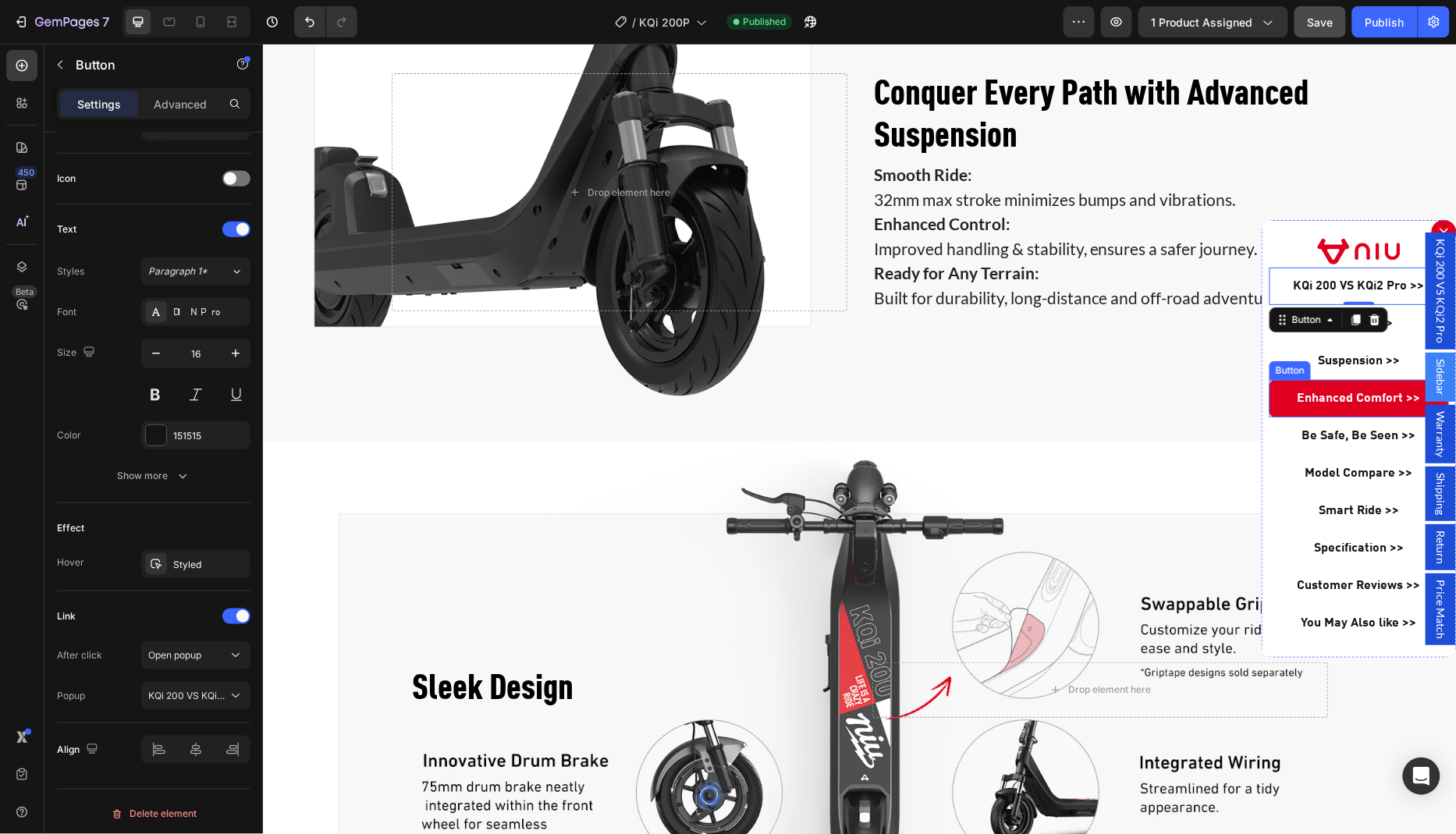
click at [1286, 397] on link "Enhanced Comfort >>" at bounding box center [1359, 398] width 179 height 38
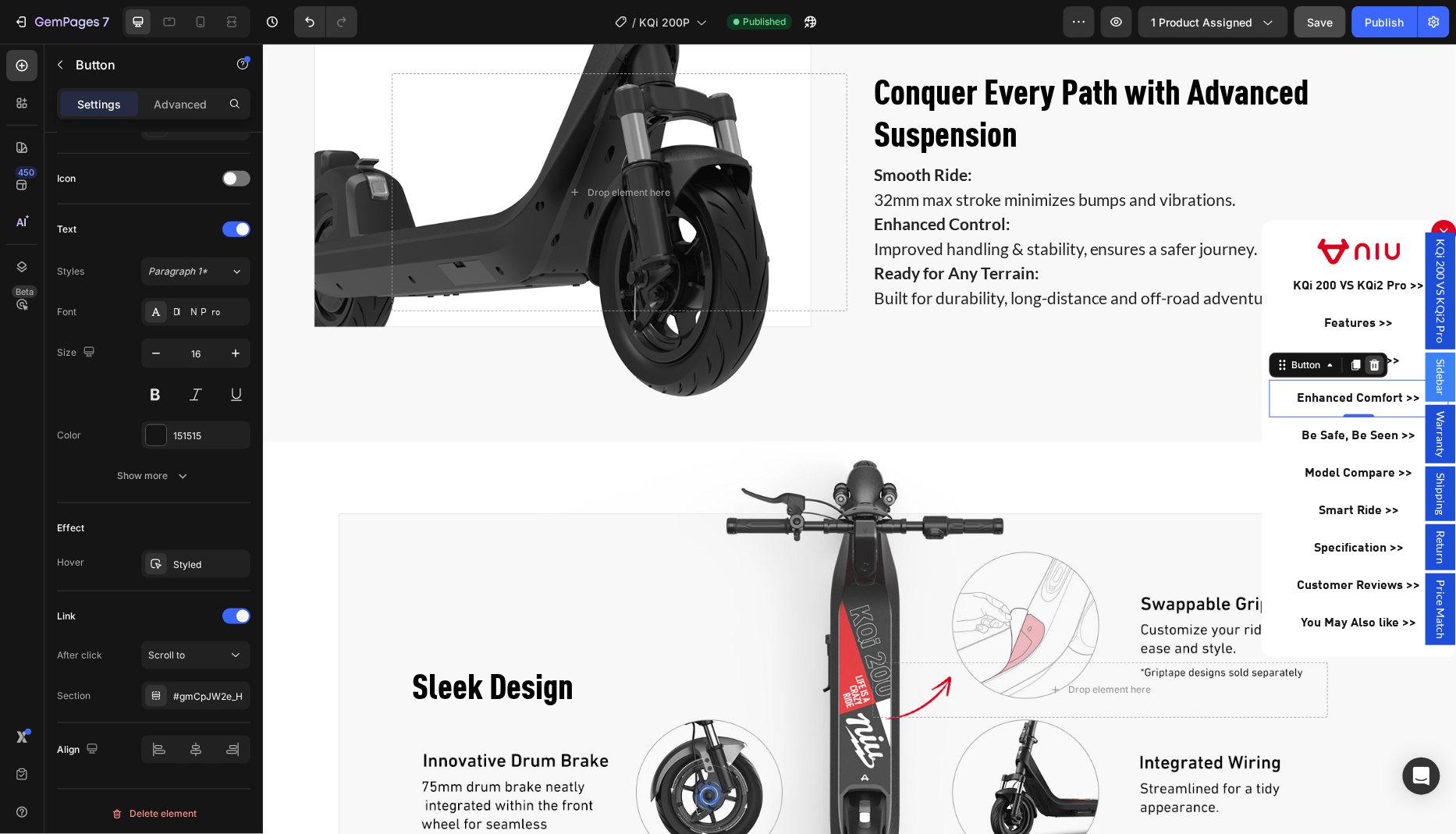
click at [1375, 364] on icon "Dialog body" at bounding box center [1375, 364] width 10 height 11
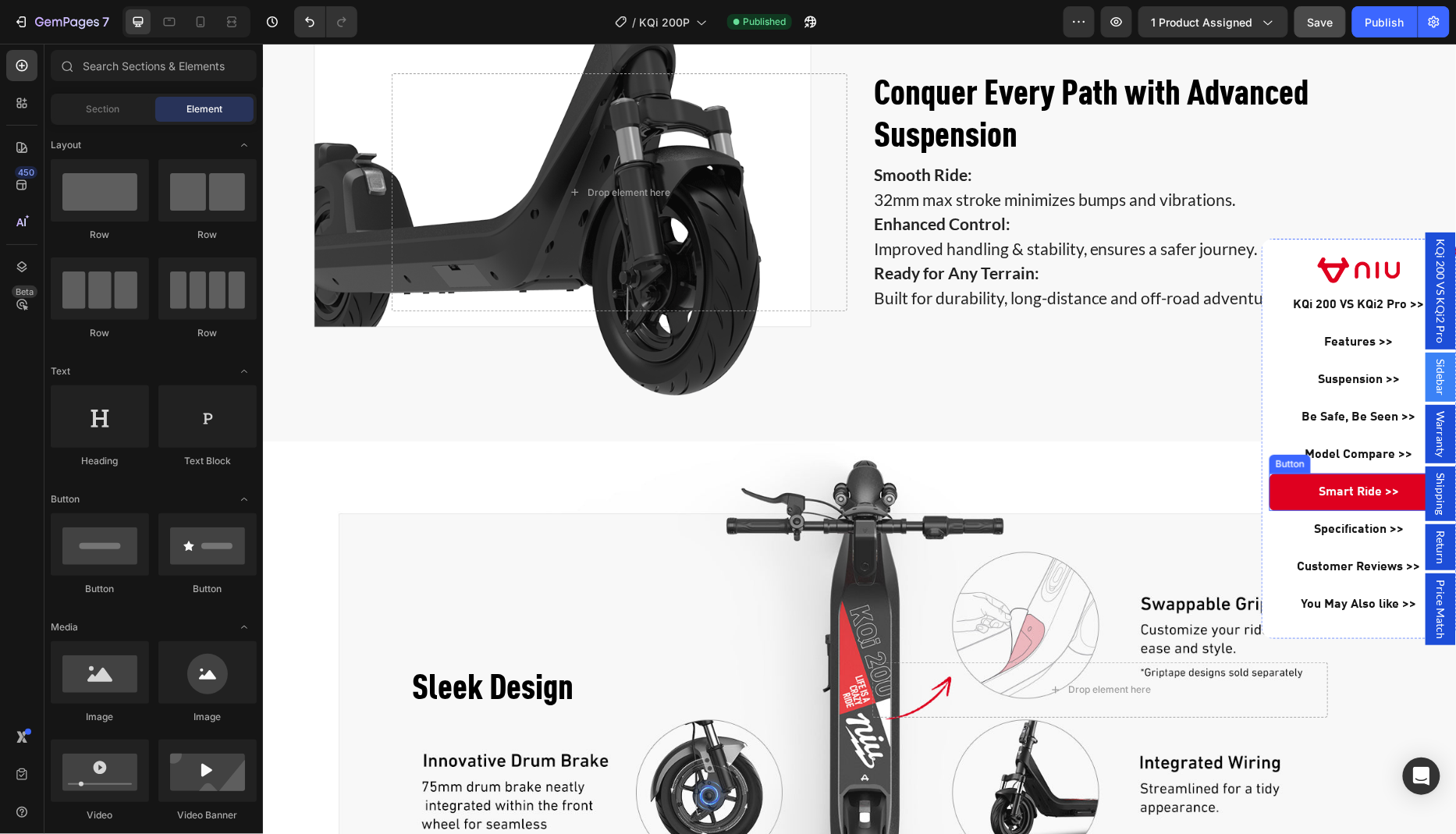
click at [1288, 495] on link "Smart Ride >>" at bounding box center [1359, 492] width 179 height 38
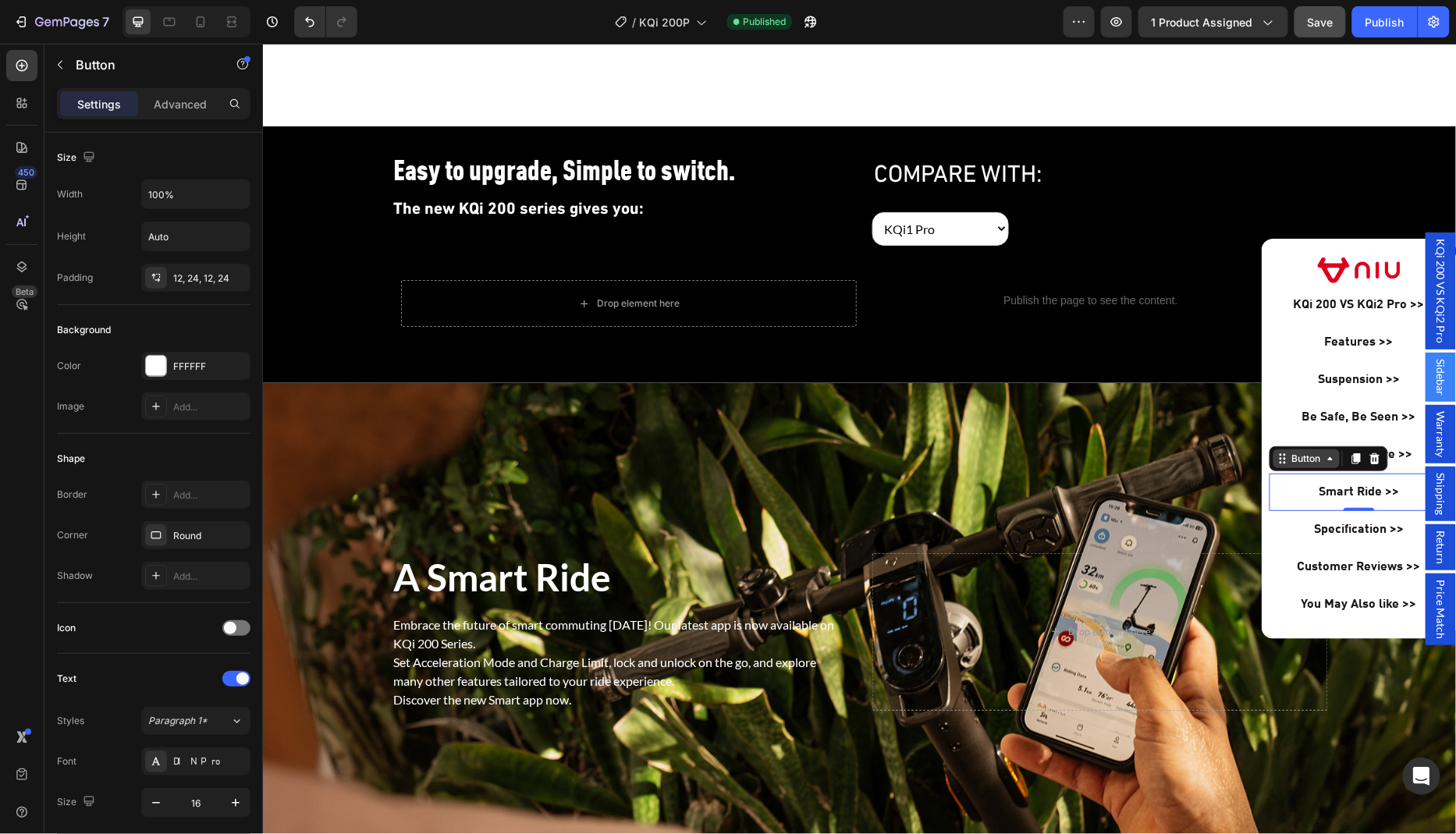
scroll to position [4050, 0]
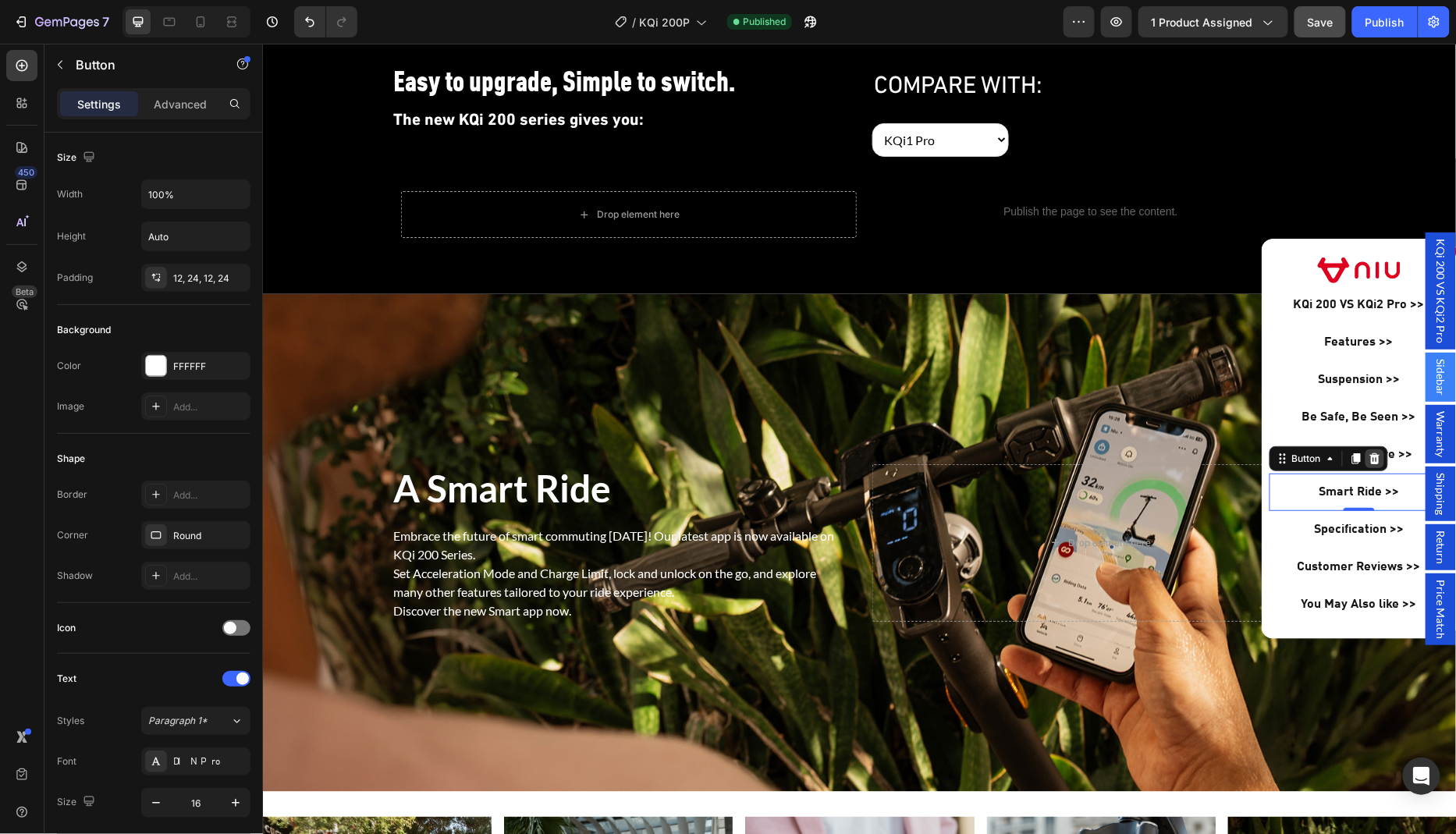
click at [1376, 459] on icon "Dialog body" at bounding box center [1375, 459] width 10 height 11
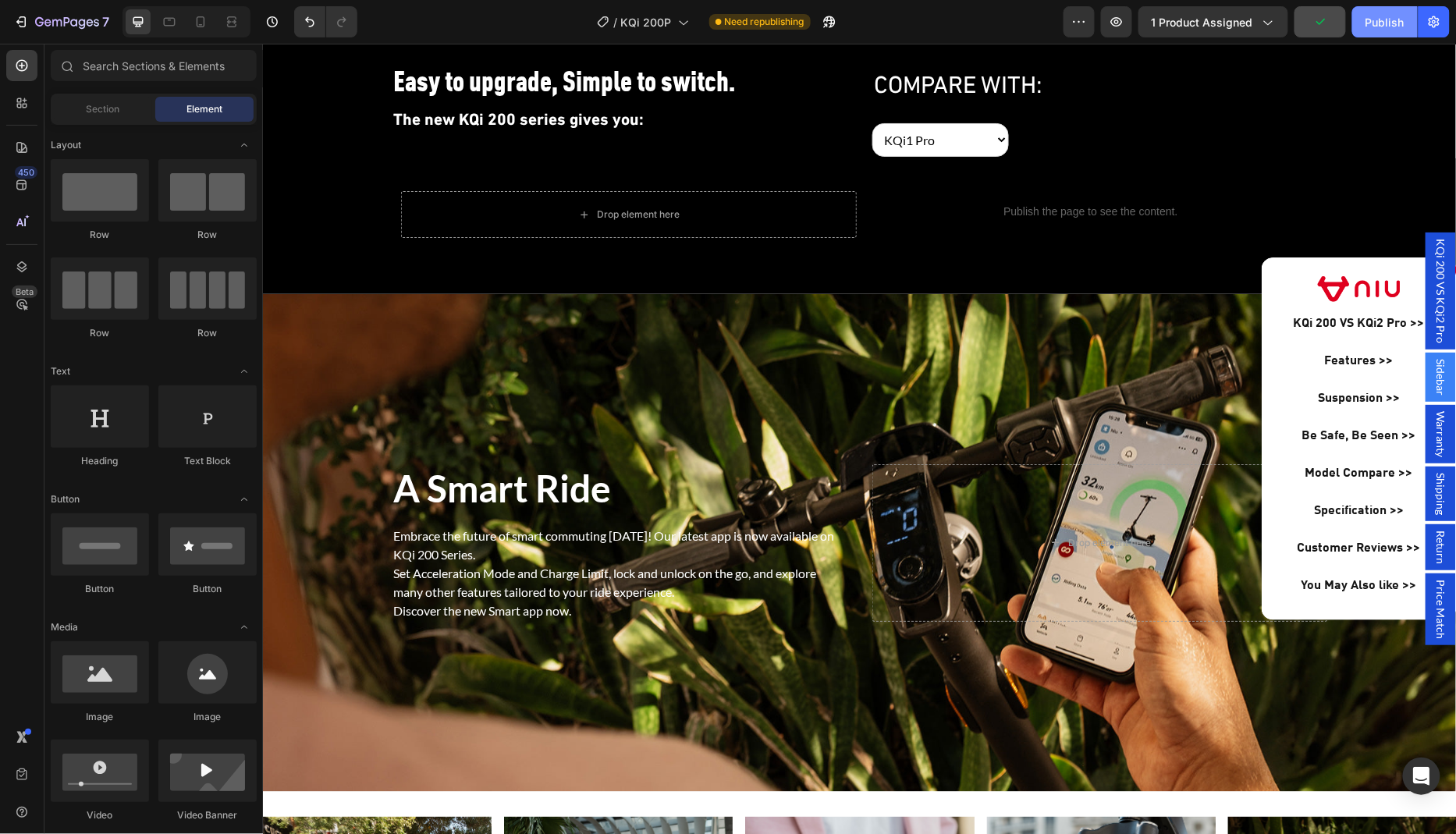
click at [1381, 29] on div "Publish" at bounding box center [1384, 22] width 39 height 16
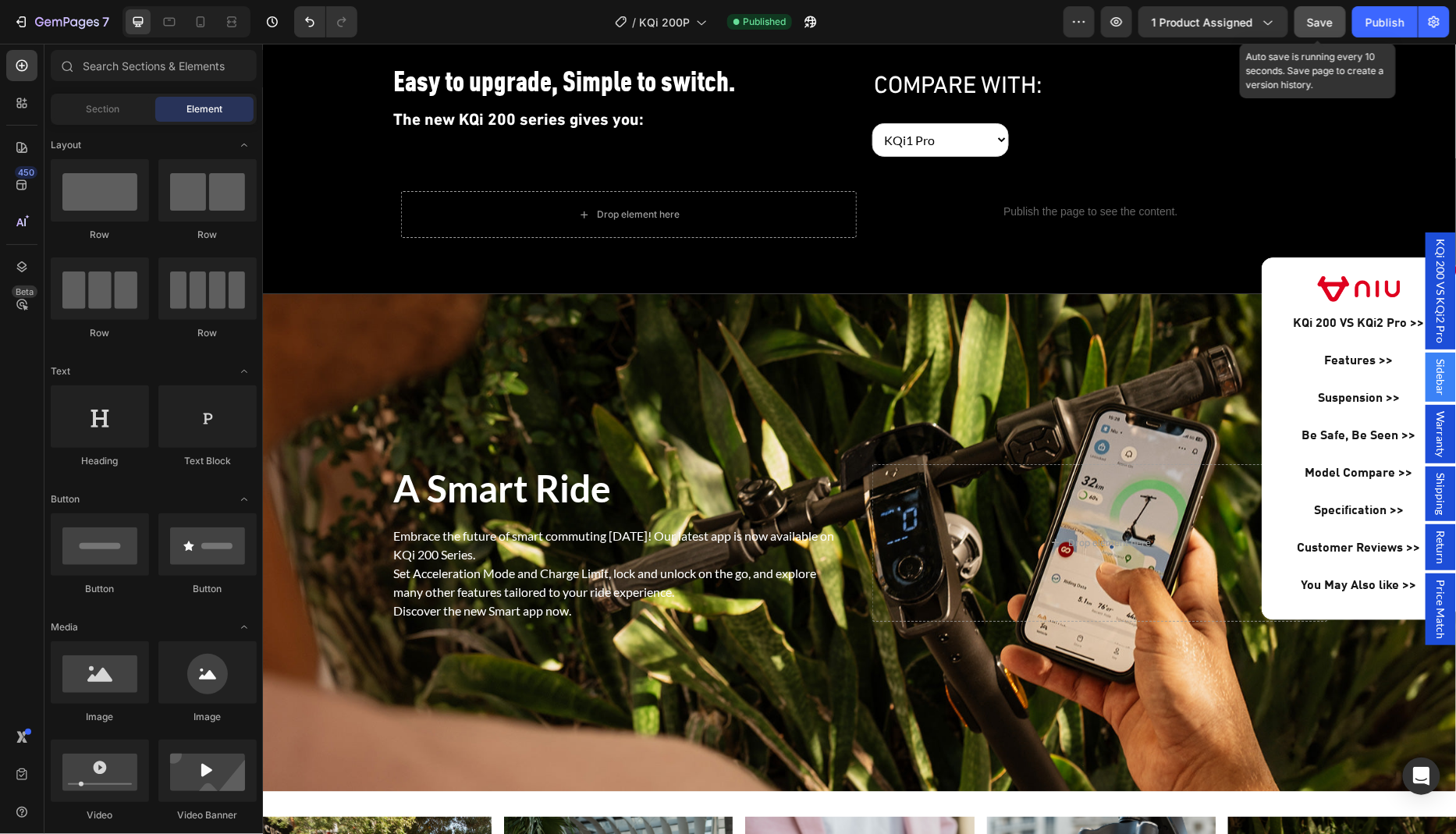
click at [1326, 27] on span "Save" at bounding box center [1320, 23] width 25 height 13
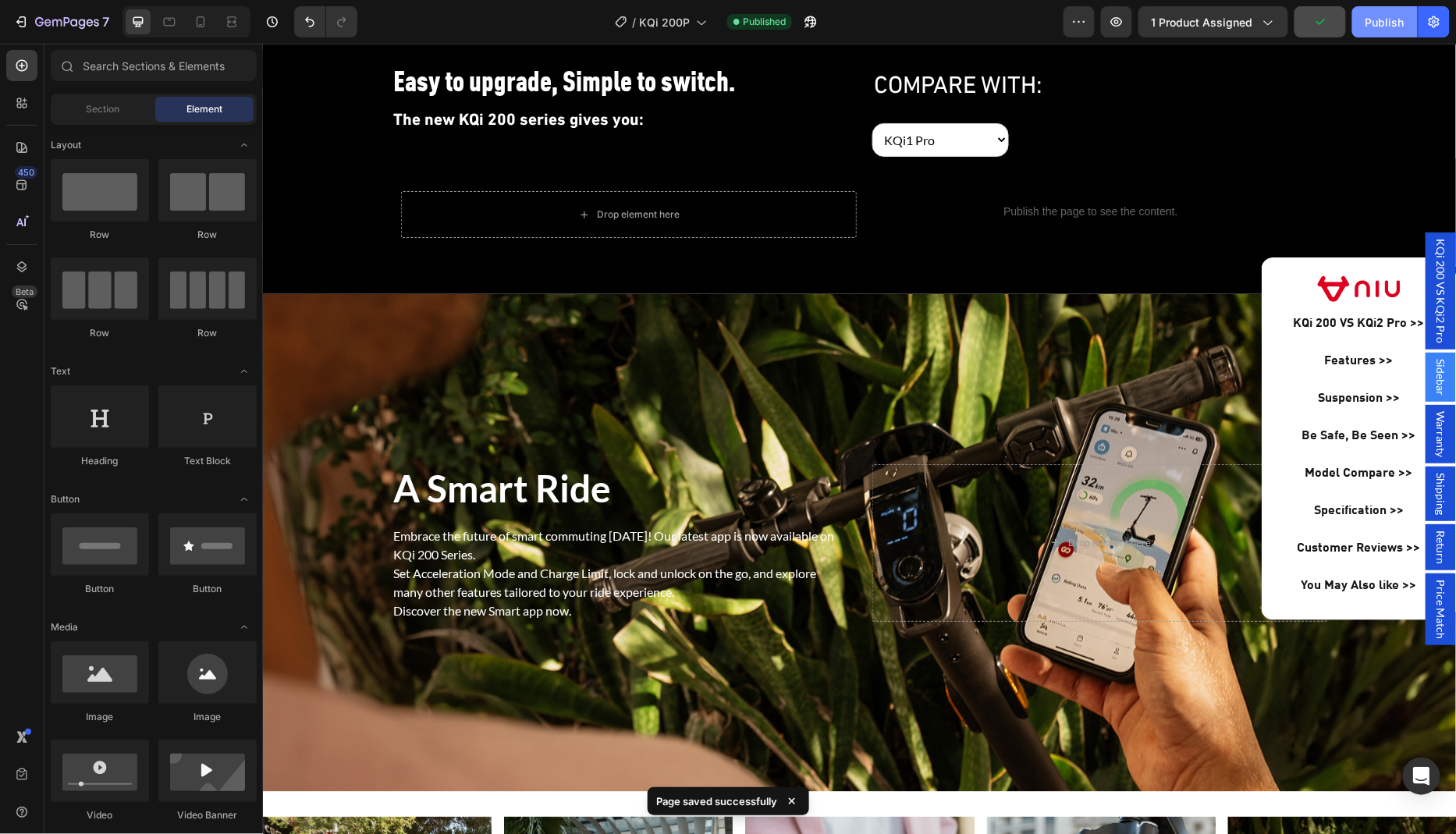
click at [1382, 25] on div "Publish" at bounding box center [1384, 22] width 39 height 16
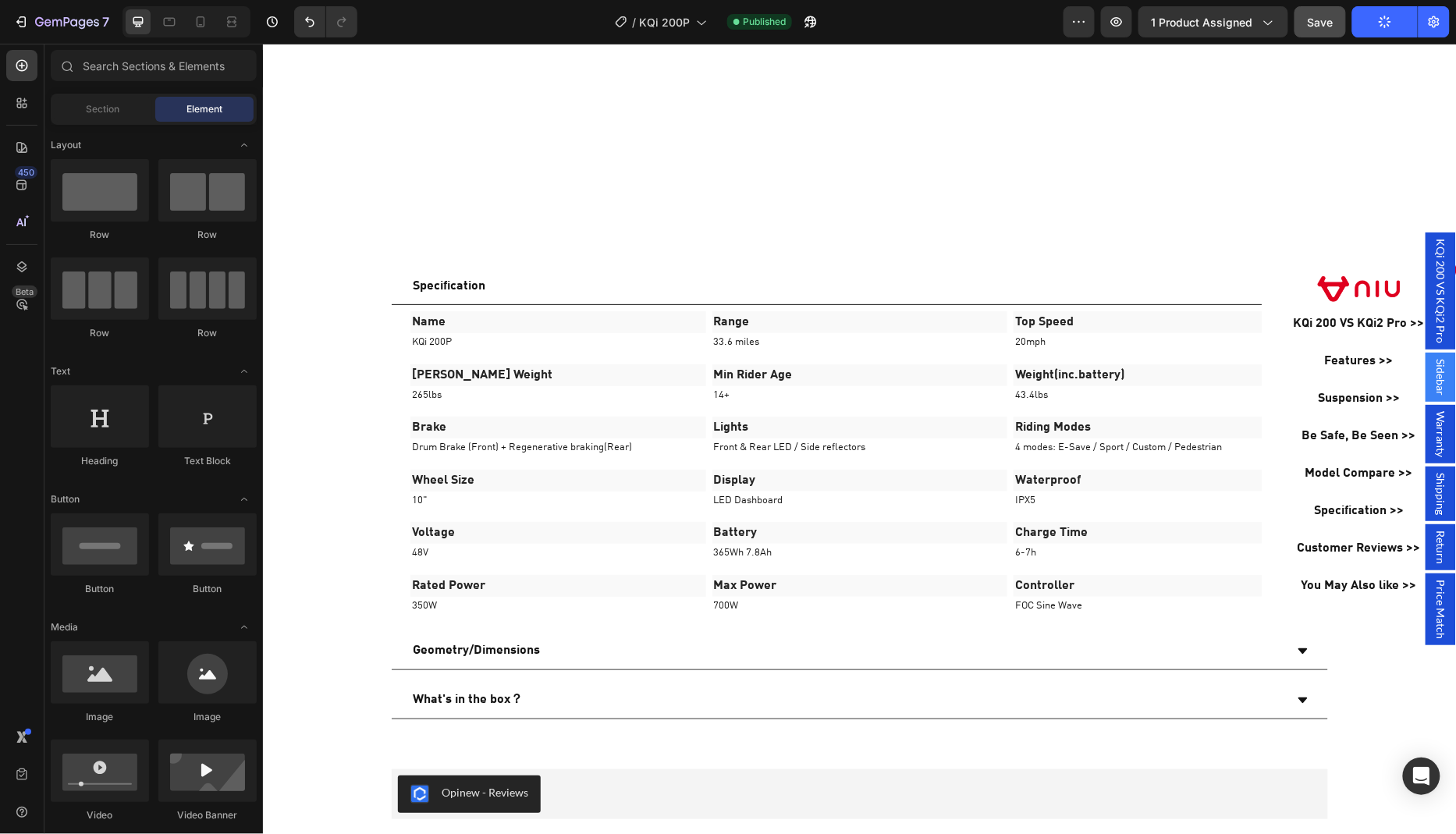
scroll to position [5120, 0]
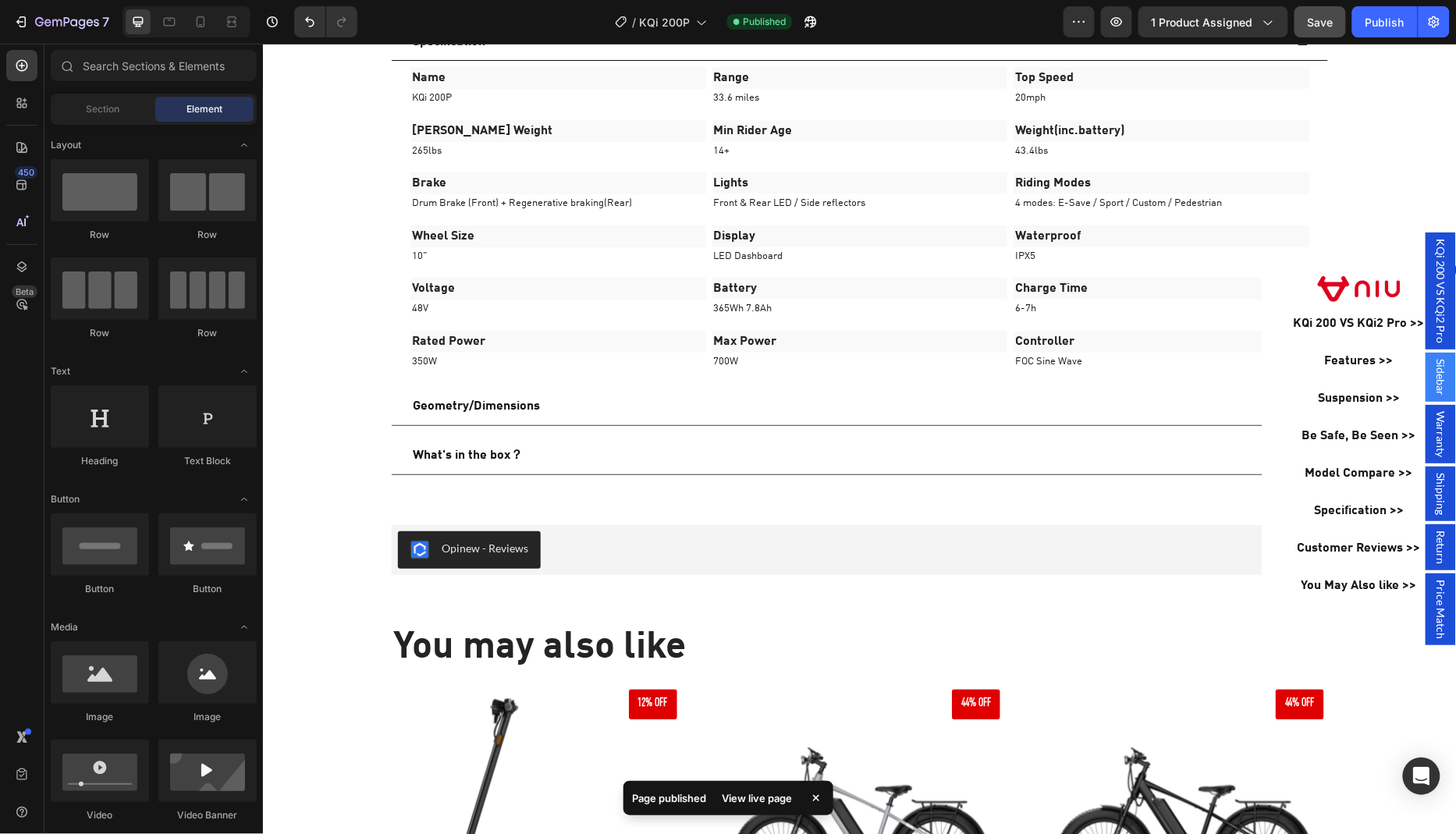
click at [770, 470] on div "Backdrop" at bounding box center [859, 438] width 1194 height 791
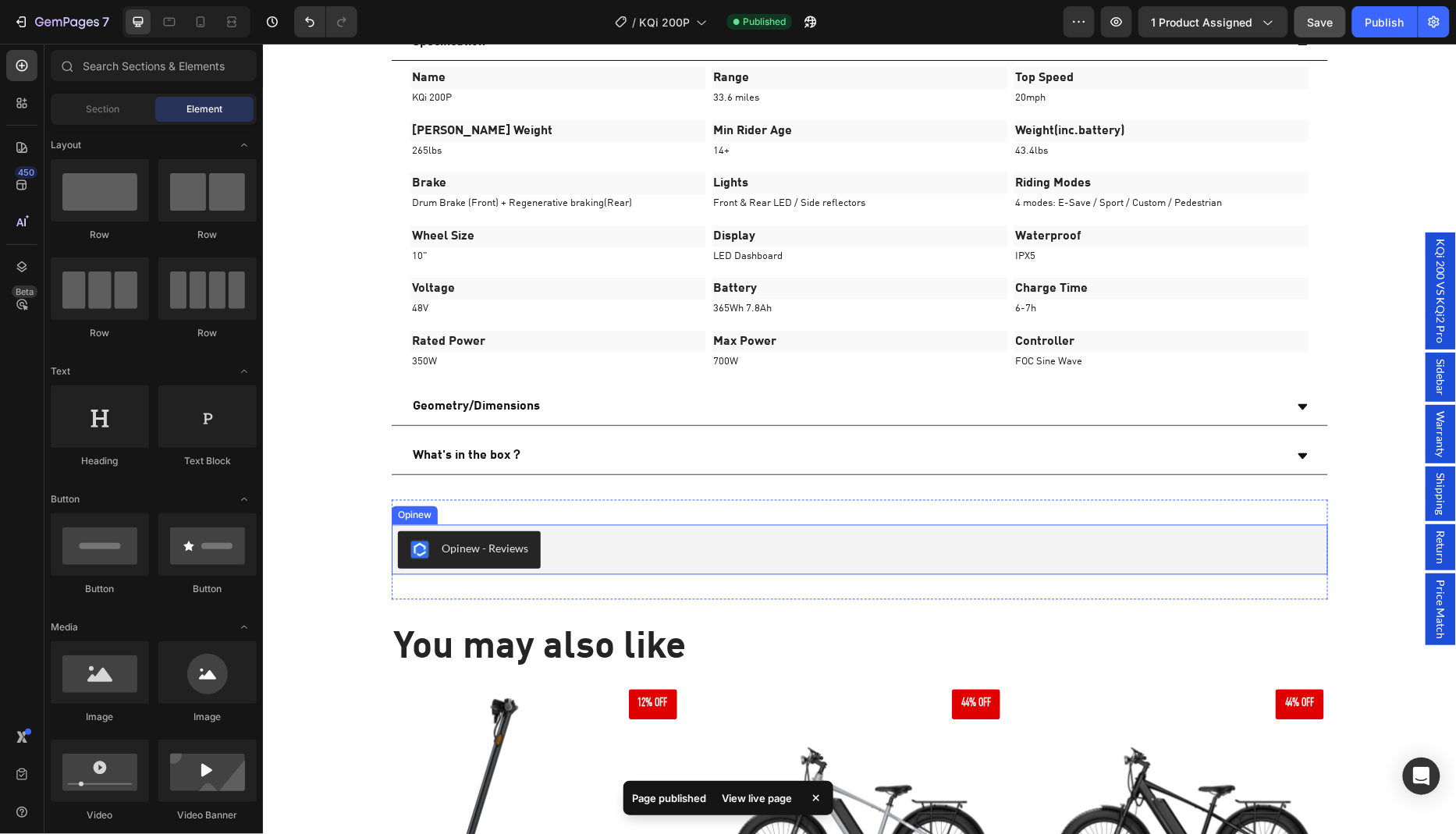
click at [498, 540] on div "Opinew - Reviews" at bounding box center [484, 547] width 87 height 16
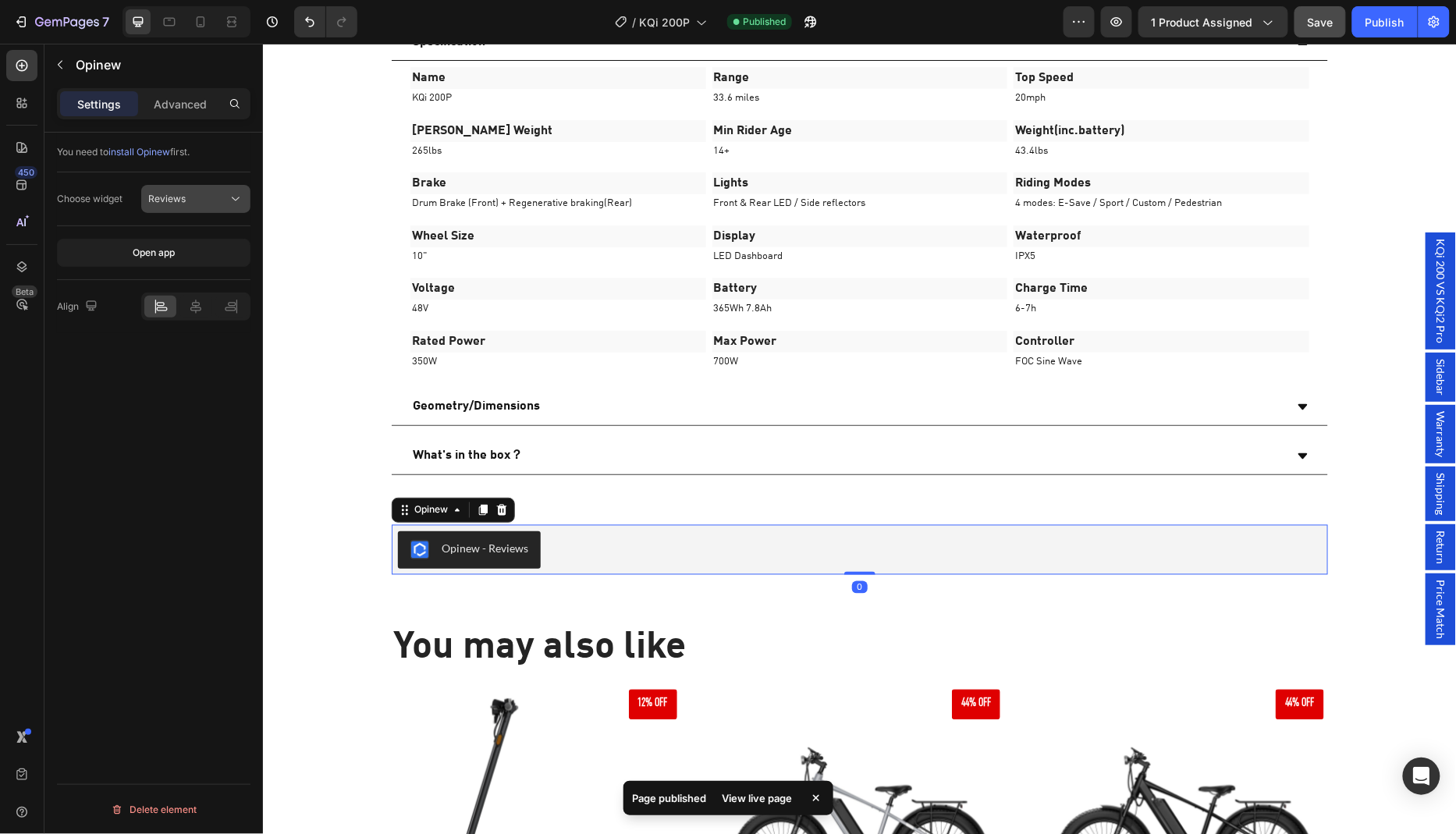
click at [210, 193] on div "Reviews" at bounding box center [188, 198] width 79 height 14
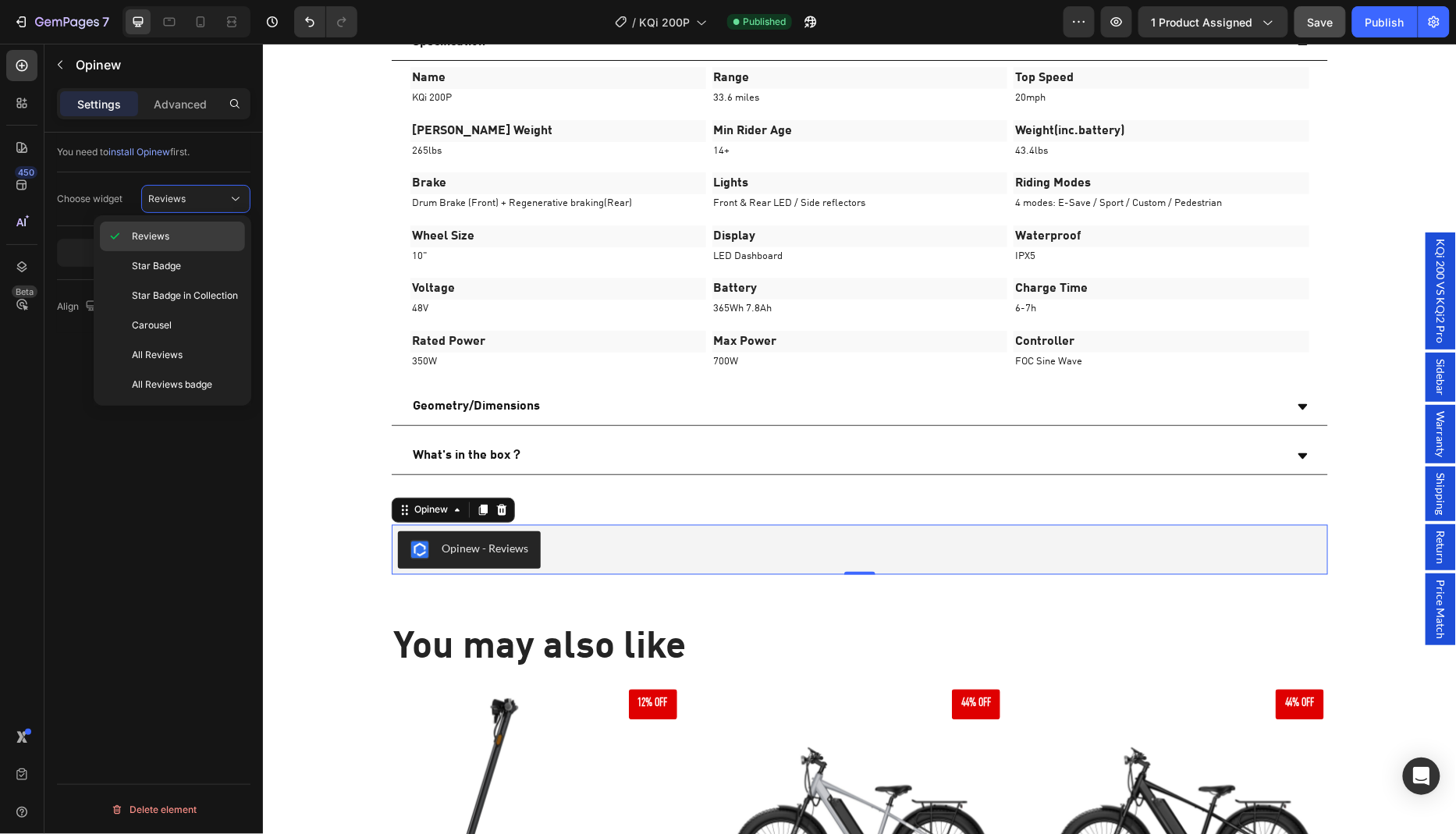
click at [169, 237] on p "Reviews" at bounding box center [185, 236] width 106 height 14
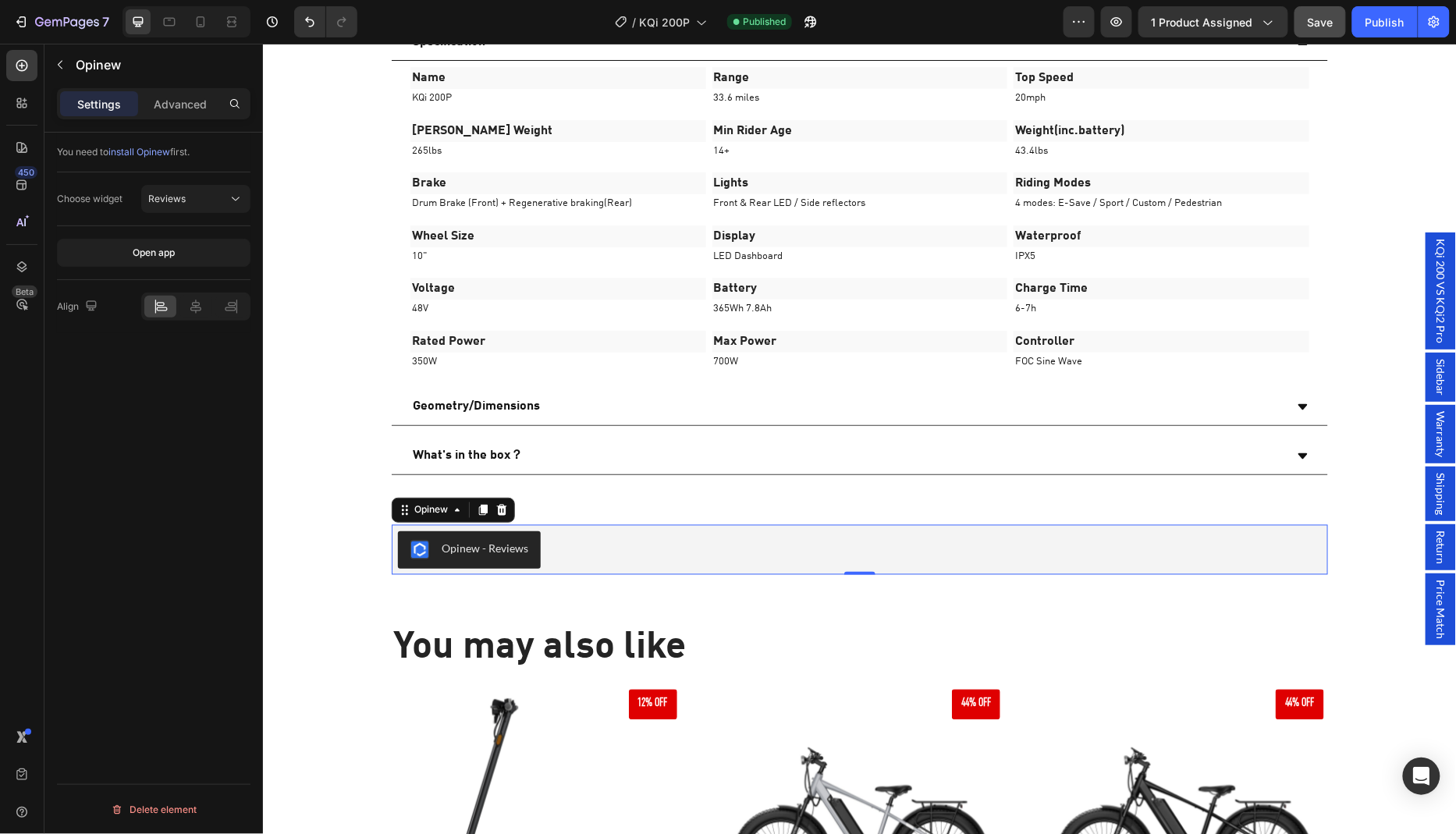
click at [1448, 395] on span "Sidebar" at bounding box center [1441, 376] width 16 height 37
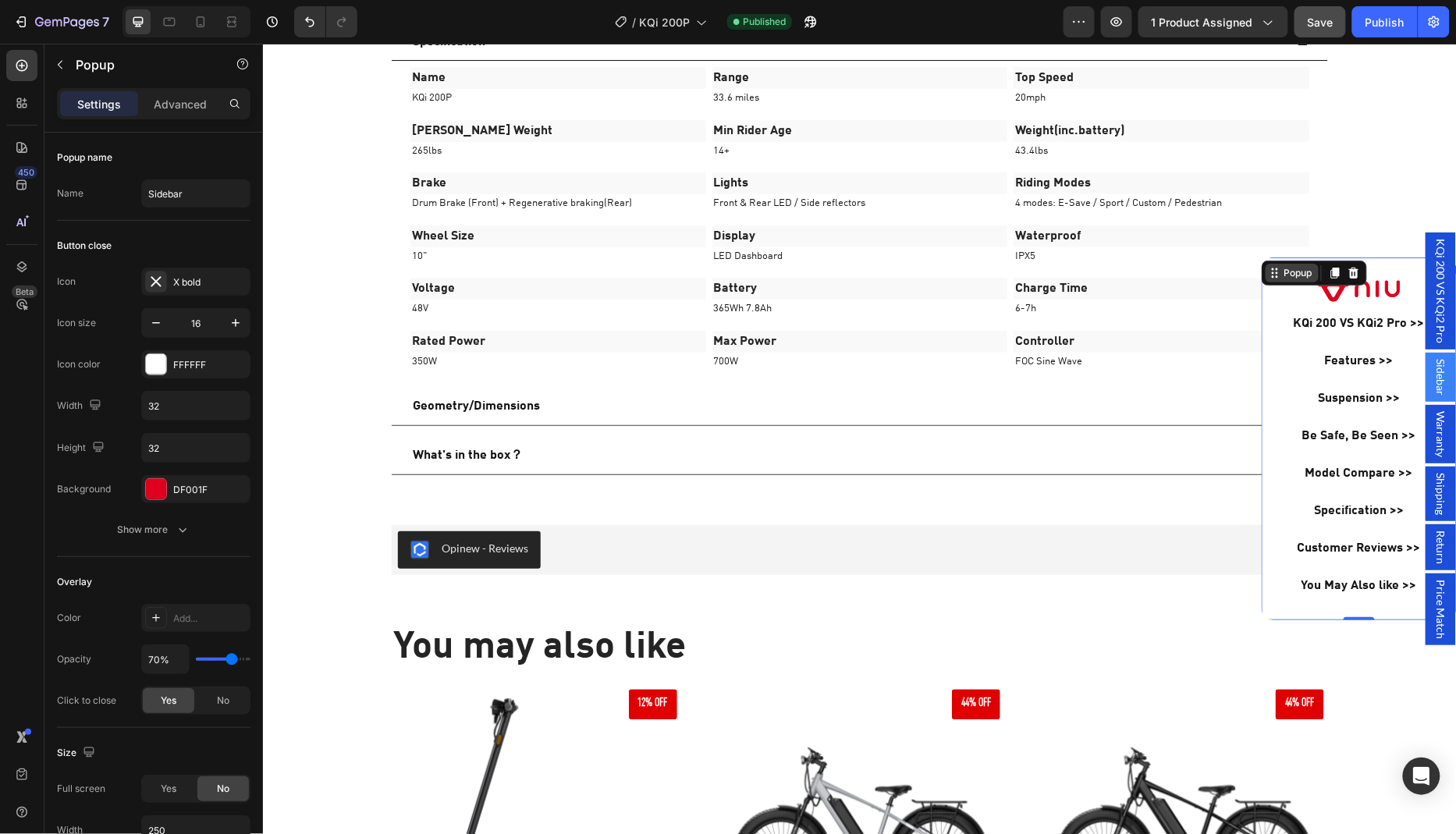
click at [1303, 273] on div "Popup" at bounding box center [1297, 272] width 34 height 14
click at [167, 99] on p "Advanced" at bounding box center [180, 104] width 53 height 16
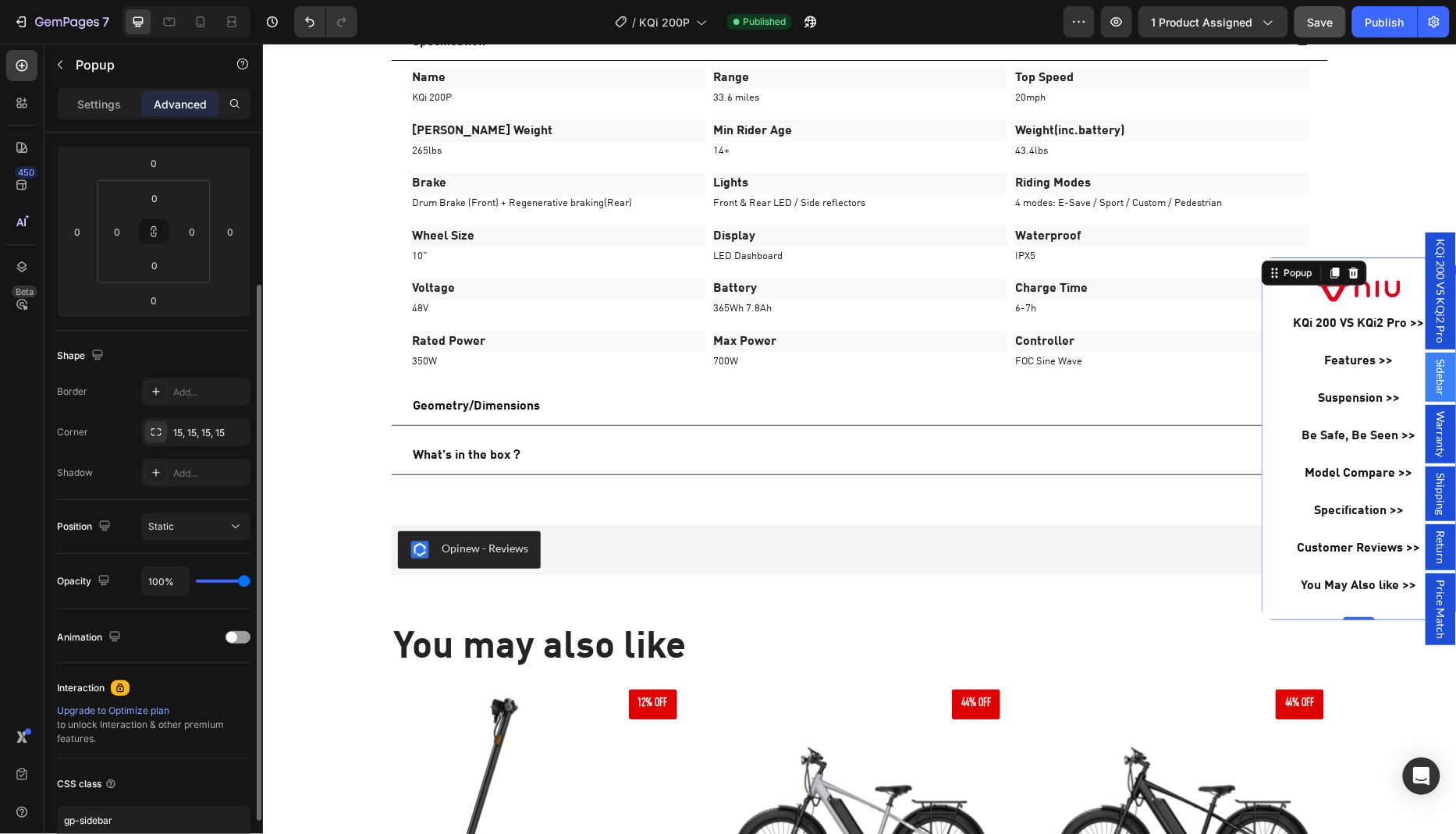
scroll to position [0, 0]
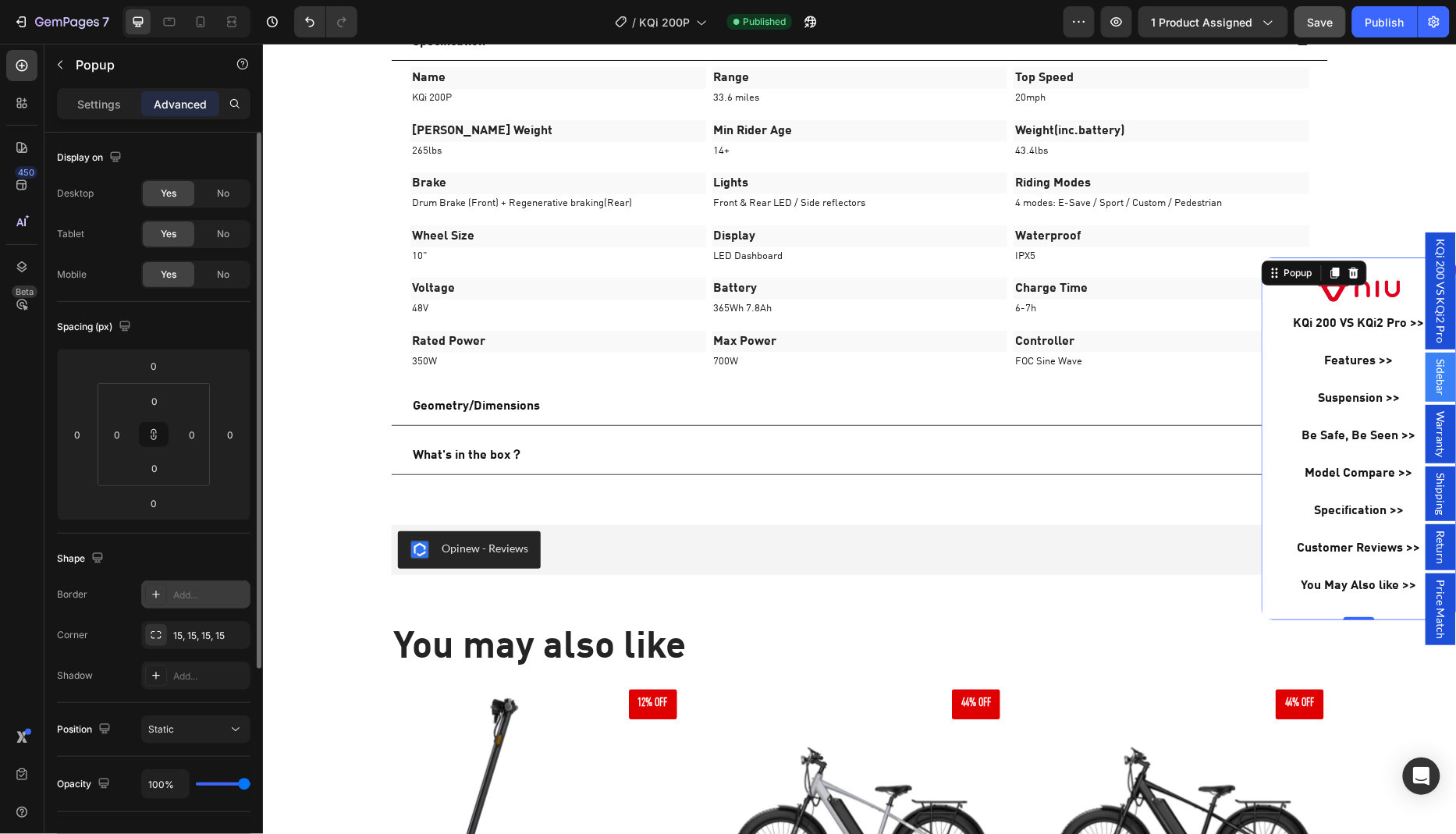
click at [179, 598] on div "Add..." at bounding box center [210, 595] width 74 height 14
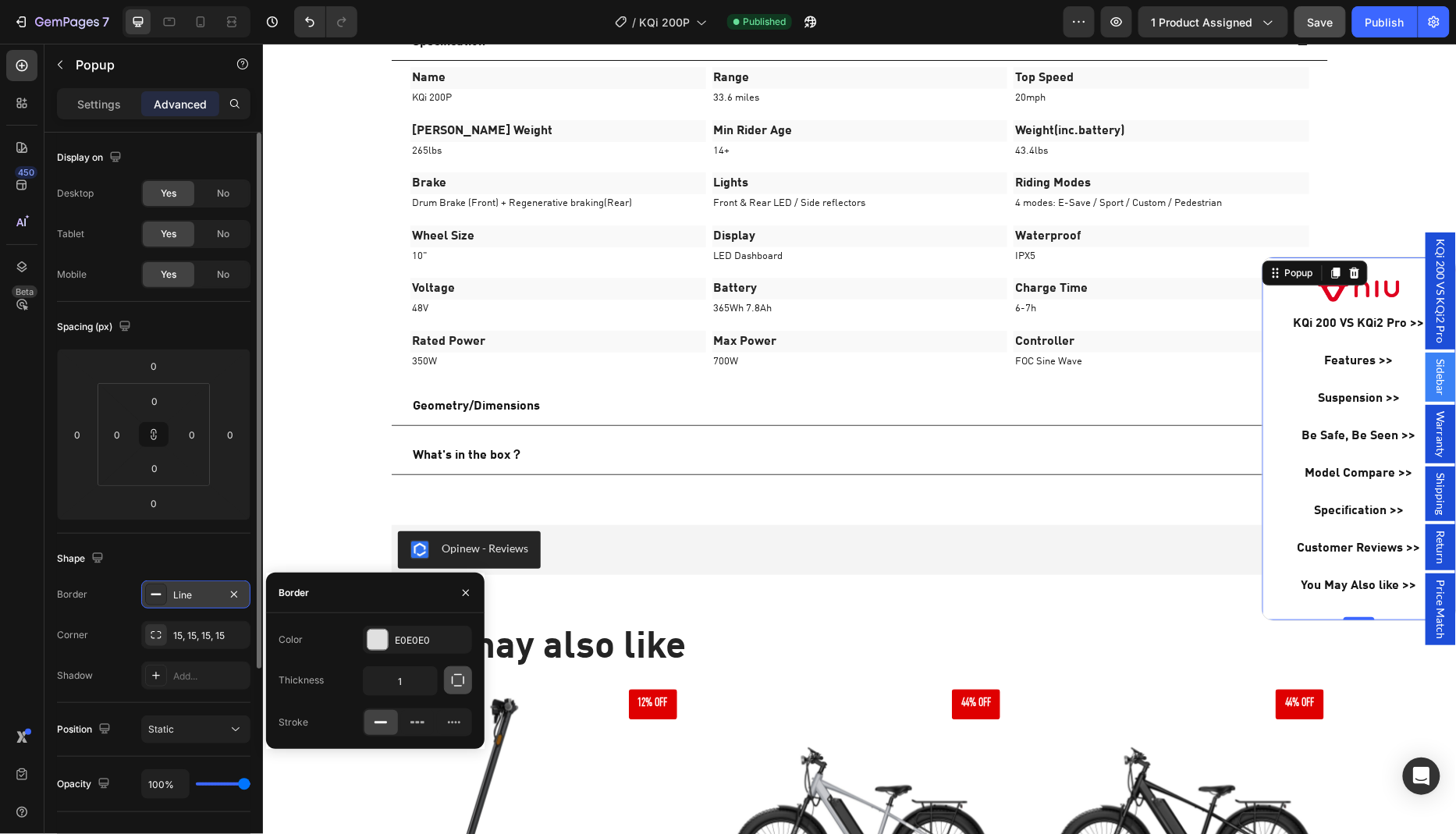
click at [455, 682] on icon "button" at bounding box center [458, 680] width 16 height 16
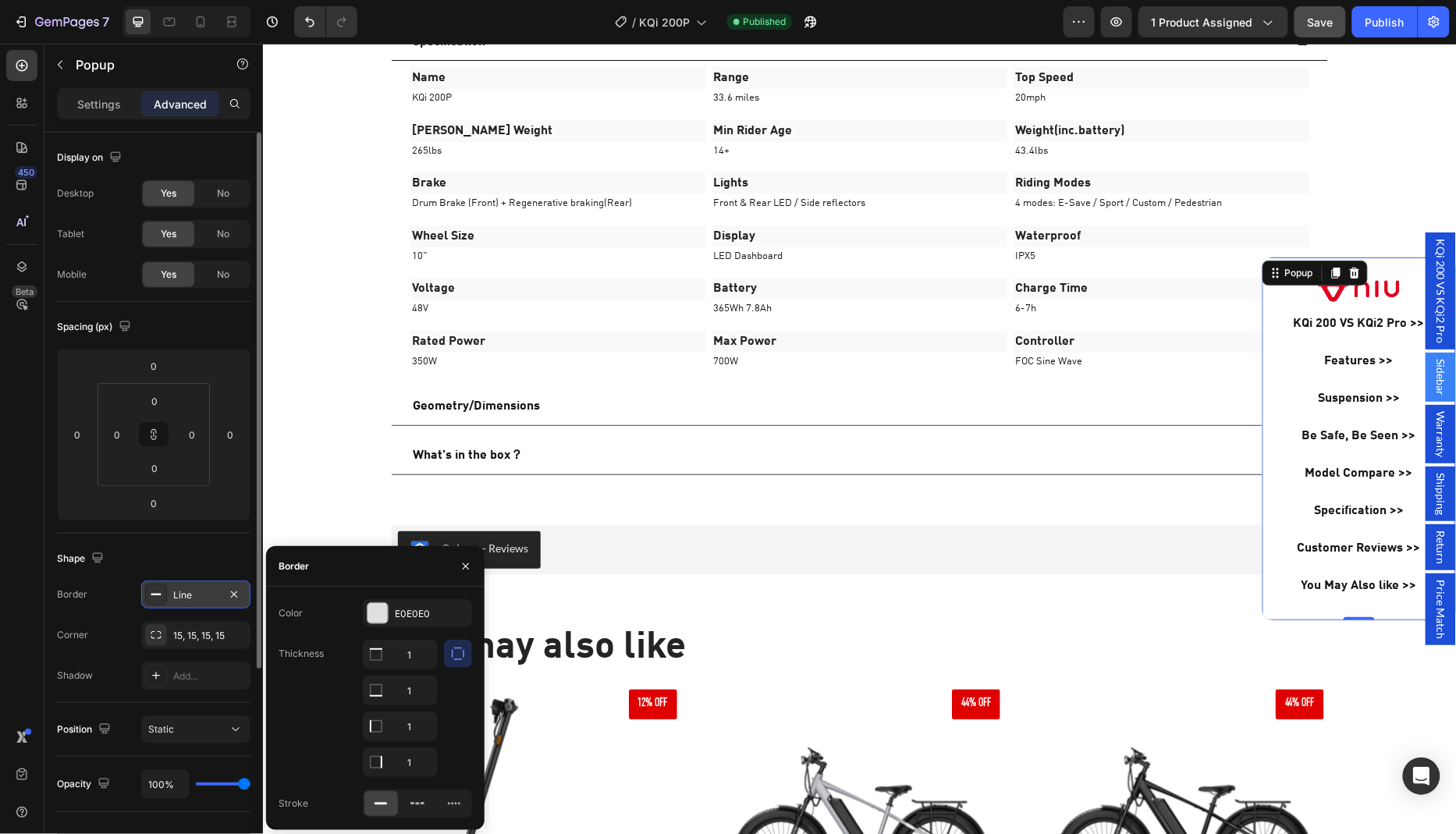
click at [290, 756] on div "Thickness 1 1 1 1" at bounding box center [375, 709] width 193 height 138
click at [1397, 658] on div "Backdrop" at bounding box center [859, 438] width 1194 height 791
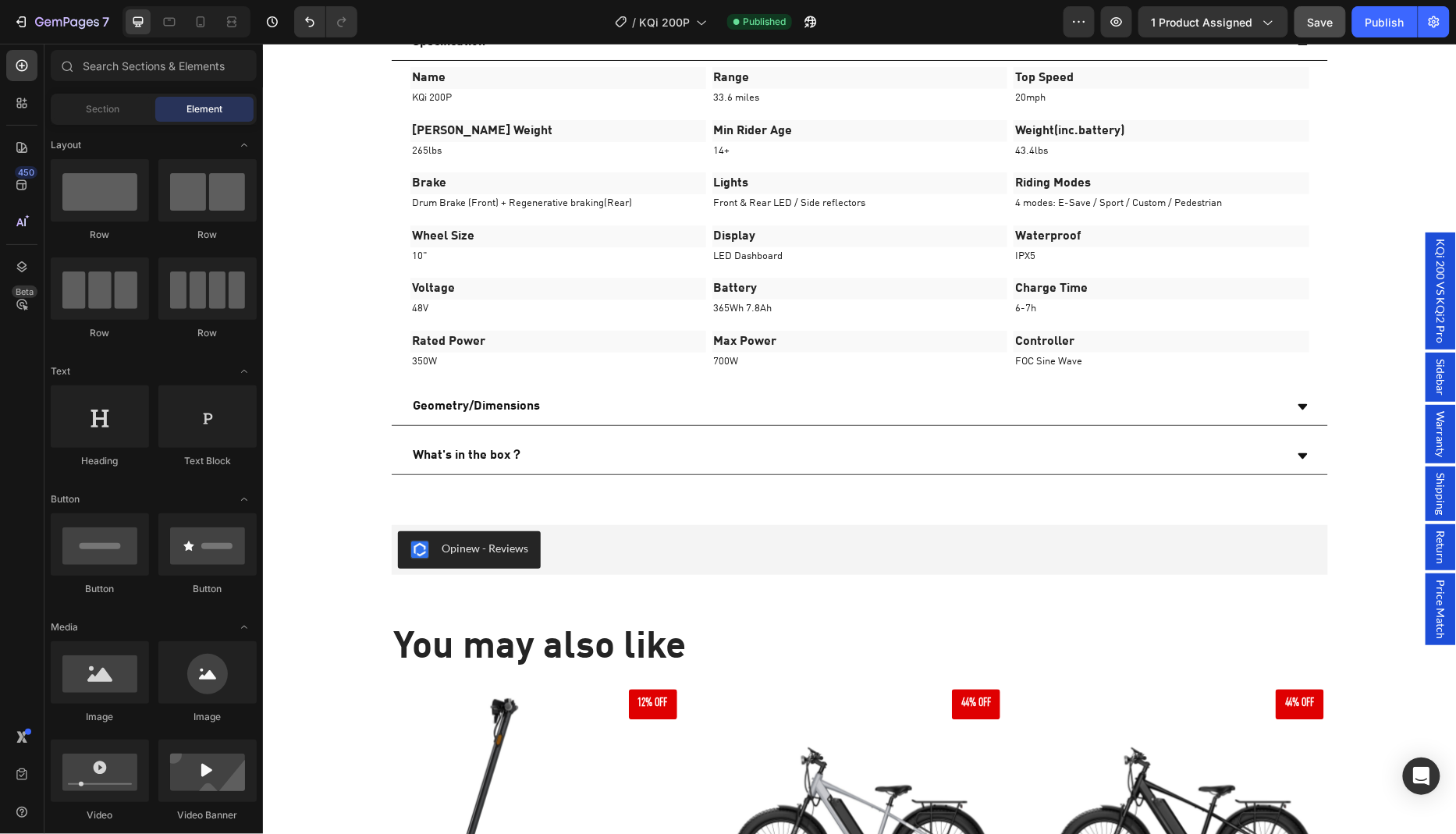
click at [1444, 395] on span "Sidebar" at bounding box center [1441, 376] width 16 height 37
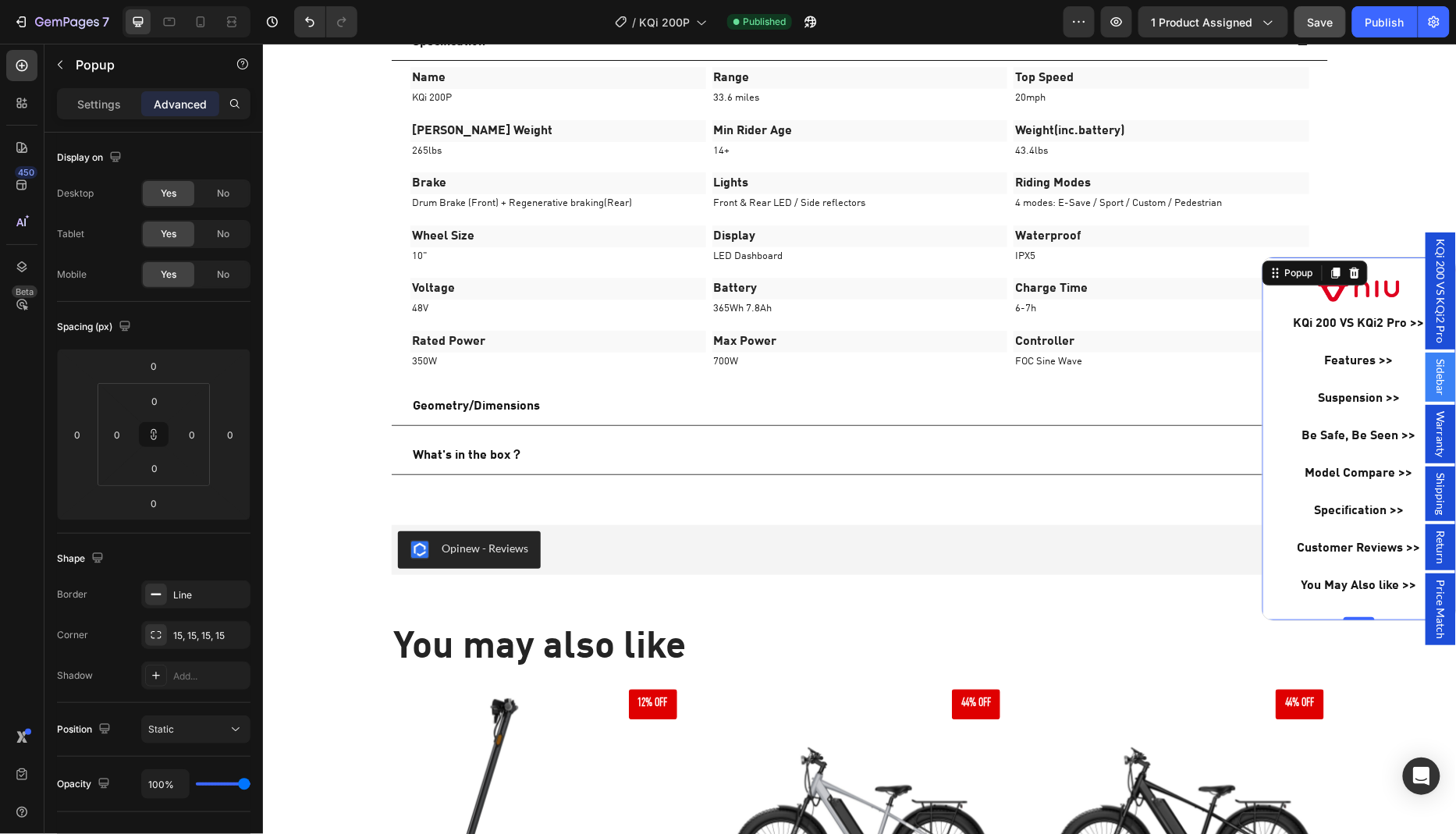
click at [1392, 659] on div "Backdrop" at bounding box center [859, 438] width 1194 height 791
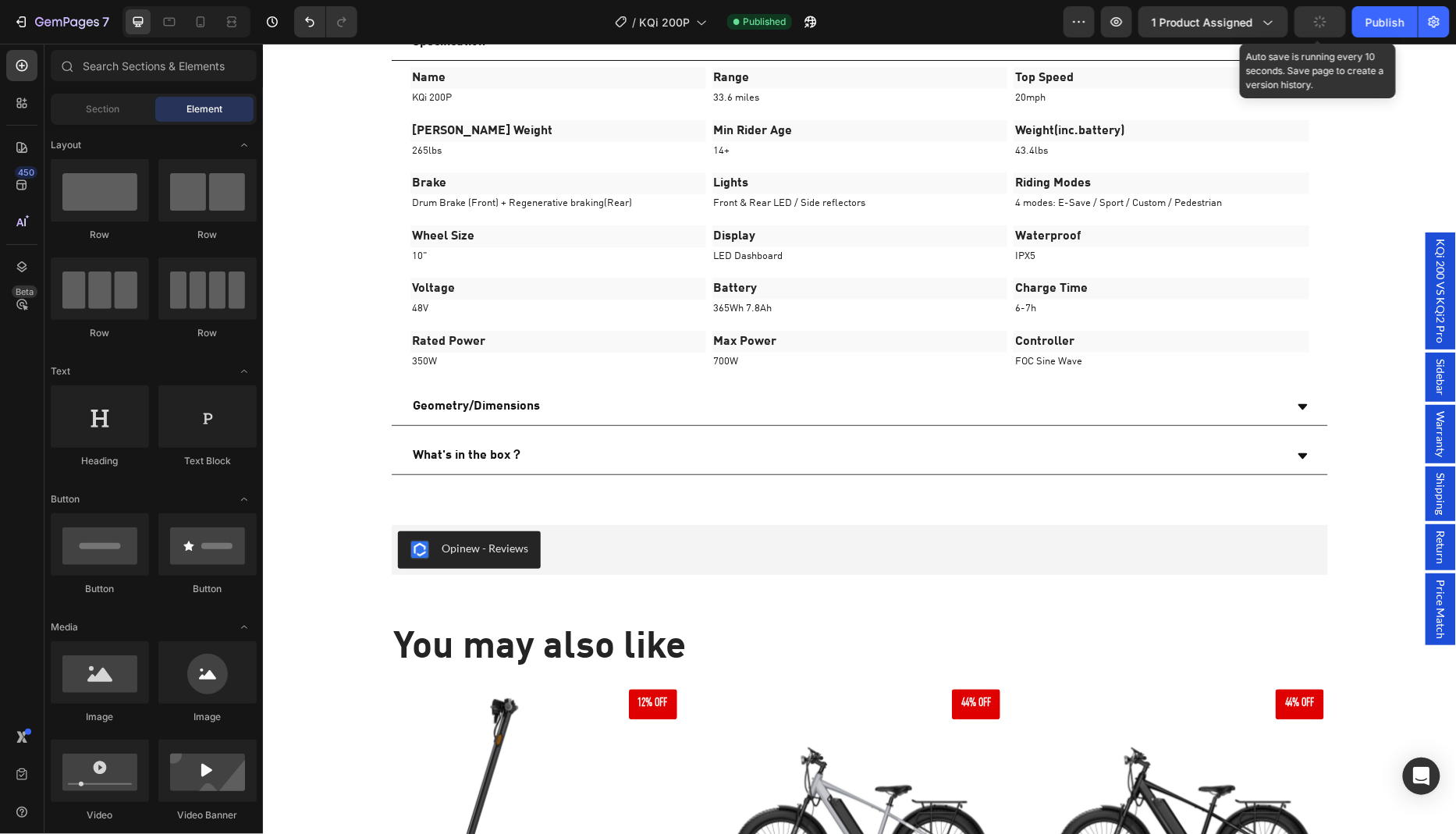
click at [1323, 32] on button "button" at bounding box center [1320, 22] width 52 height 31
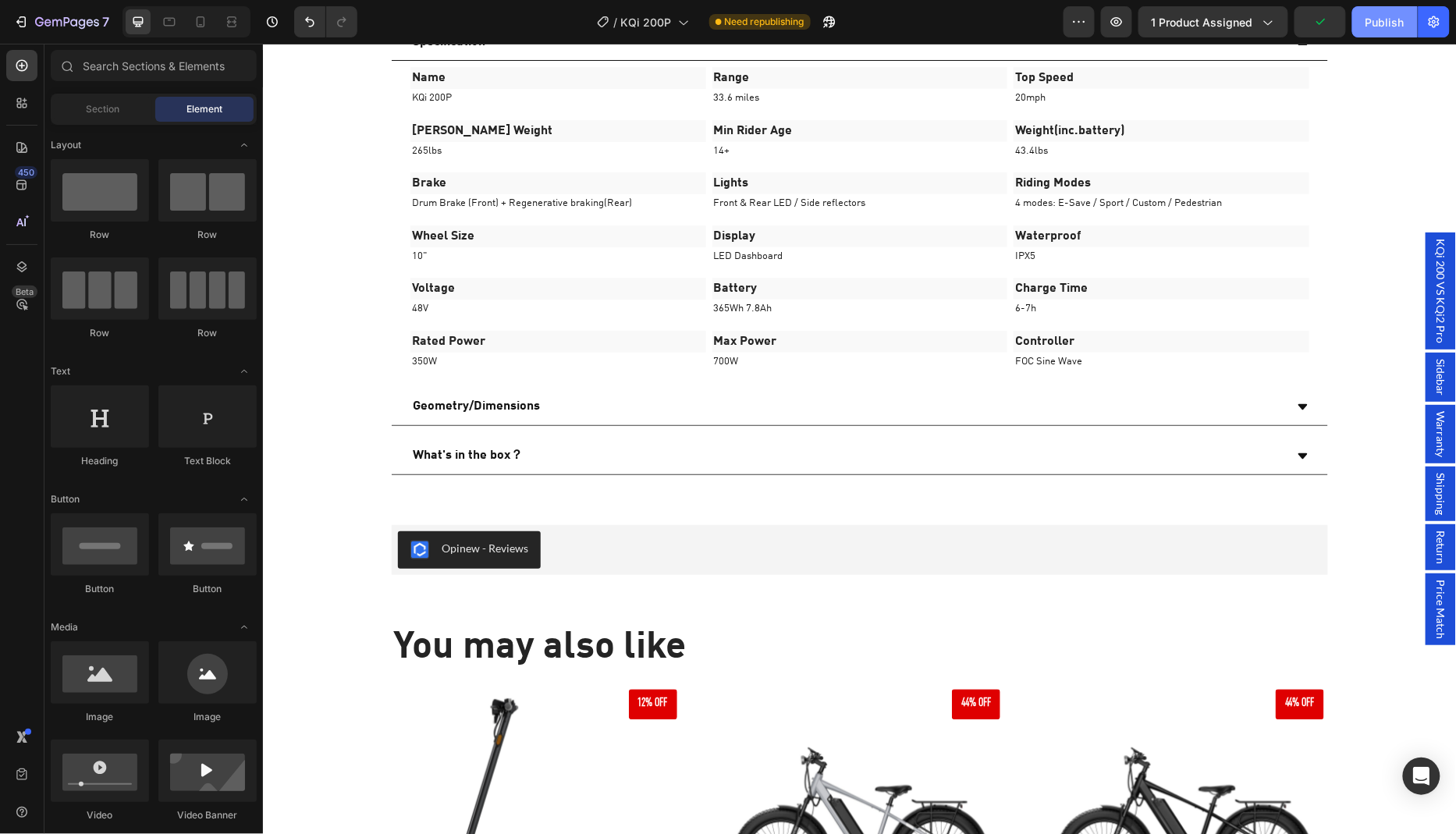
click at [1379, 27] on div "Publish" at bounding box center [1384, 22] width 39 height 16
click at [816, 21] on icon "button" at bounding box center [811, 22] width 16 height 16
click at [1443, 338] on span "KQi 200 VS KQi2 Pro" at bounding box center [1441, 290] width 16 height 105
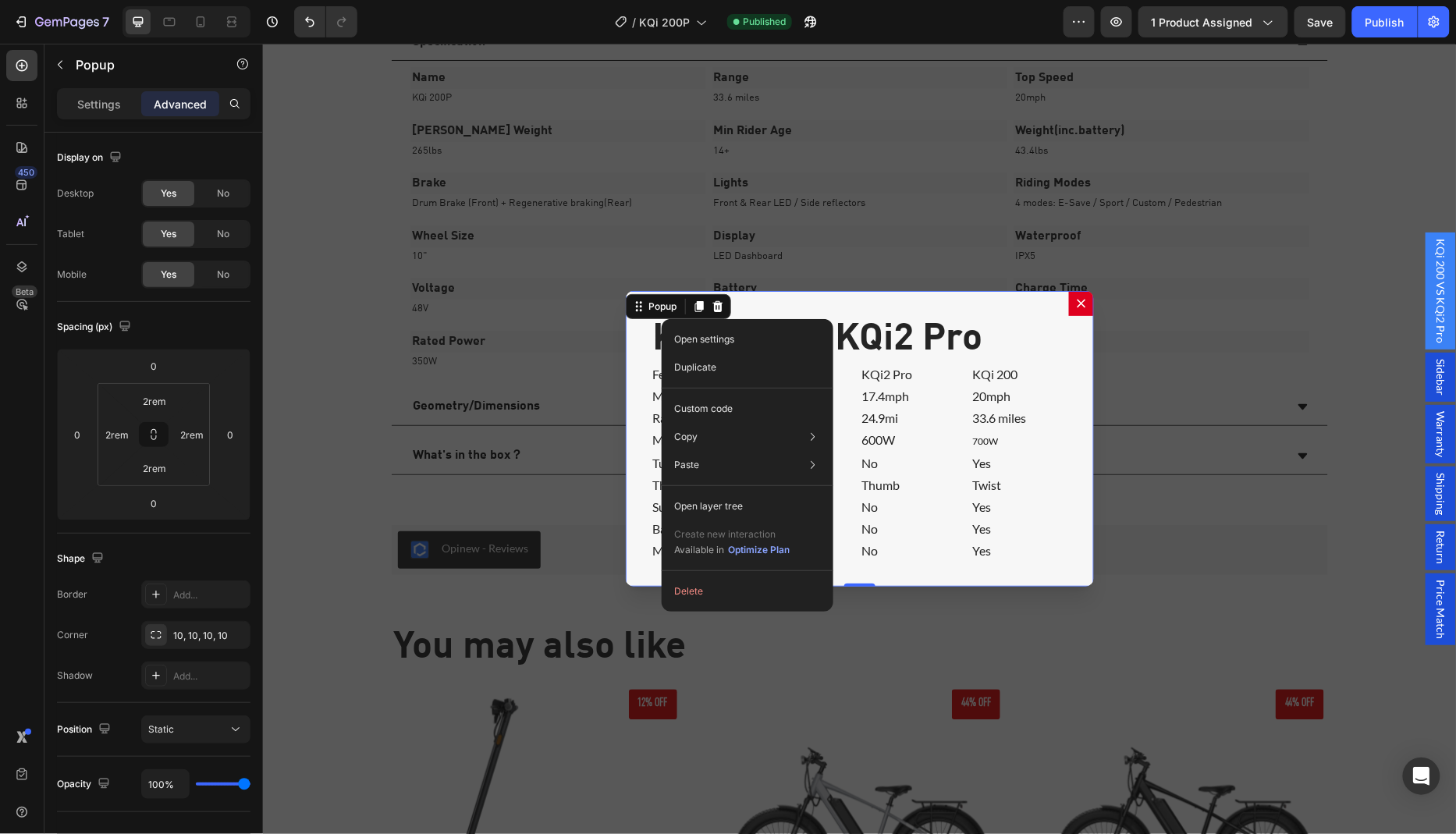
click at [1271, 224] on div "Backdrop" at bounding box center [859, 438] width 1194 height 791
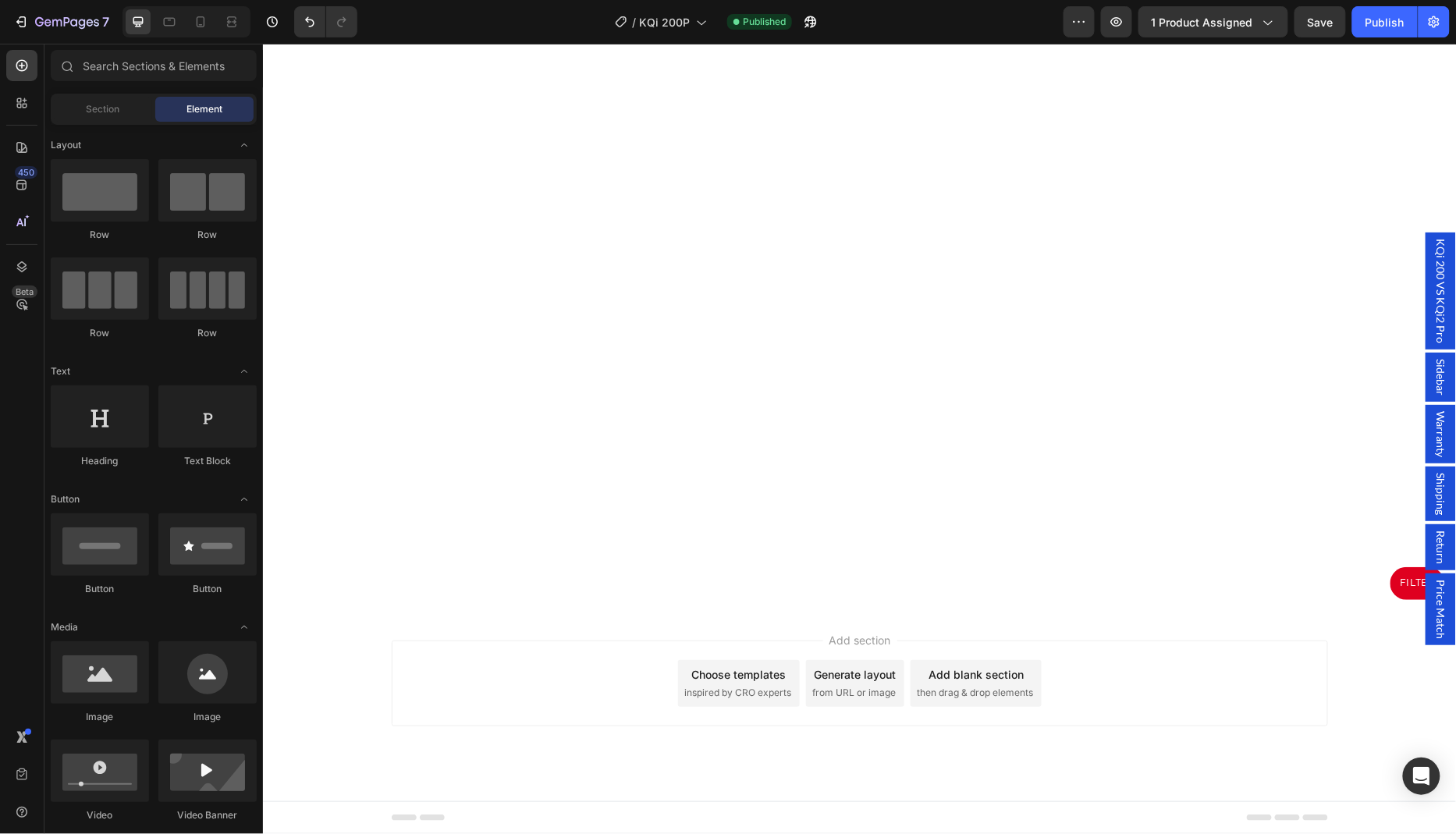
scroll to position [406, 0]
